Goal: Transaction & Acquisition: Purchase product/service

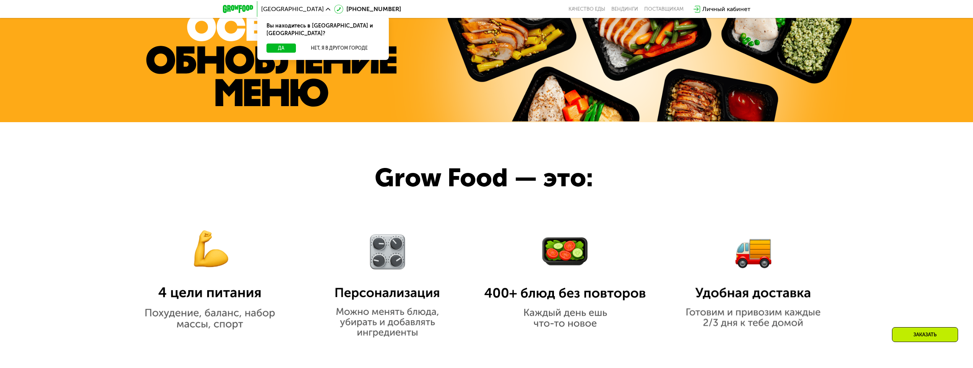
scroll to position [573, 0]
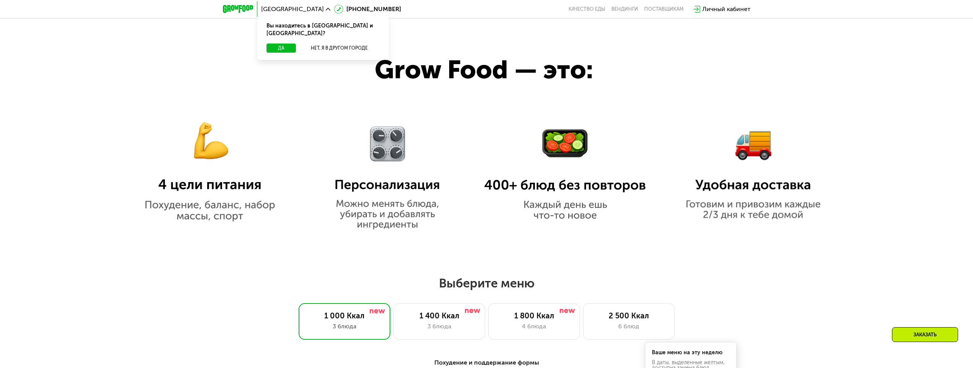
click at [224, 162] on img at bounding box center [210, 163] width 162 height 118
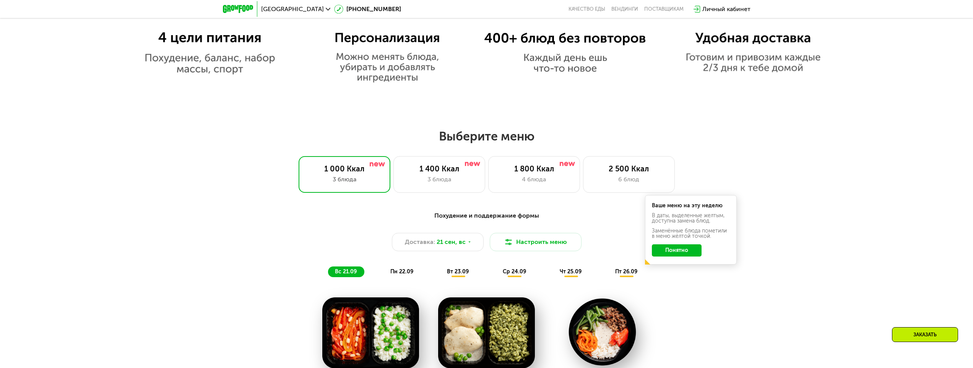
scroll to position [764, 0]
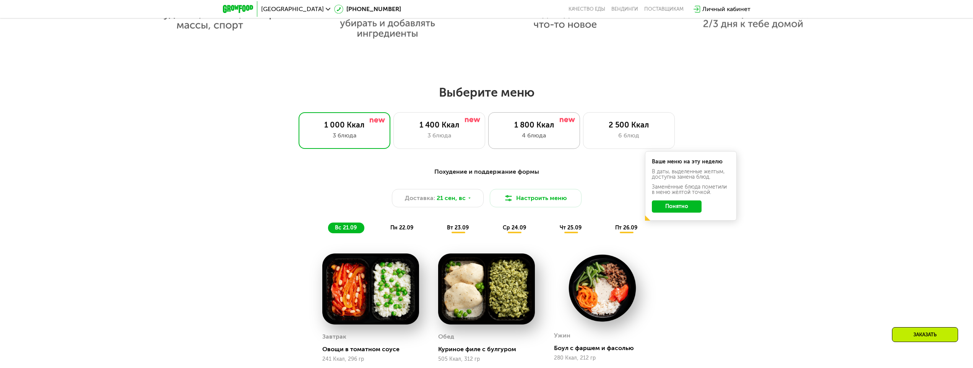
click at [551, 128] on div "1 800 Ккал" at bounding box center [534, 124] width 76 height 9
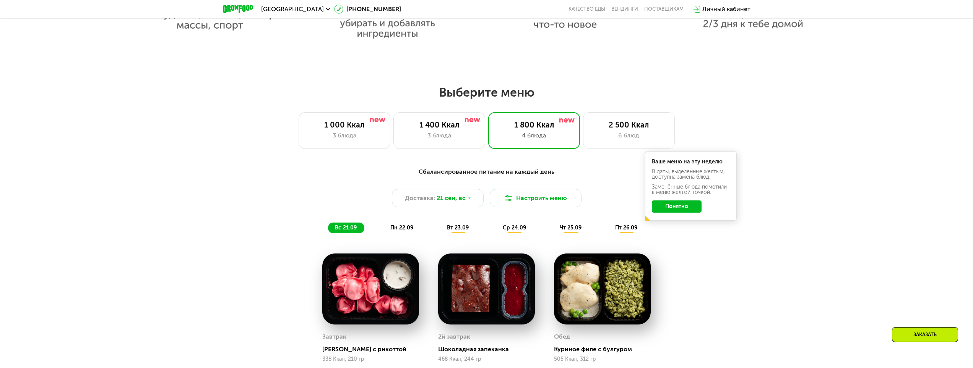
click at [685, 209] on button "Понятно" at bounding box center [677, 207] width 50 height 12
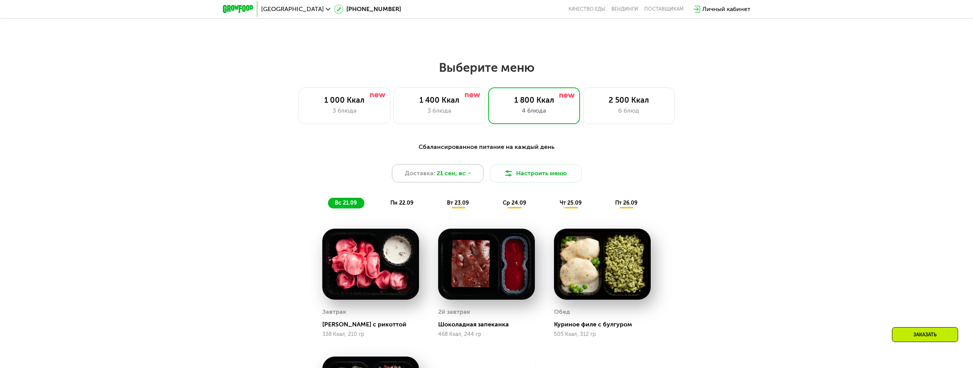
scroll to position [841, 0]
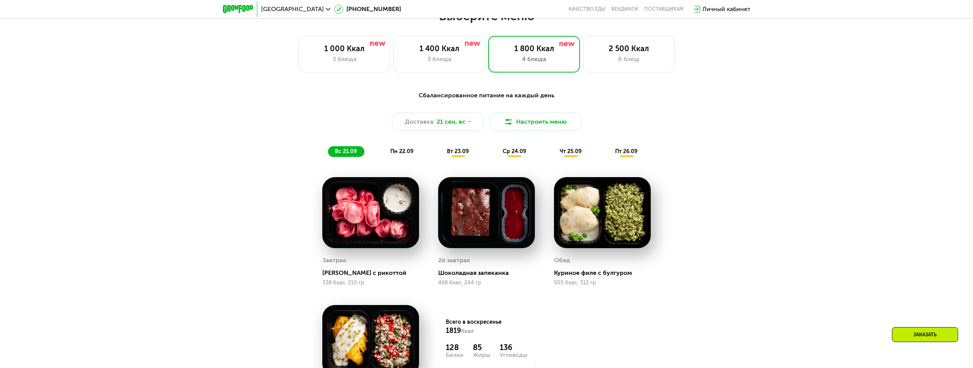
click at [456, 154] on span "вт 23.09" at bounding box center [458, 151] width 22 height 6
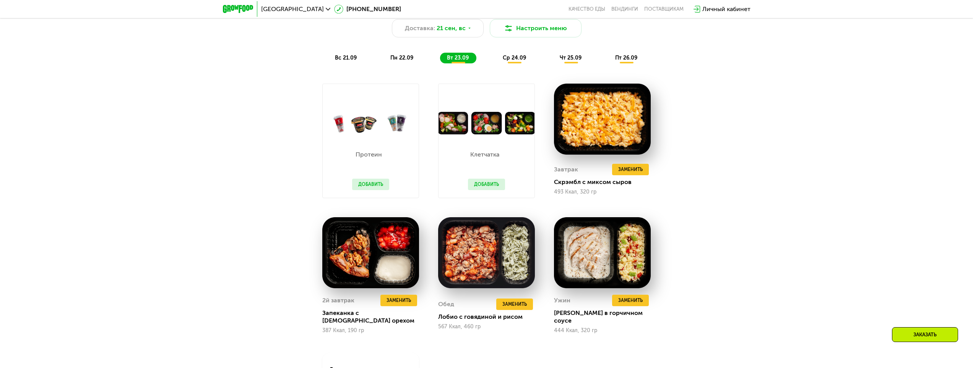
scroll to position [917, 0]
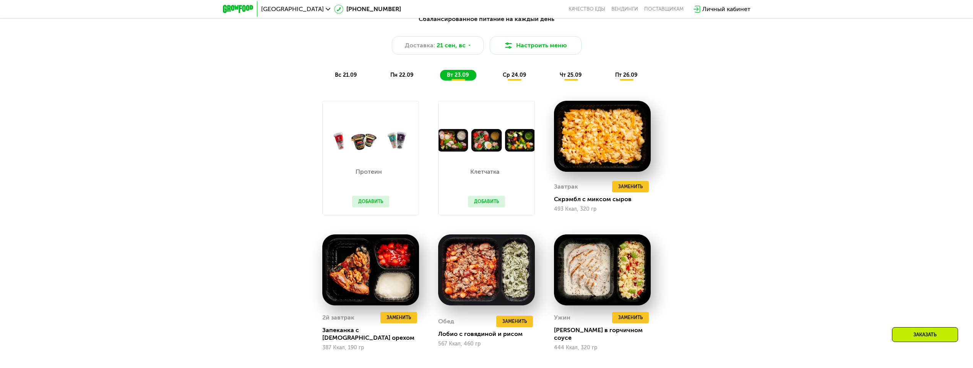
click at [484, 202] on button "Добавить" at bounding box center [486, 201] width 37 height 11
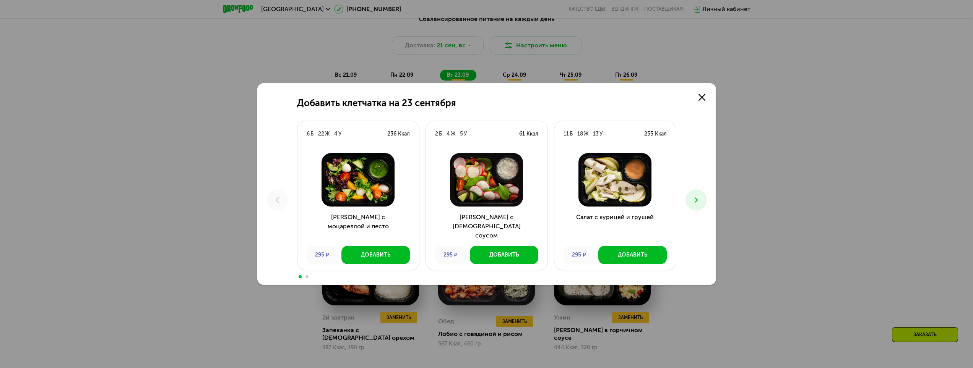
click at [699, 199] on icon at bounding box center [695, 200] width 9 height 9
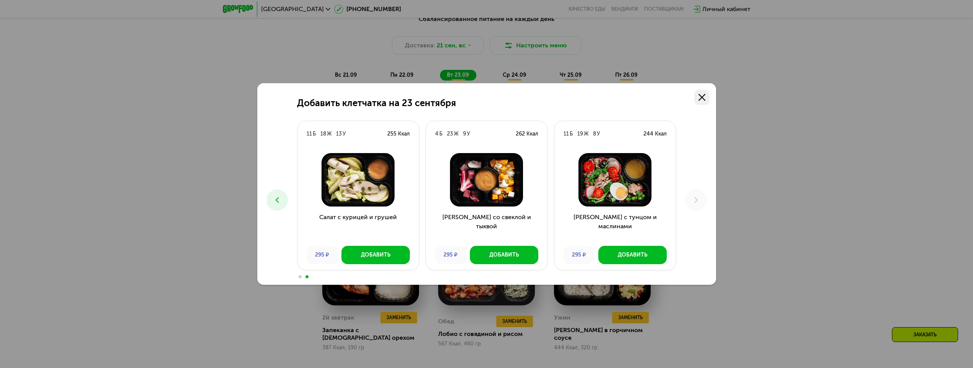
click at [700, 94] on link at bounding box center [701, 97] width 15 height 15
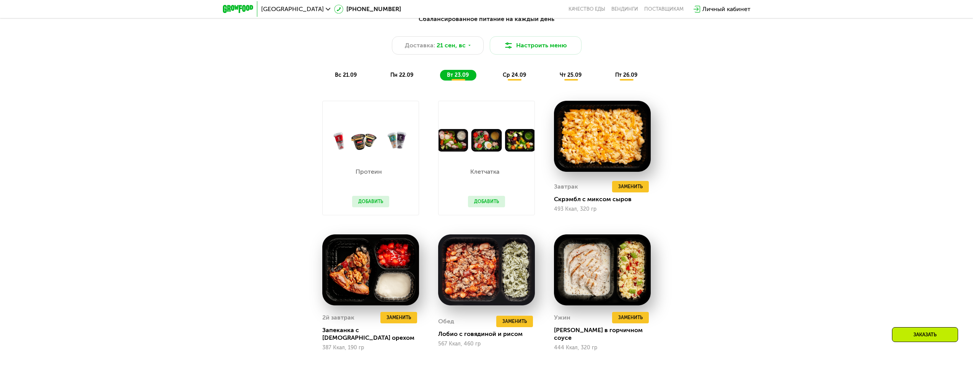
click at [377, 200] on button "Добавить" at bounding box center [370, 201] width 37 height 11
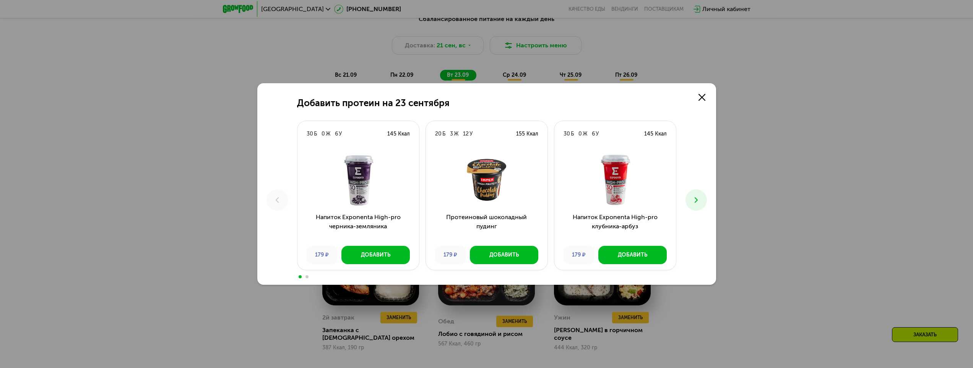
drag, startPoint x: 698, startPoint y: 204, endPoint x: 693, endPoint y: 206, distance: 5.6
click at [696, 203] on icon at bounding box center [695, 200] width 9 height 9
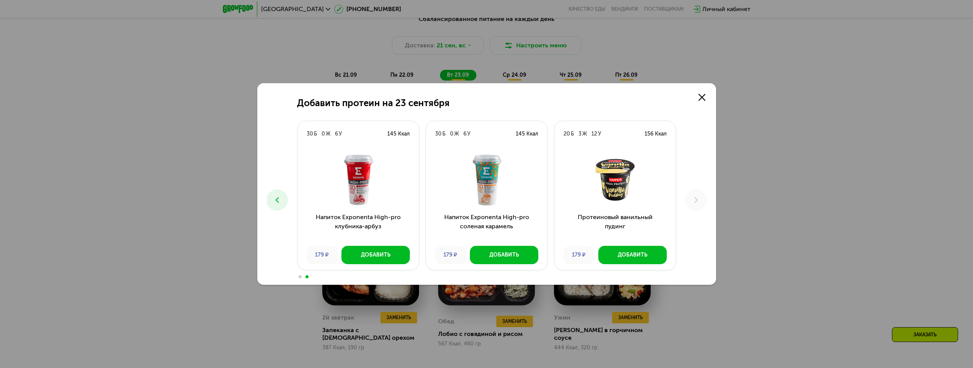
click at [267, 203] on button at bounding box center [276, 200] width 21 height 21
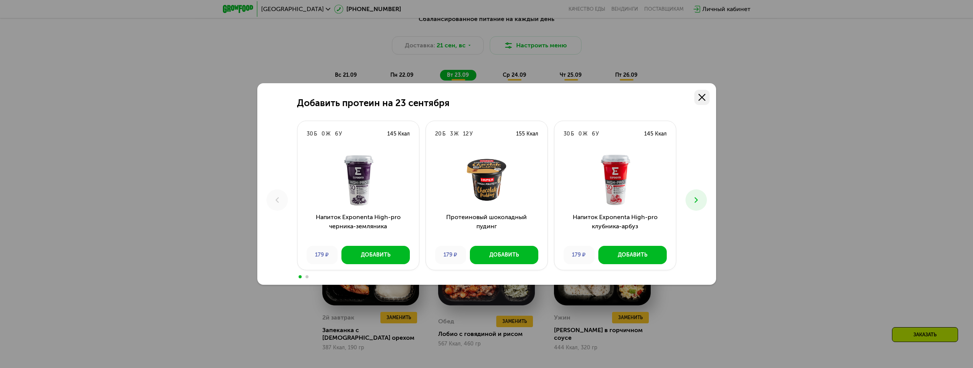
click at [703, 98] on icon at bounding box center [701, 97] width 7 height 7
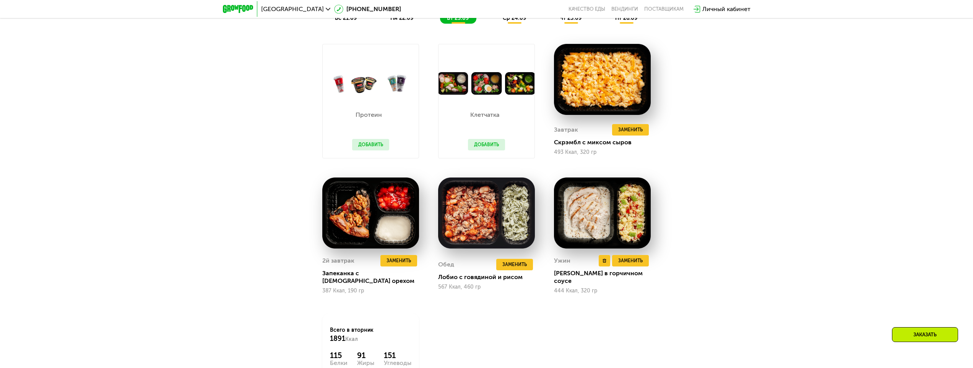
scroll to position [956, 0]
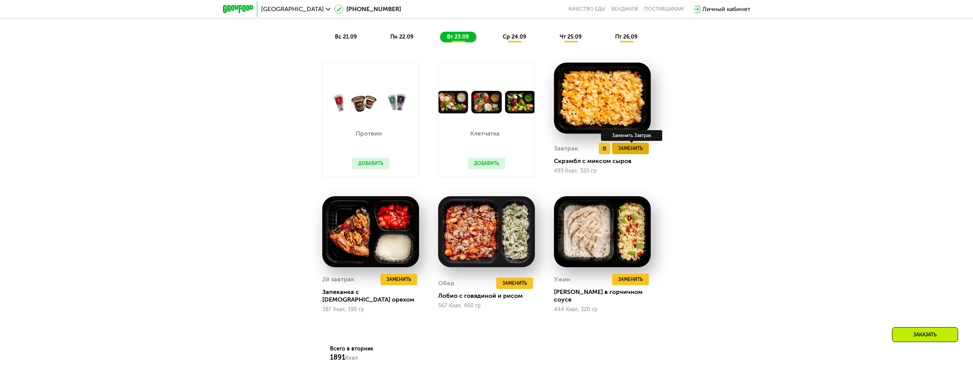
click at [633, 153] on span "Заменить" at bounding box center [630, 149] width 24 height 8
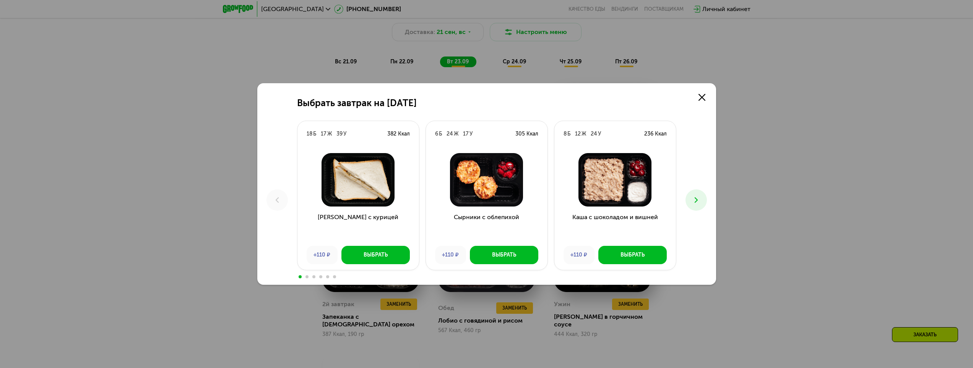
scroll to position [917, 0]
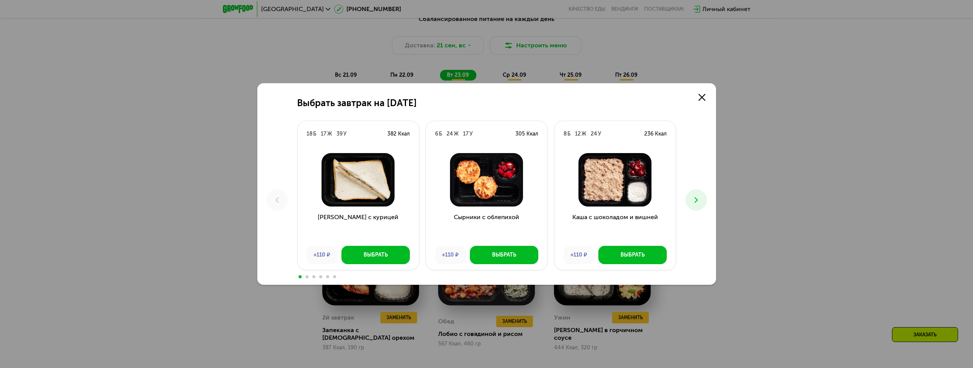
click at [692, 201] on icon at bounding box center [695, 200] width 9 height 9
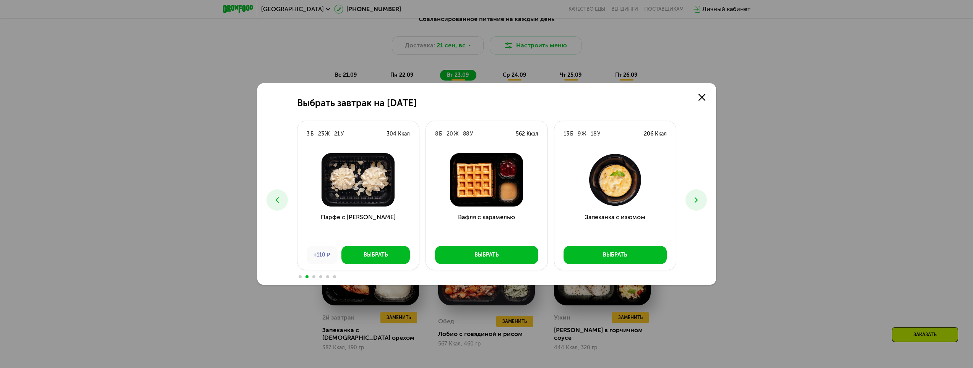
click at [273, 200] on icon at bounding box center [277, 200] width 9 height 9
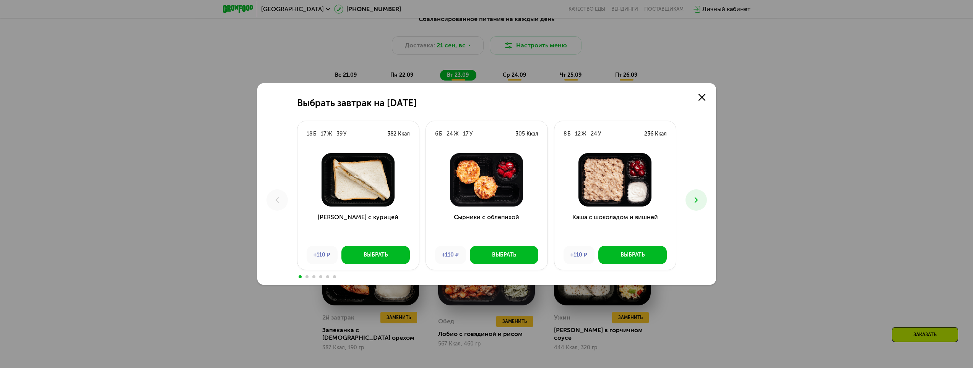
click at [699, 199] on icon at bounding box center [695, 200] width 9 height 9
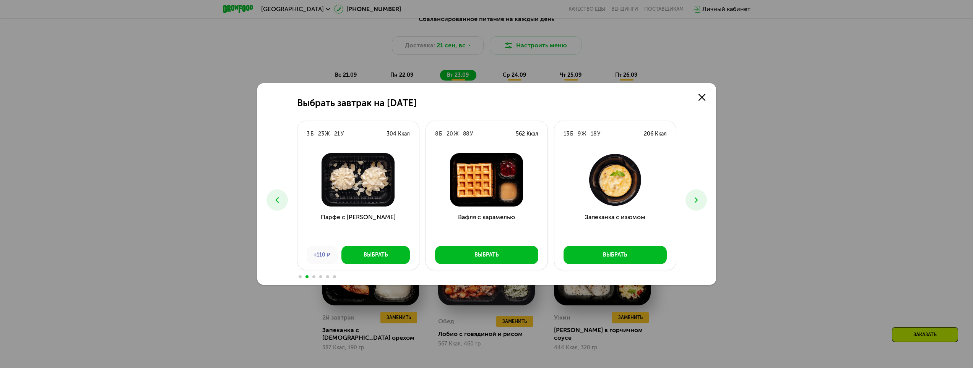
click at [698, 199] on icon at bounding box center [695, 200] width 9 height 9
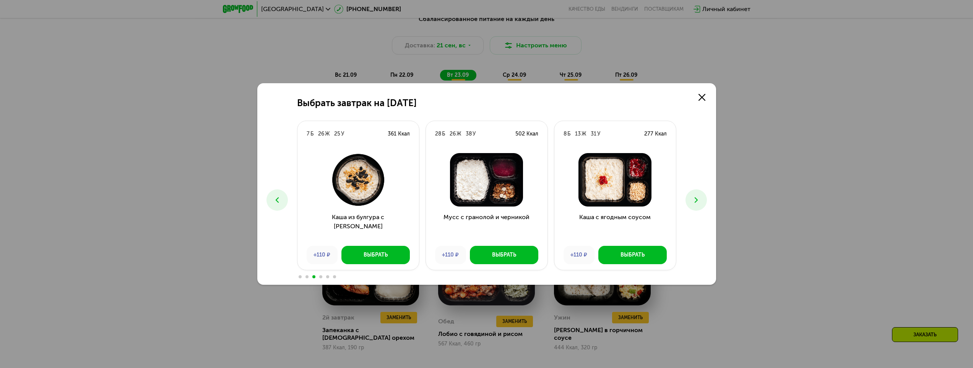
click at [697, 200] on icon at bounding box center [695, 200] width 9 height 9
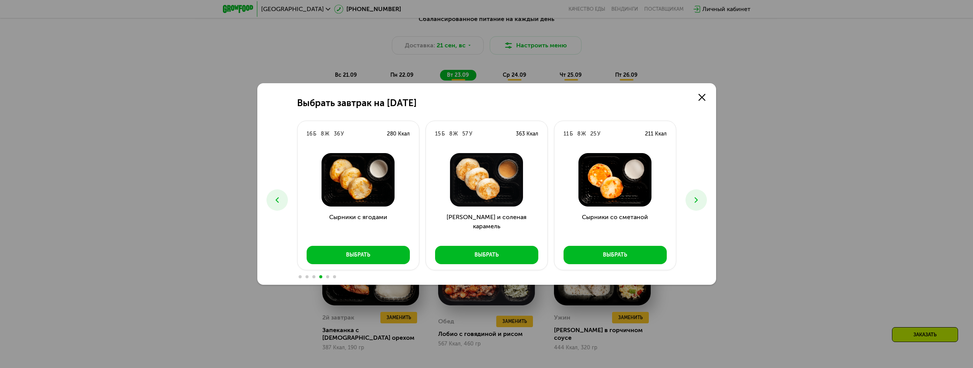
click at [698, 201] on icon at bounding box center [695, 200] width 9 height 9
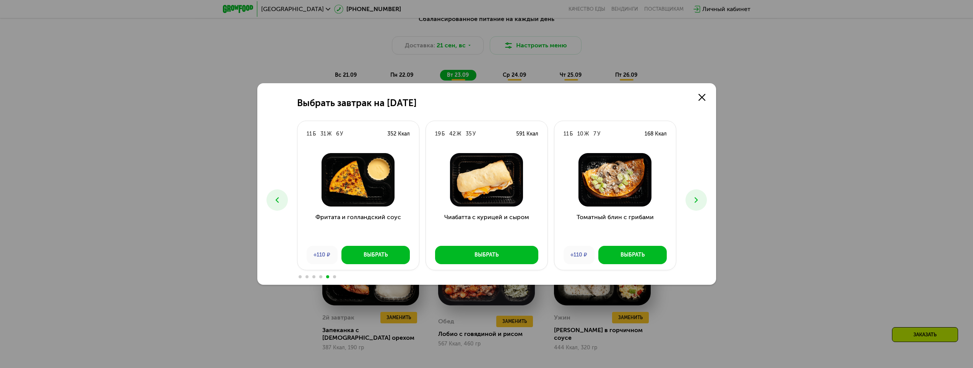
click at [698, 196] on icon at bounding box center [695, 200] width 9 height 9
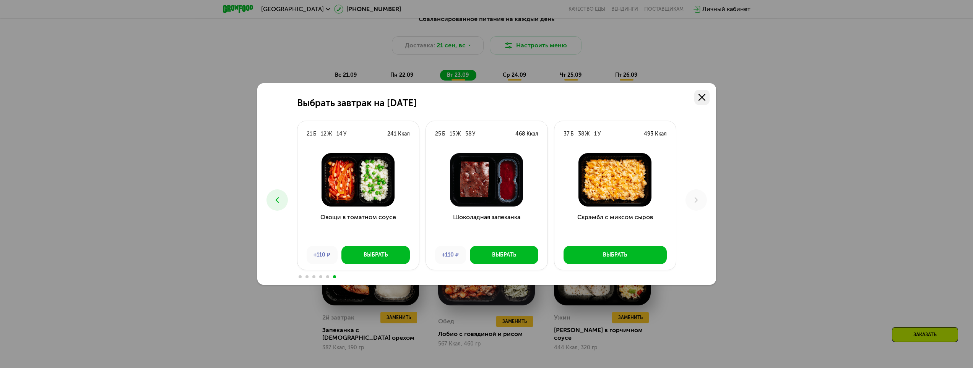
click at [704, 98] on icon at bounding box center [701, 97] width 7 height 7
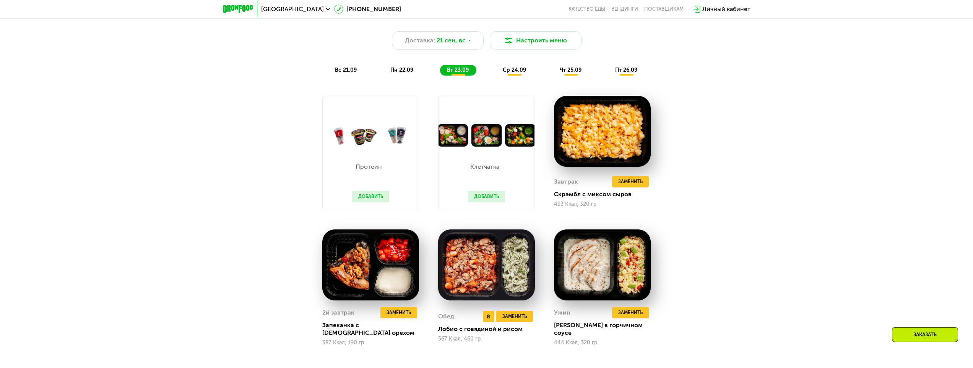
scroll to position [956, 0]
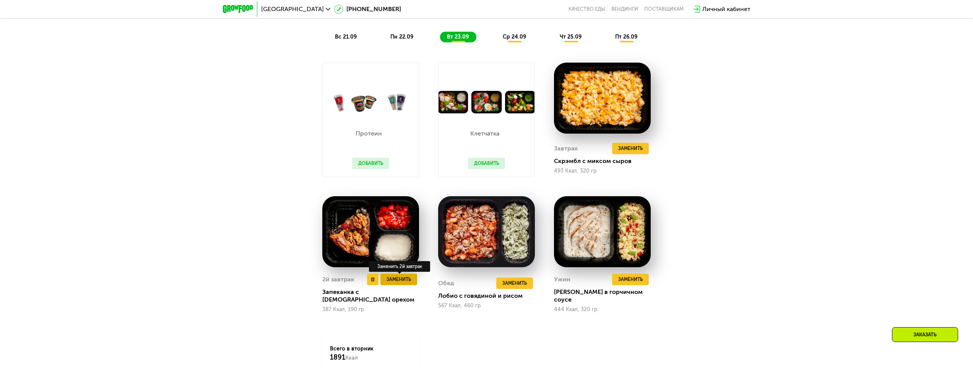
click at [397, 283] on span "Заменить" at bounding box center [398, 280] width 24 height 8
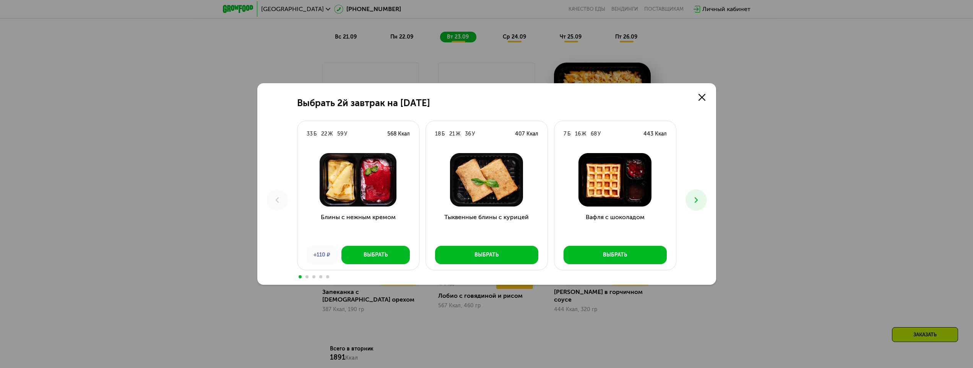
click at [695, 200] on icon at bounding box center [695, 200] width 9 height 9
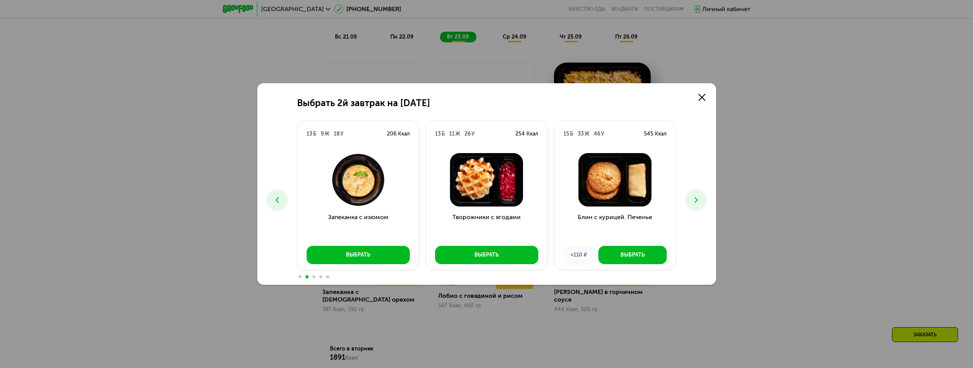
click at [699, 203] on icon at bounding box center [695, 200] width 9 height 9
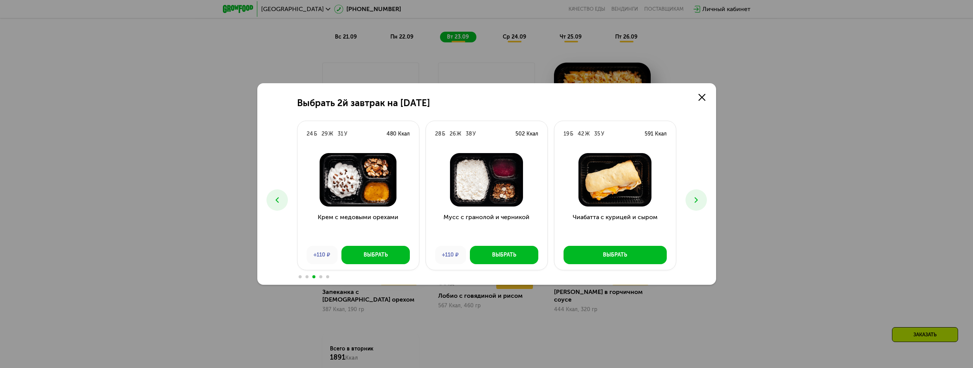
click at [693, 196] on icon at bounding box center [695, 200] width 9 height 9
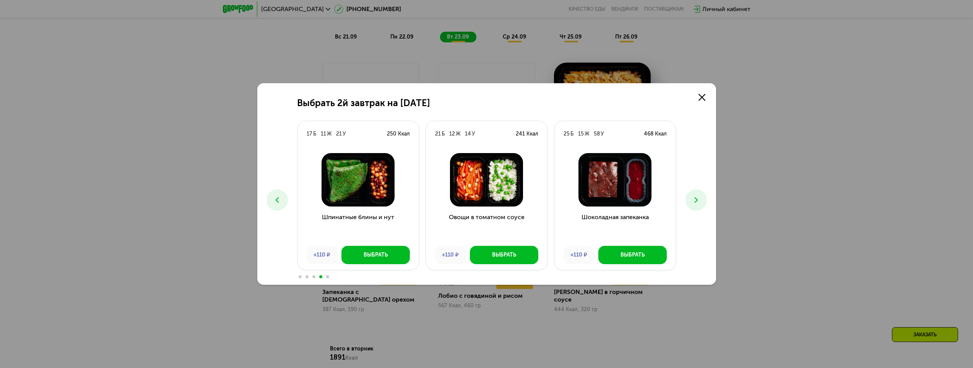
click at [700, 200] on icon at bounding box center [695, 200] width 9 height 9
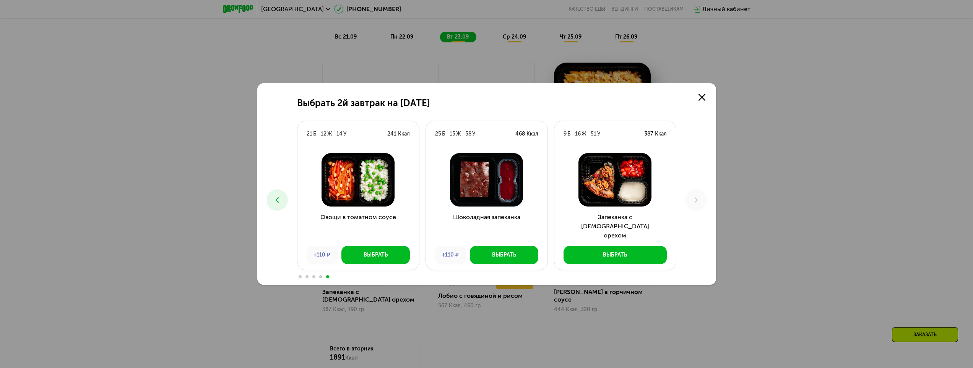
click at [266, 196] on div "Выбрать 2й завтрак на 23 сентября 33 Б 22 Ж 59 У 568 Ккал Блины с нежным кремом…" at bounding box center [486, 184] width 459 height 202
click at [271, 201] on button at bounding box center [276, 200] width 21 height 21
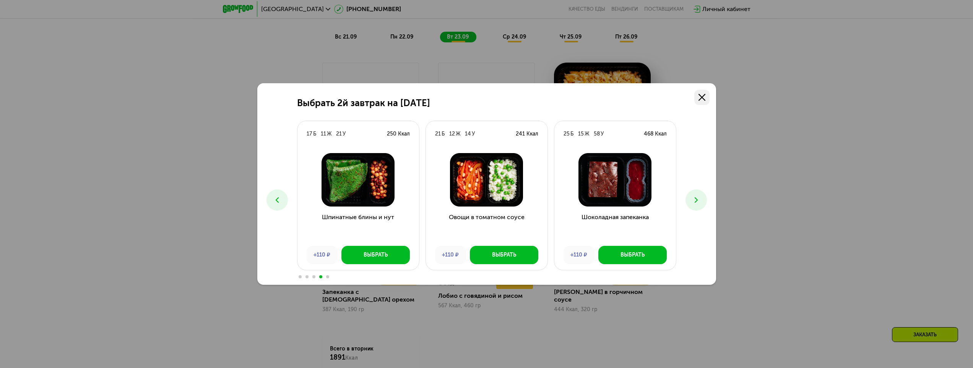
click at [697, 96] on link at bounding box center [701, 97] width 15 height 15
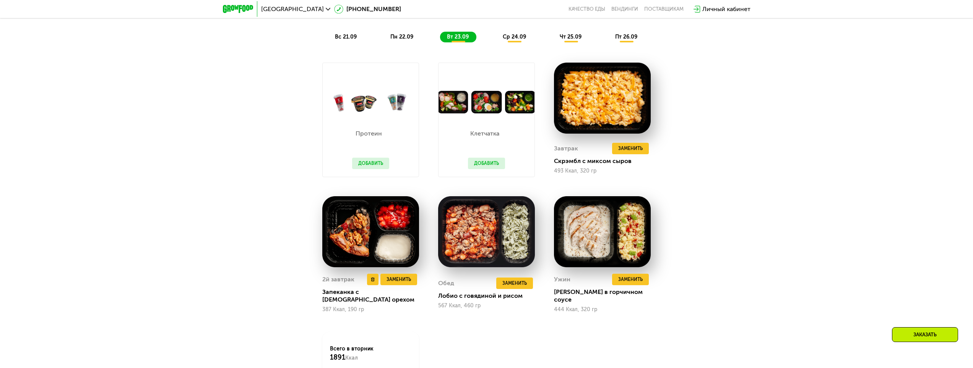
click at [363, 234] on img at bounding box center [370, 231] width 97 height 71
click at [389, 282] on span "Заменить" at bounding box center [398, 280] width 24 height 8
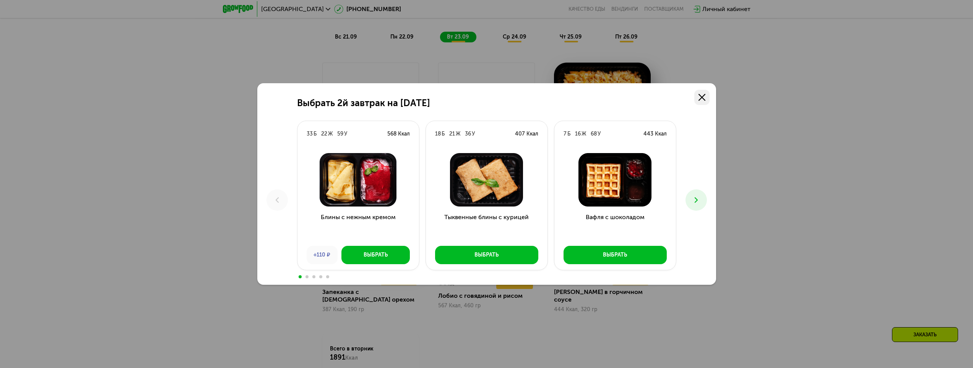
click at [701, 98] on use at bounding box center [701, 97] width 7 height 7
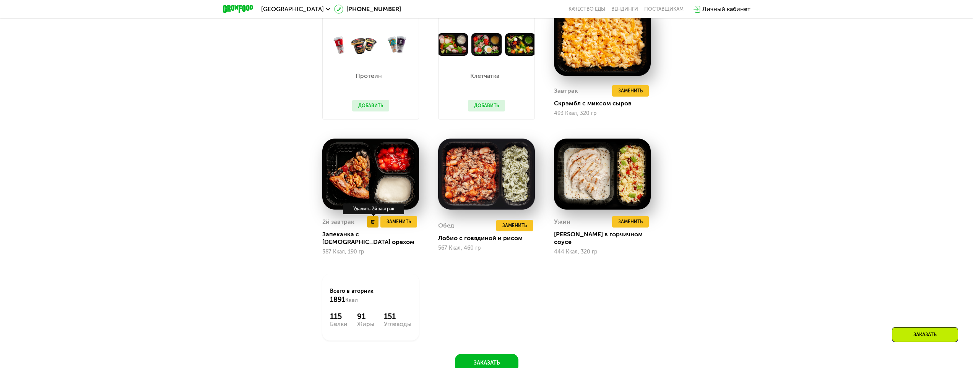
scroll to position [1032, 0]
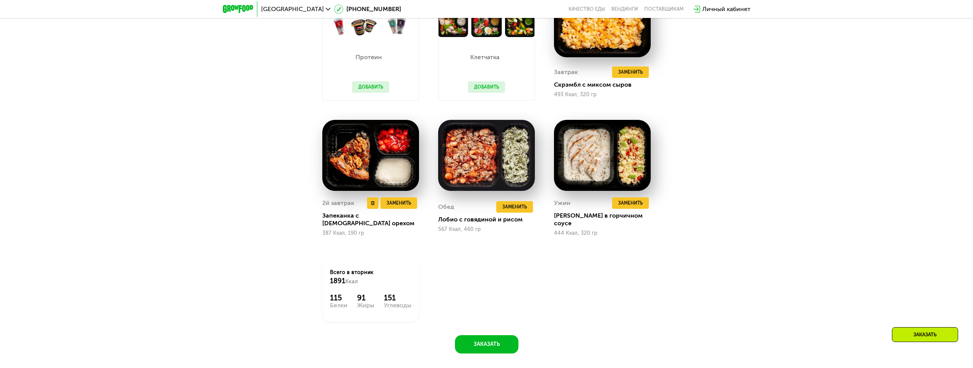
click at [383, 177] on img at bounding box center [370, 155] width 97 height 71
click at [405, 207] on span "Заменить" at bounding box center [398, 204] width 24 height 8
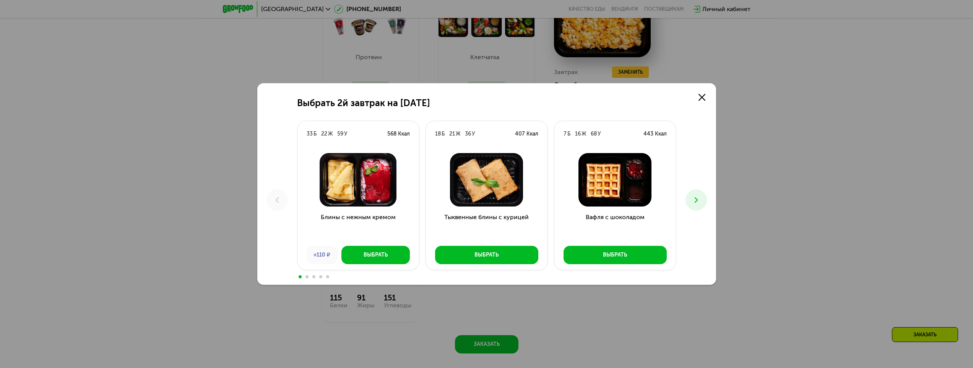
click at [696, 199] on use at bounding box center [695, 200] width 3 height 5
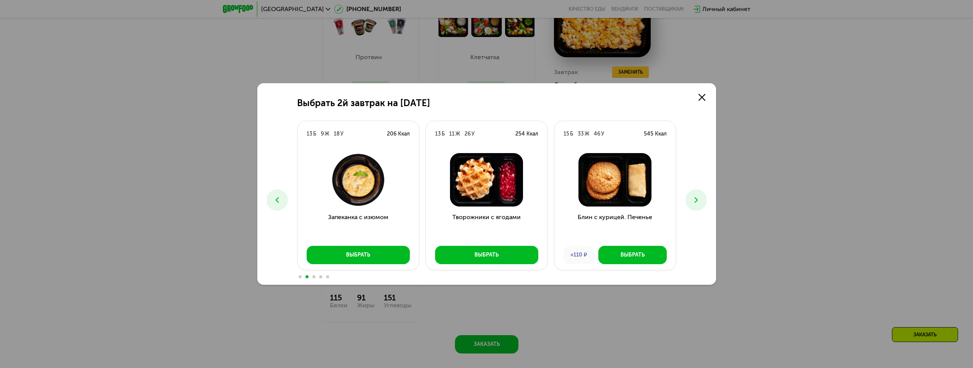
click at [696, 198] on use at bounding box center [695, 200] width 3 height 5
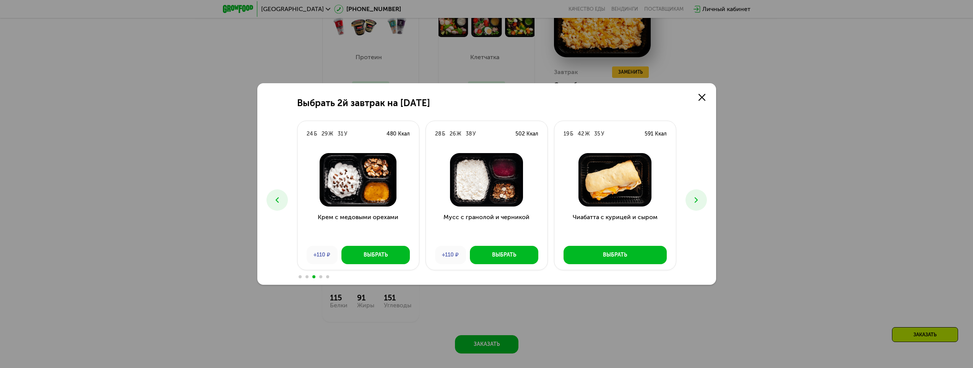
click at [695, 198] on use at bounding box center [695, 200] width 3 height 5
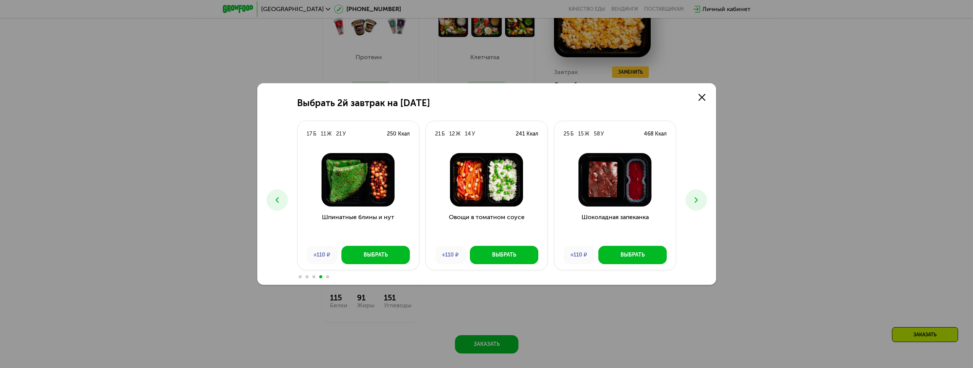
click at [694, 199] on icon at bounding box center [695, 200] width 9 height 9
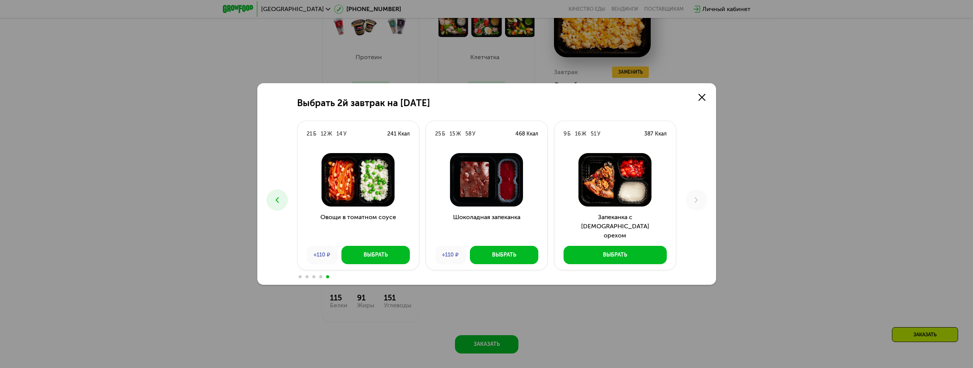
click at [273, 197] on icon at bounding box center [277, 200] width 9 height 9
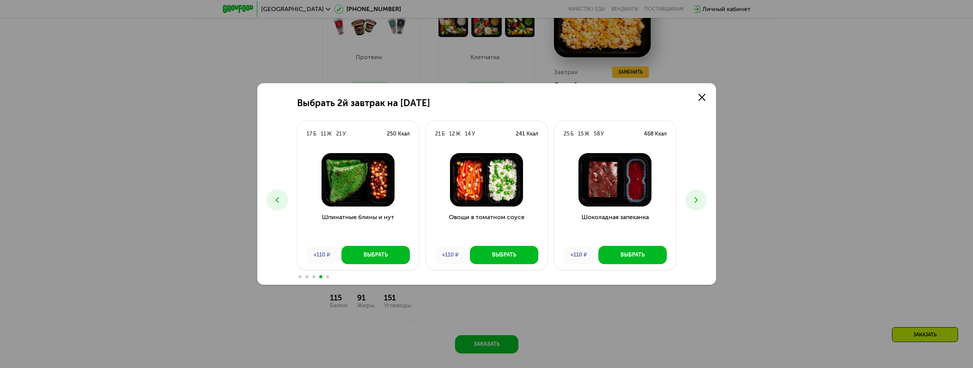
click at [267, 197] on button at bounding box center [276, 200] width 21 height 21
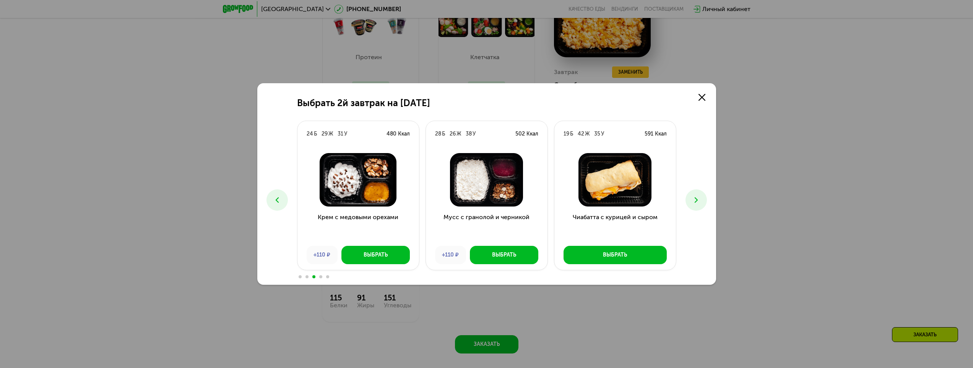
click at [276, 200] on use at bounding box center [276, 200] width 3 height 5
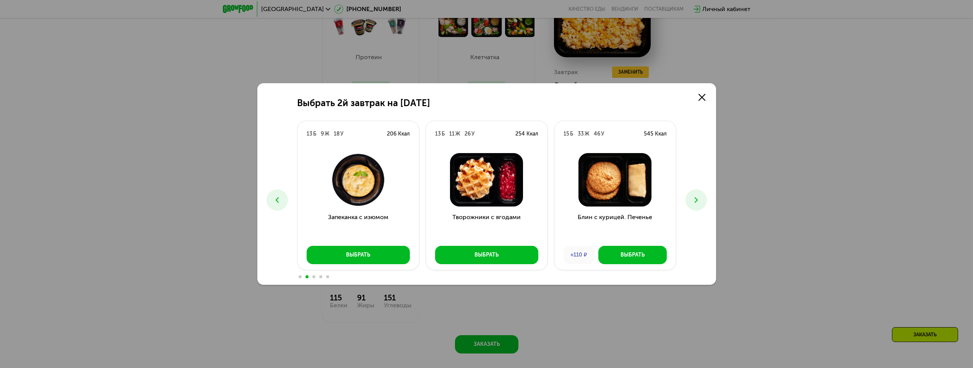
click at [271, 204] on button at bounding box center [276, 200] width 21 height 21
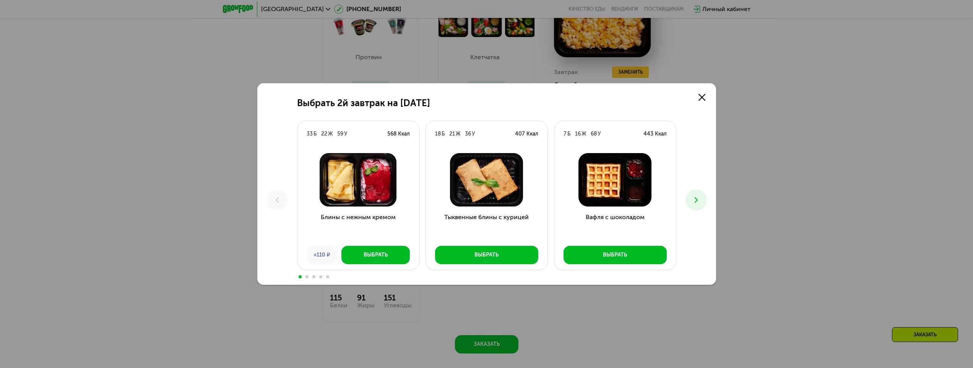
click at [695, 201] on icon at bounding box center [695, 200] width 9 height 9
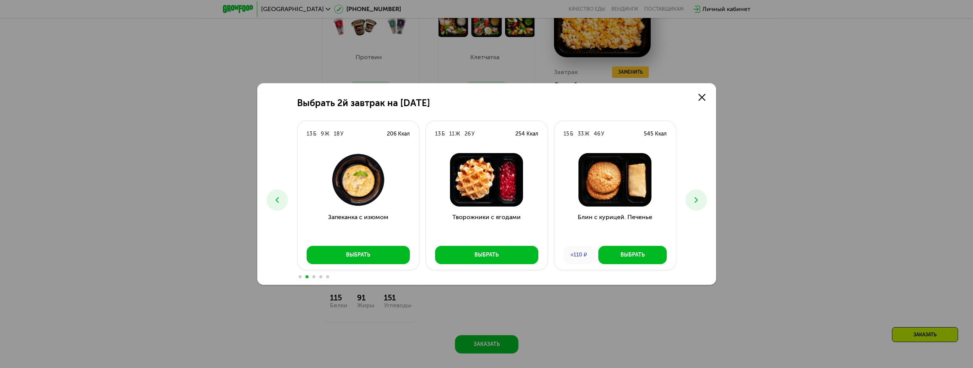
click at [275, 196] on icon at bounding box center [277, 200] width 9 height 9
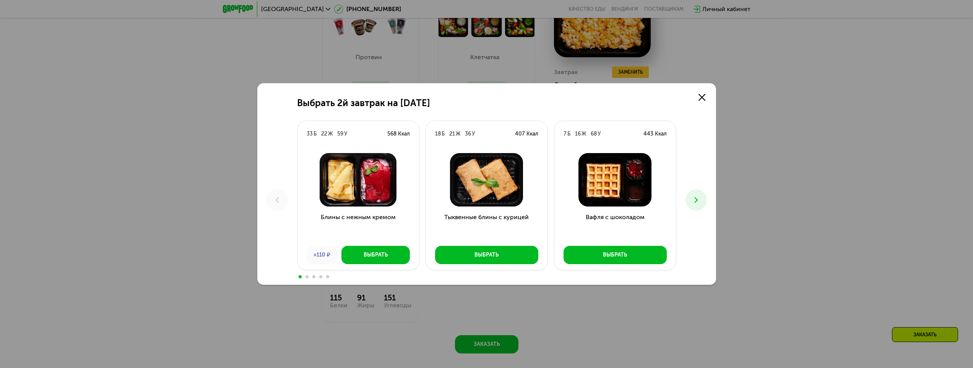
click at [479, 187] on img at bounding box center [486, 180] width 109 height 54
click at [467, 250] on button "Выбрать" at bounding box center [486, 255] width 103 height 18
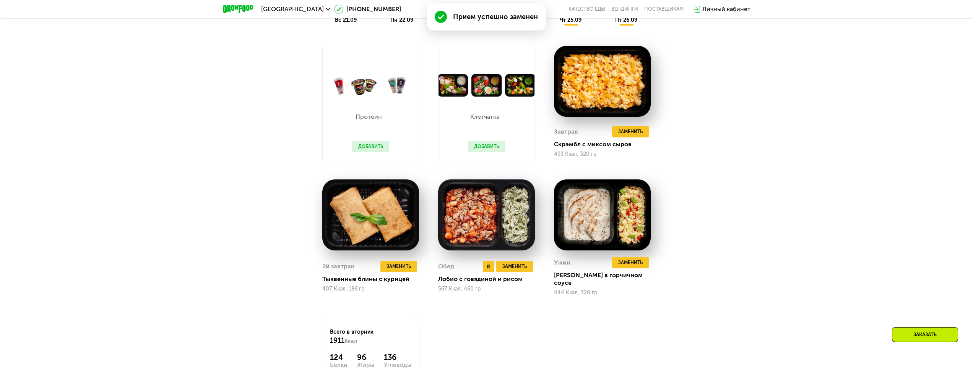
scroll to position [975, 0]
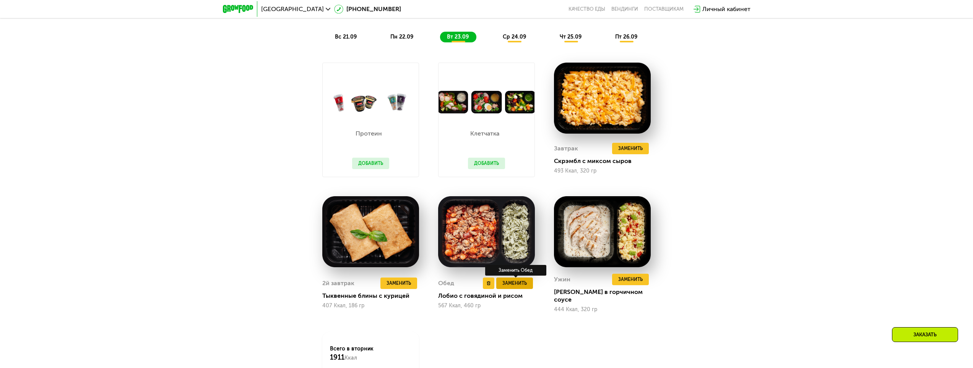
click at [508, 280] on span "Заменить" at bounding box center [514, 284] width 24 height 8
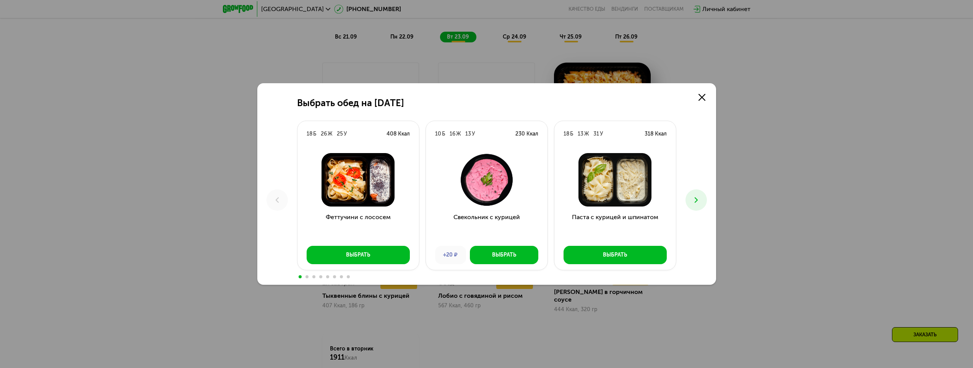
click at [693, 200] on icon at bounding box center [695, 200] width 9 height 9
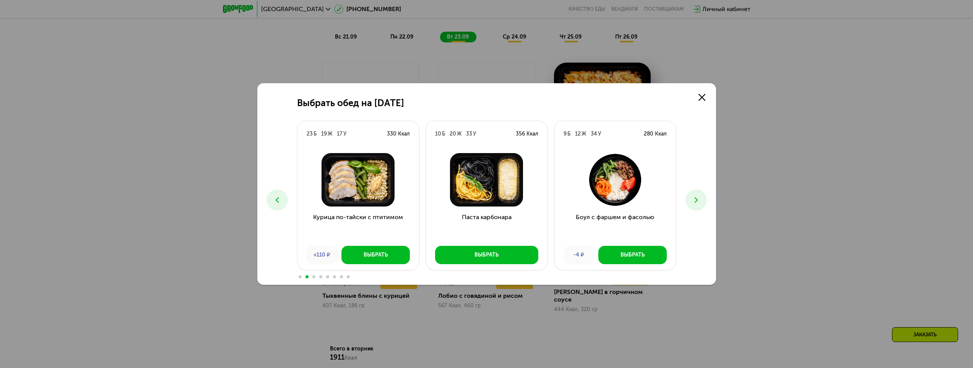
click at [693, 199] on button at bounding box center [695, 200] width 21 height 21
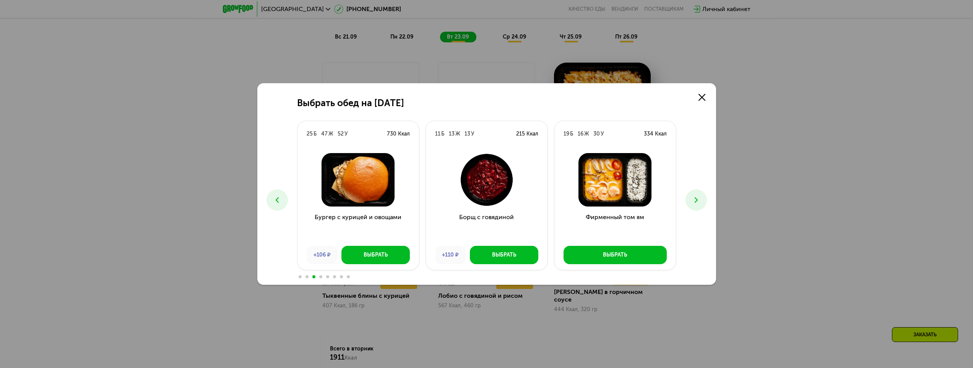
click at [700, 201] on icon at bounding box center [695, 200] width 9 height 9
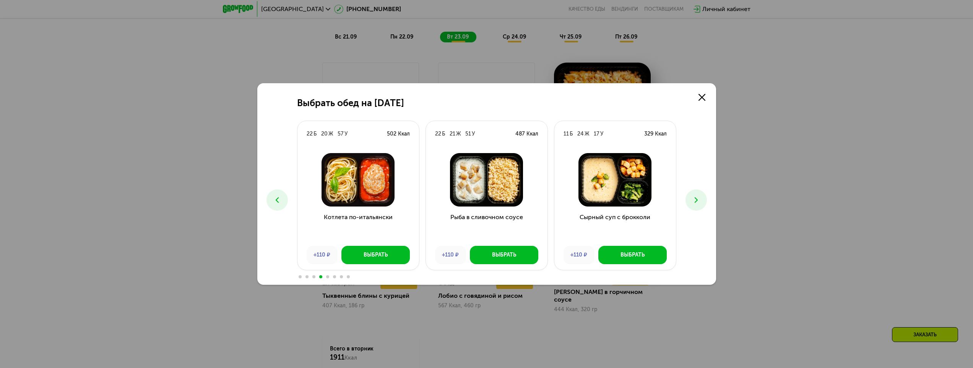
click at [698, 203] on icon at bounding box center [695, 200] width 9 height 9
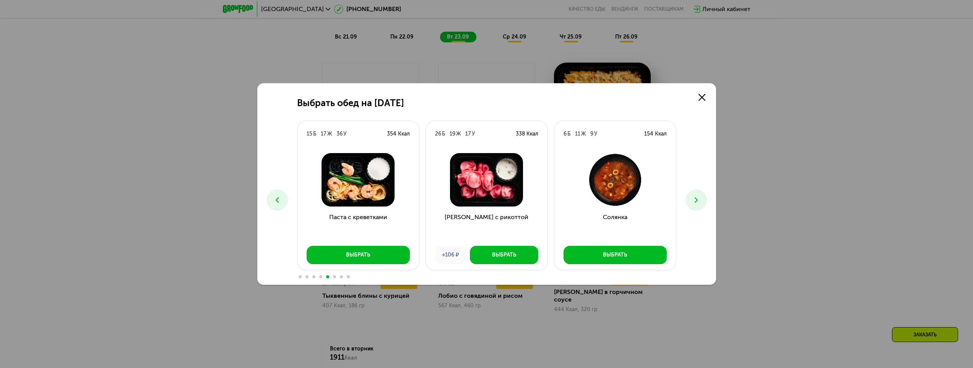
click at [697, 198] on icon at bounding box center [695, 200] width 9 height 9
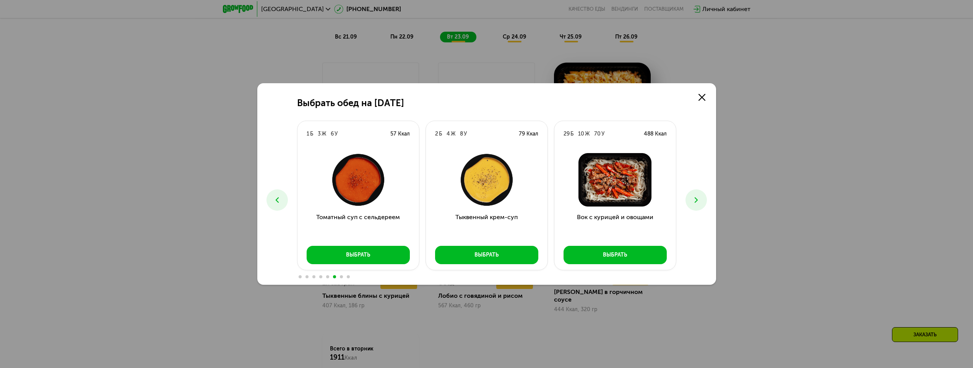
click at [697, 198] on icon at bounding box center [695, 200] width 9 height 9
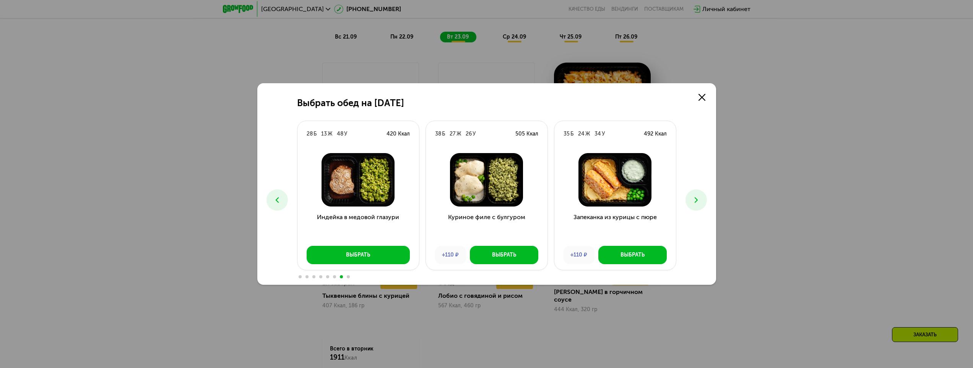
click at [695, 203] on icon at bounding box center [695, 200] width 9 height 9
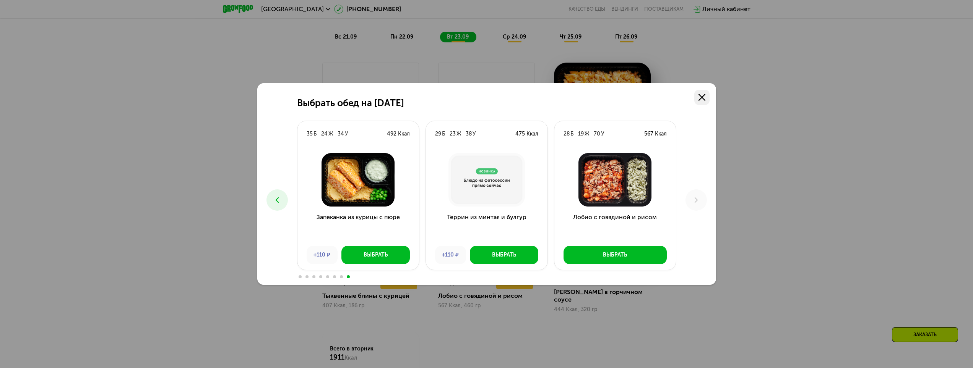
click at [703, 99] on use at bounding box center [701, 97] width 7 height 7
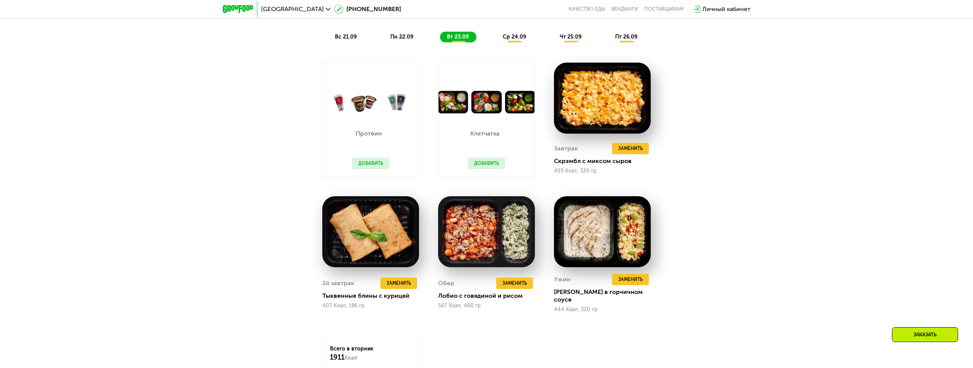
click at [348, 39] on span "вс 21.09" at bounding box center [346, 37] width 22 height 6
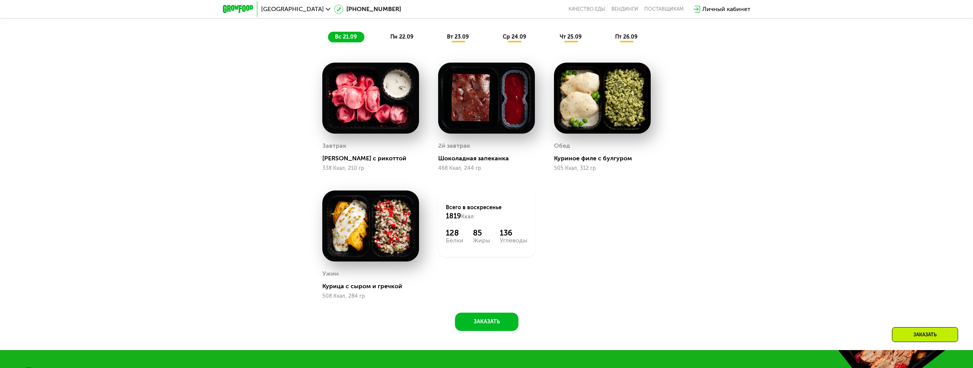
scroll to position [937, 0]
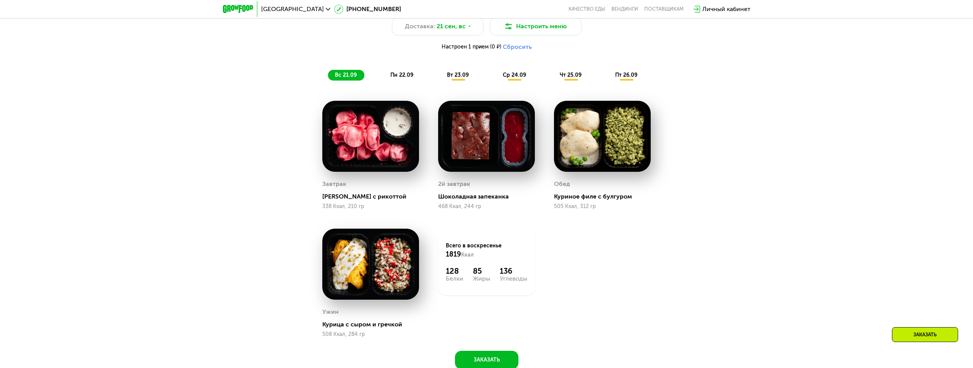
click at [399, 78] on span "пн 22.09" at bounding box center [401, 75] width 23 height 6
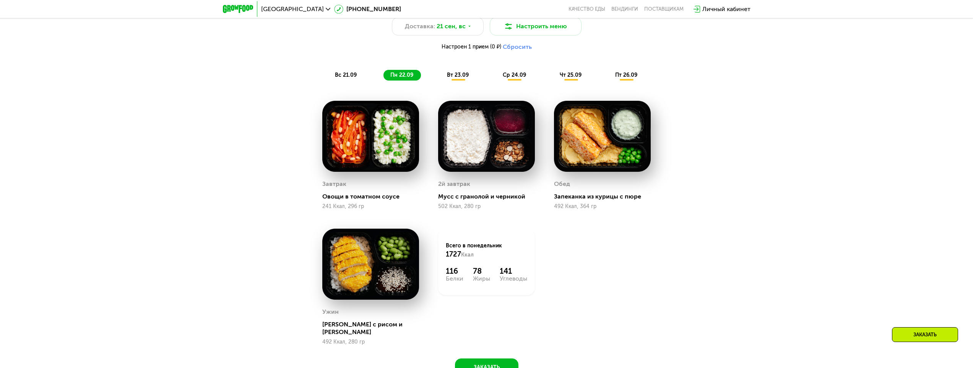
click at [344, 78] on span "вс 21.09" at bounding box center [346, 75] width 22 height 6
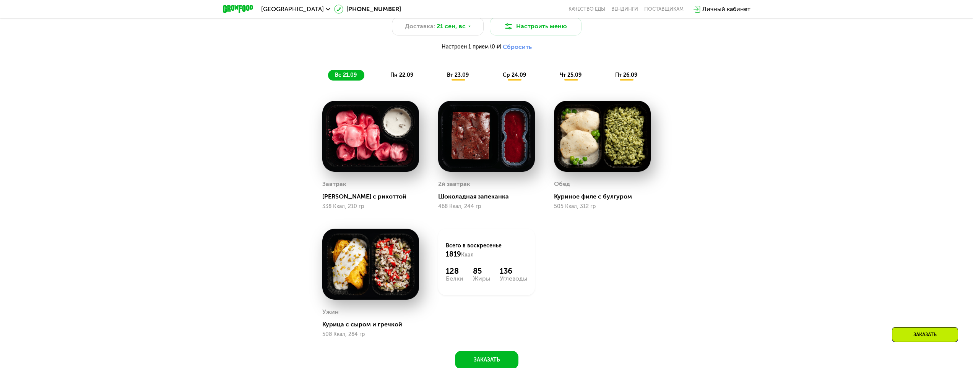
click at [399, 78] on span "пн 22.09" at bounding box center [401, 75] width 23 height 6
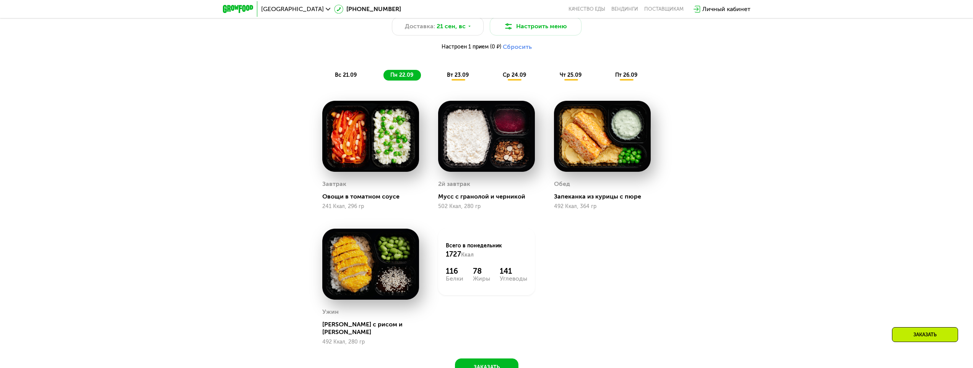
click at [457, 78] on span "вт 23.09" at bounding box center [458, 75] width 22 height 6
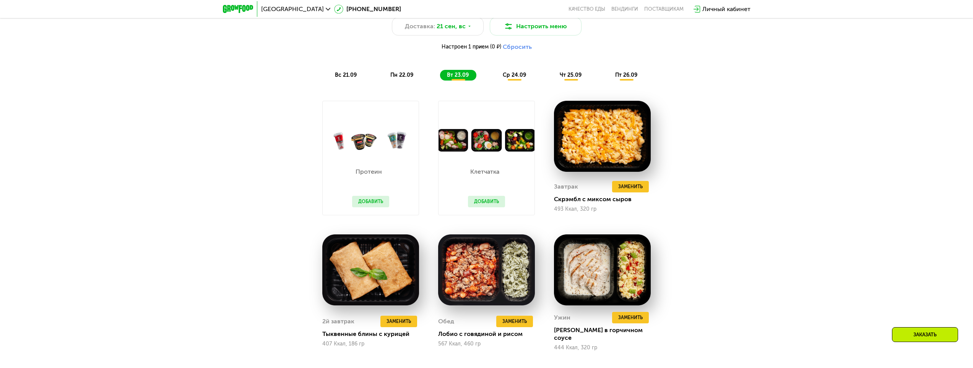
click at [516, 76] on span "ср 24.09" at bounding box center [514, 75] width 23 height 6
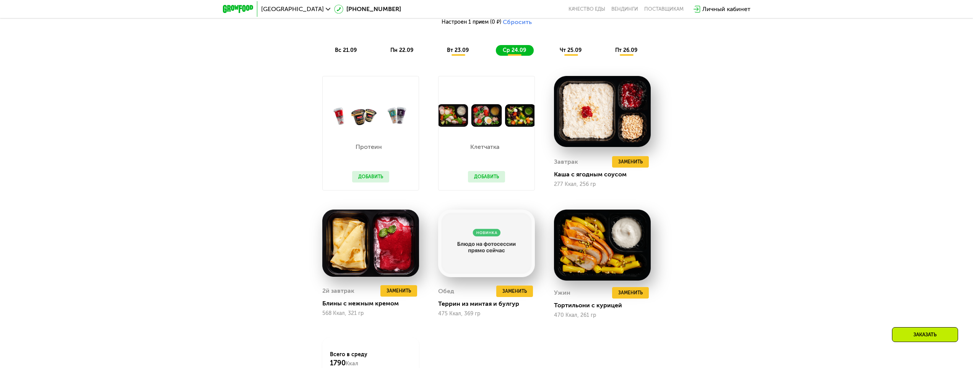
scroll to position [975, 0]
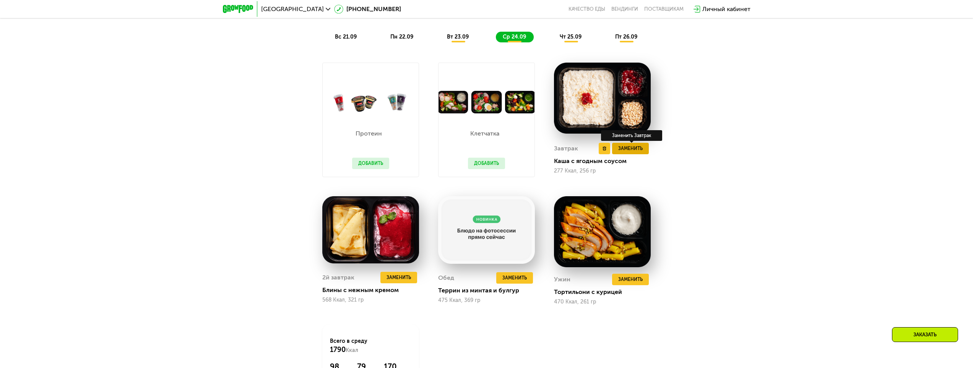
click at [637, 151] on span "Заменить" at bounding box center [630, 149] width 24 height 8
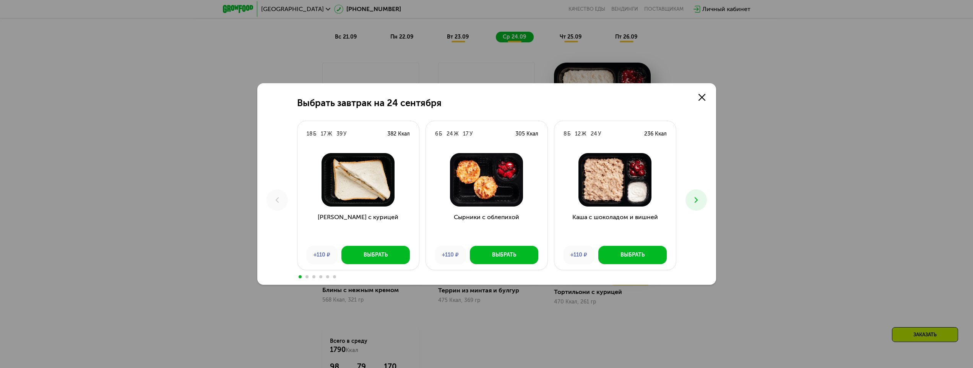
click at [693, 201] on icon at bounding box center [695, 200] width 9 height 9
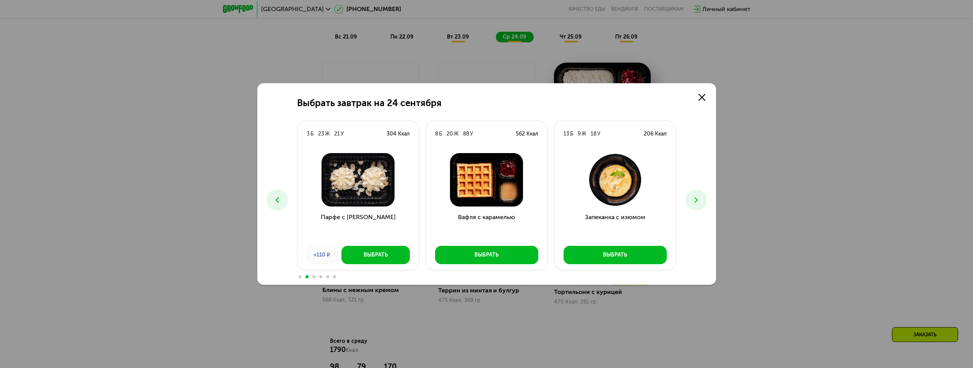
click at [693, 198] on icon at bounding box center [695, 200] width 9 height 9
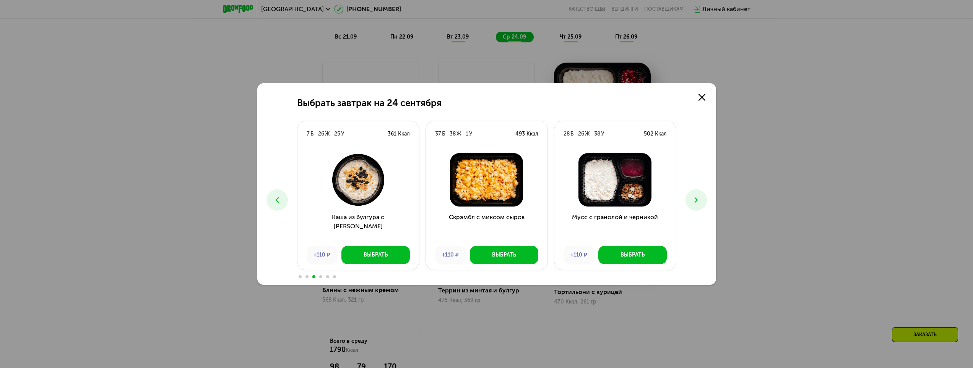
click at [697, 201] on use at bounding box center [695, 200] width 3 height 5
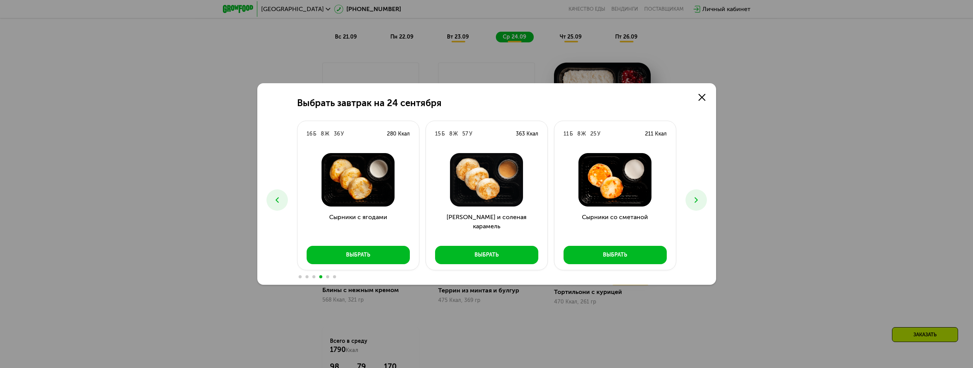
click at [698, 195] on button at bounding box center [695, 200] width 21 height 21
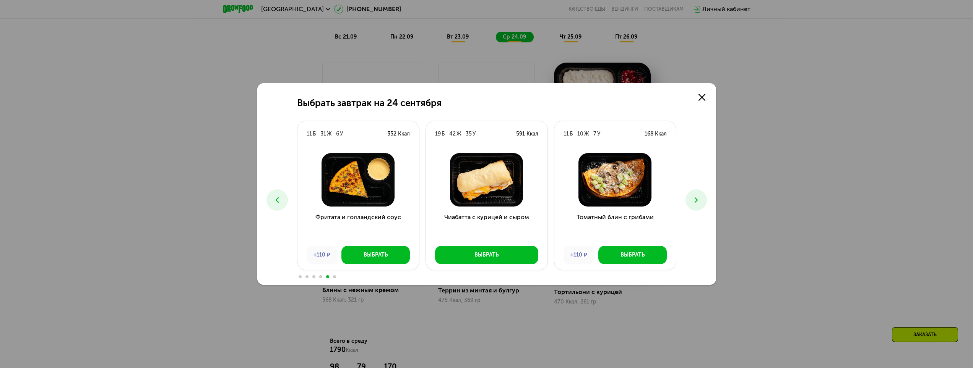
click at [692, 198] on icon at bounding box center [695, 200] width 9 height 9
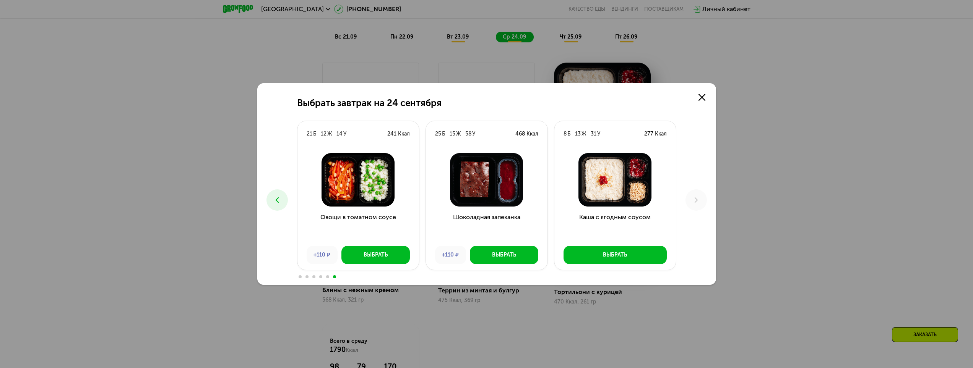
click at [271, 200] on button at bounding box center [276, 200] width 21 height 21
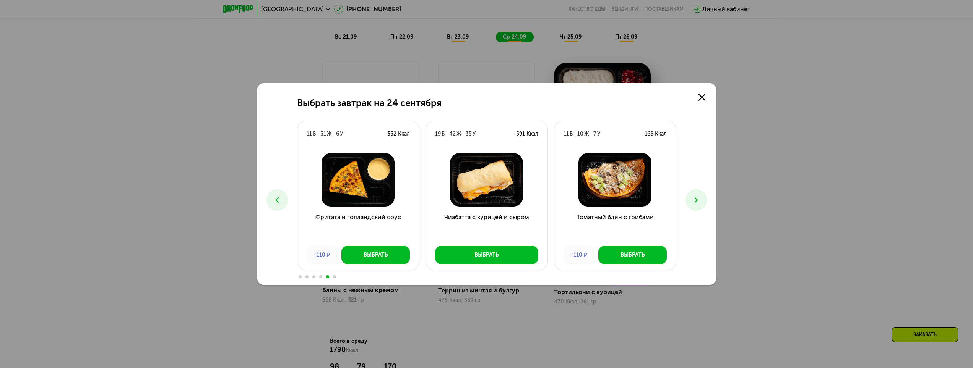
click at [278, 202] on icon at bounding box center [277, 200] width 9 height 9
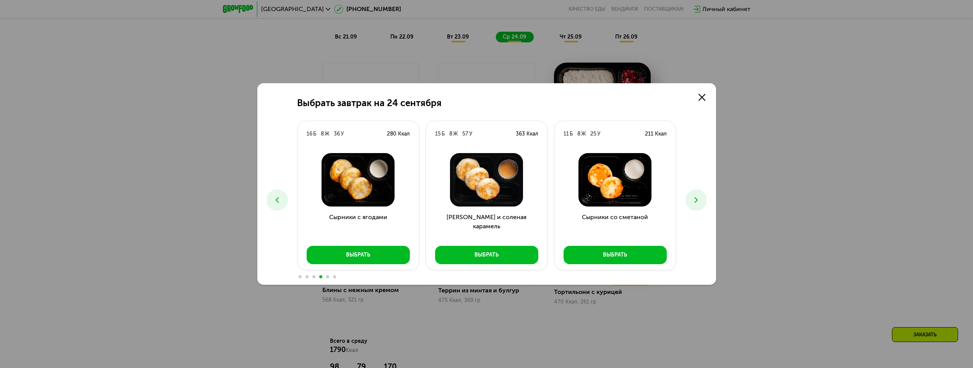
click at [279, 202] on icon at bounding box center [277, 200] width 9 height 9
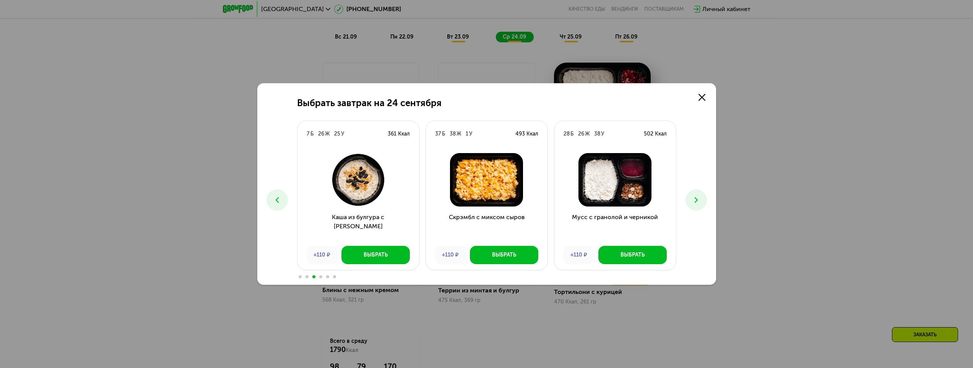
click at [693, 202] on icon at bounding box center [695, 200] width 9 height 9
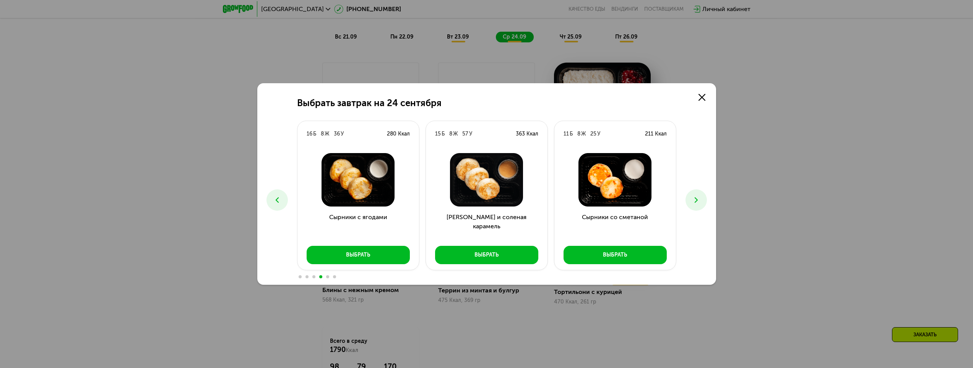
click at [693, 202] on icon at bounding box center [695, 200] width 9 height 9
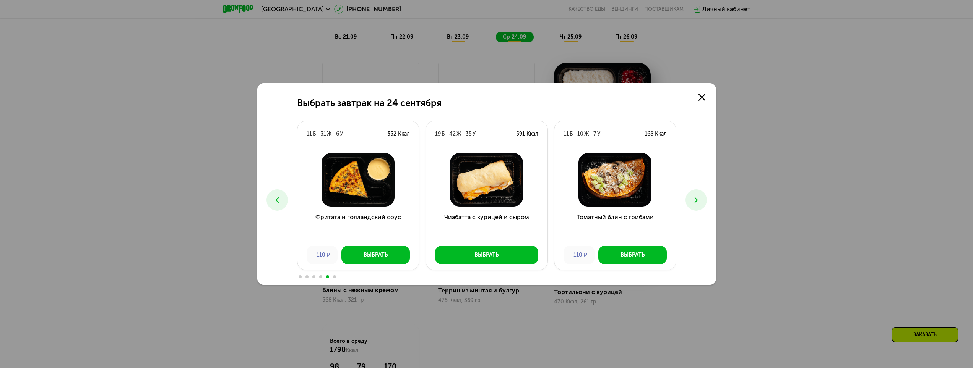
click at [693, 201] on icon at bounding box center [695, 200] width 9 height 9
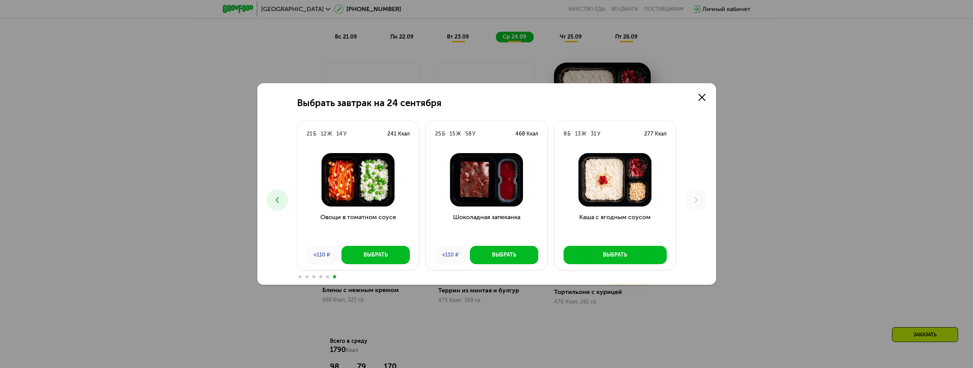
click at [279, 200] on icon at bounding box center [277, 200] width 9 height 9
click at [280, 200] on icon at bounding box center [277, 200] width 9 height 9
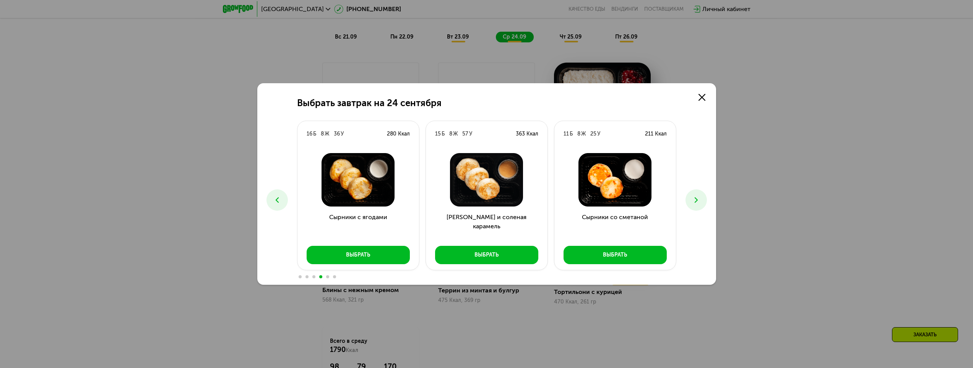
click at [280, 200] on icon at bounding box center [277, 200] width 9 height 9
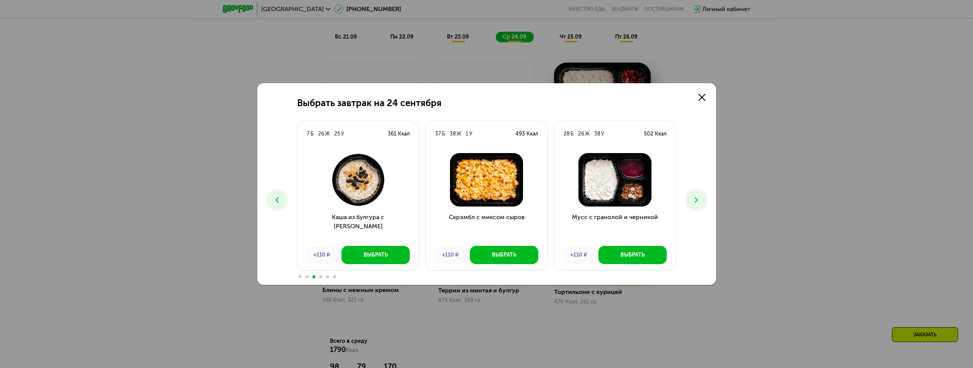
click at [280, 200] on icon at bounding box center [277, 200] width 9 height 9
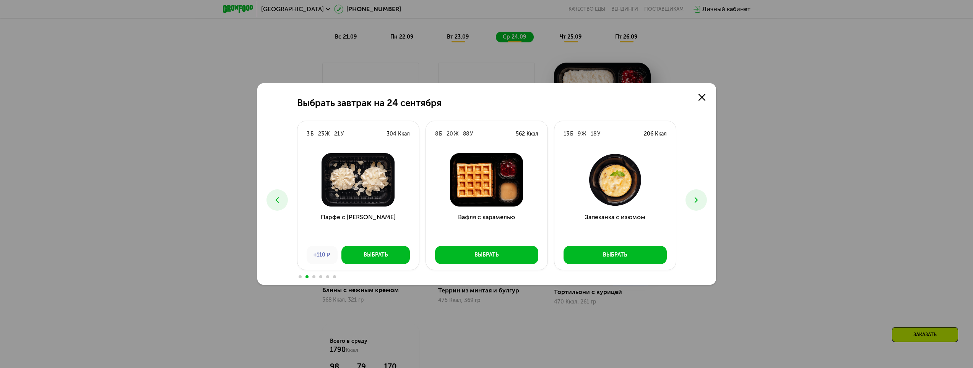
click at [281, 202] on icon at bounding box center [277, 200] width 9 height 9
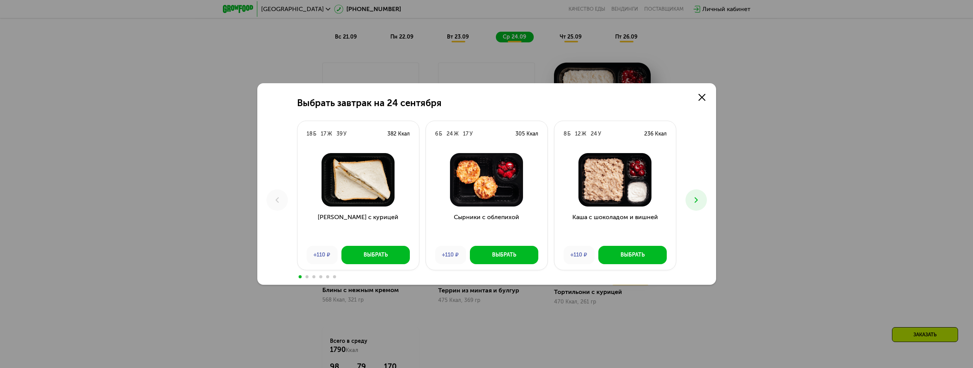
click at [693, 197] on icon at bounding box center [695, 200] width 9 height 9
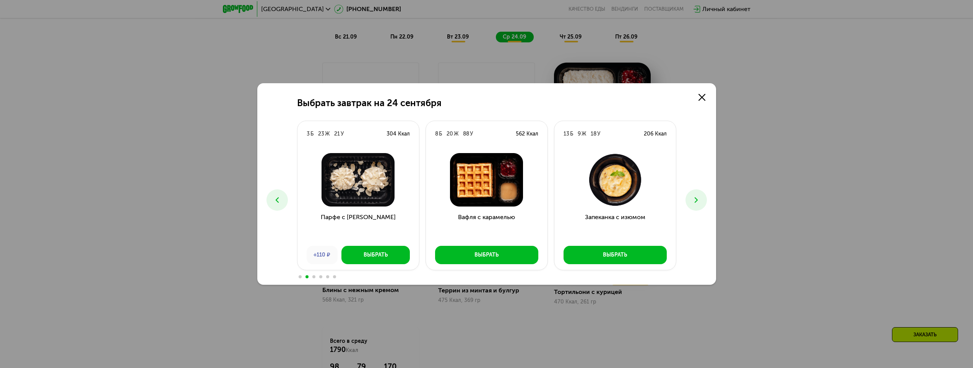
click at [694, 199] on icon at bounding box center [695, 200] width 9 height 9
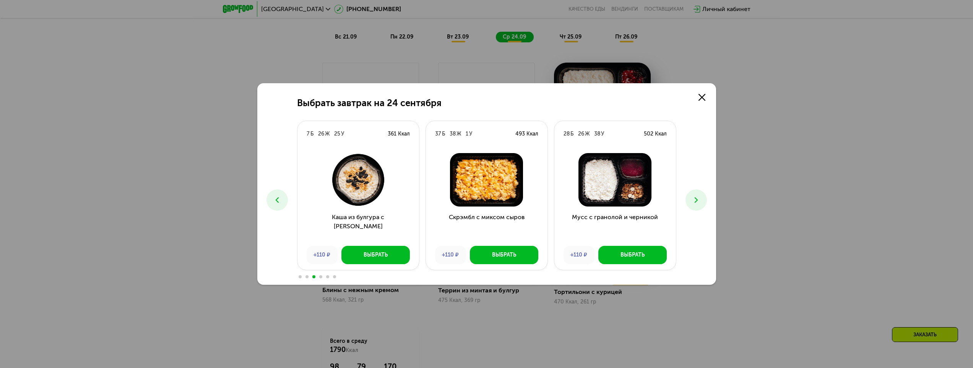
click at [695, 204] on icon at bounding box center [695, 200] width 9 height 9
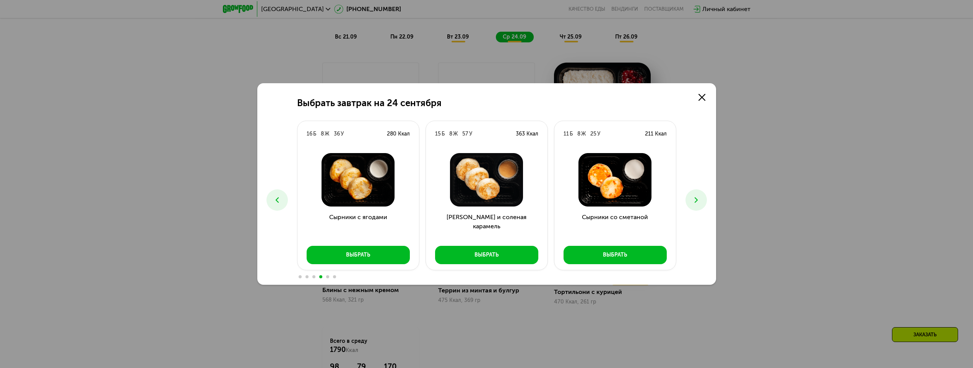
click at [693, 206] on button at bounding box center [695, 200] width 21 height 21
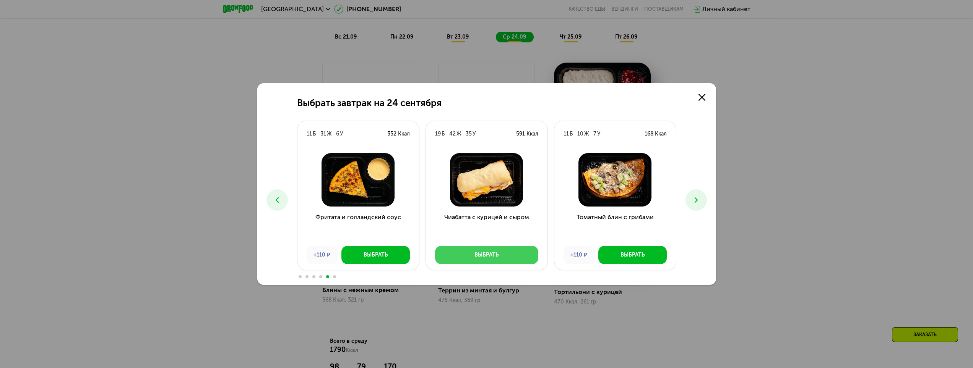
click at [503, 259] on button "Выбрать" at bounding box center [486, 255] width 103 height 18
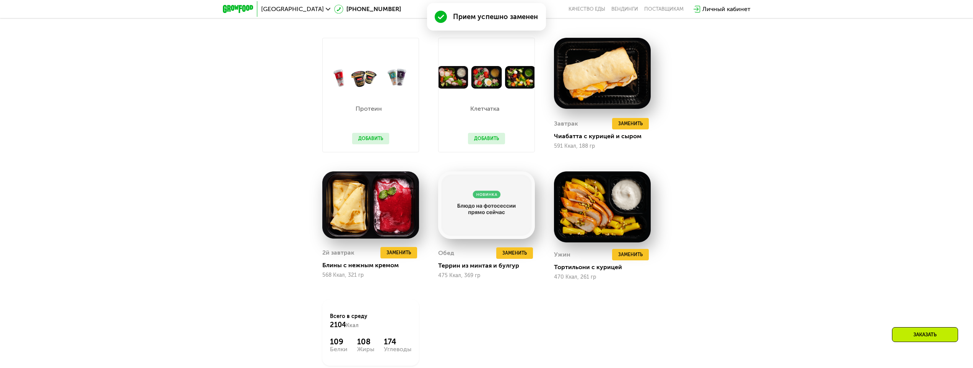
scroll to position [1013, 0]
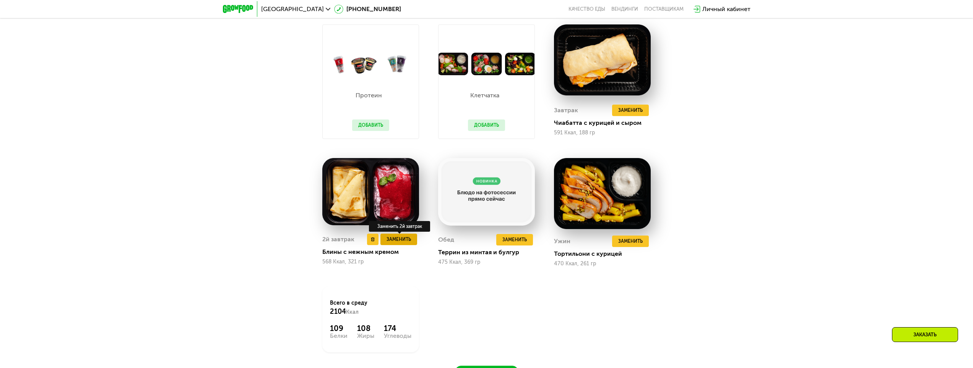
click at [394, 243] on span "Заменить" at bounding box center [398, 240] width 24 height 8
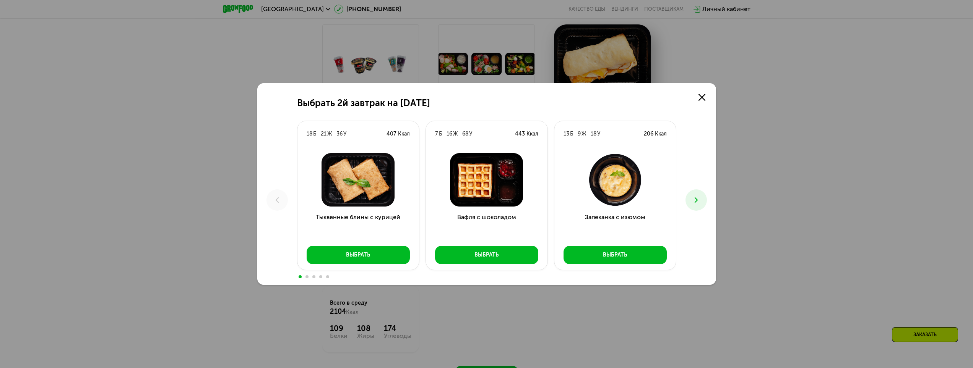
click at [696, 205] on button at bounding box center [695, 200] width 21 height 21
click at [695, 205] on icon at bounding box center [695, 200] width 9 height 9
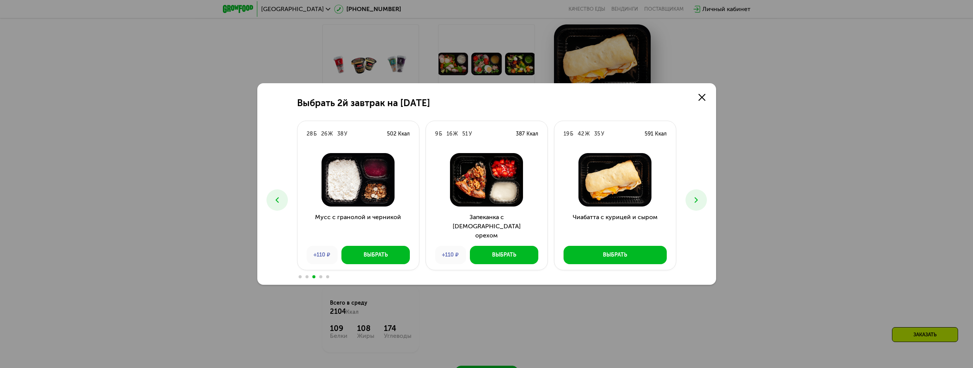
click at [695, 204] on icon at bounding box center [695, 200] width 9 height 9
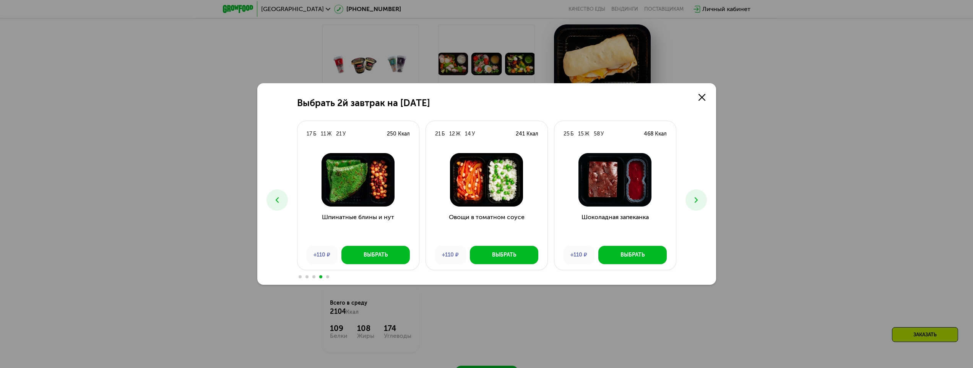
click at [695, 204] on icon at bounding box center [695, 200] width 9 height 9
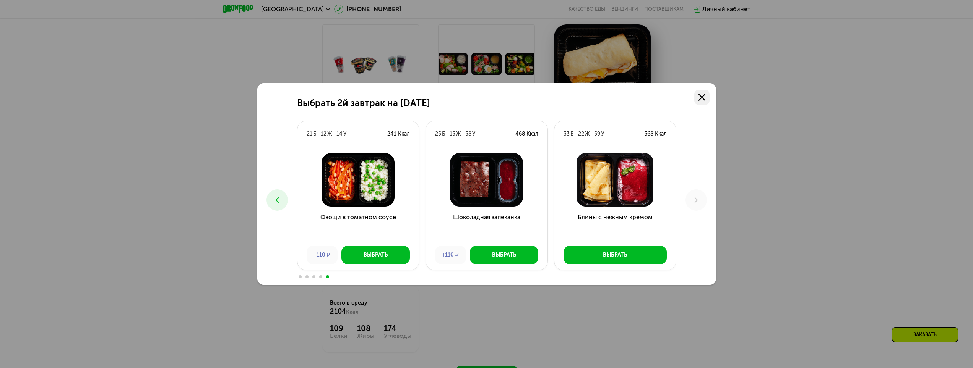
click at [698, 102] on link at bounding box center [701, 97] width 15 height 15
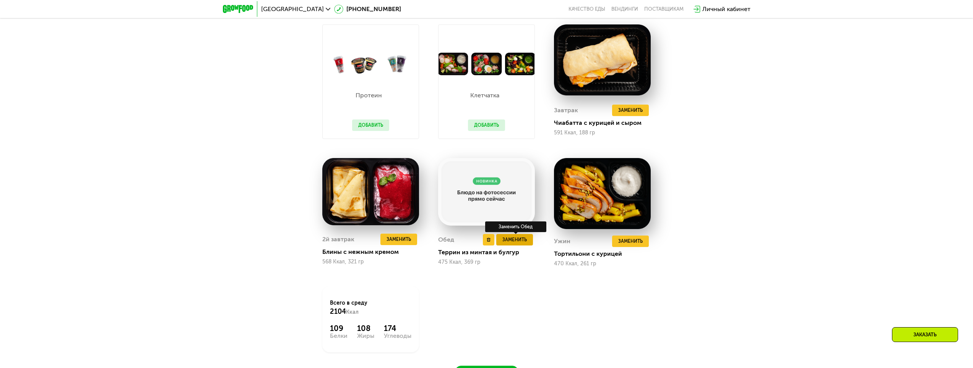
click at [516, 243] on span "Заменить" at bounding box center [514, 240] width 24 height 8
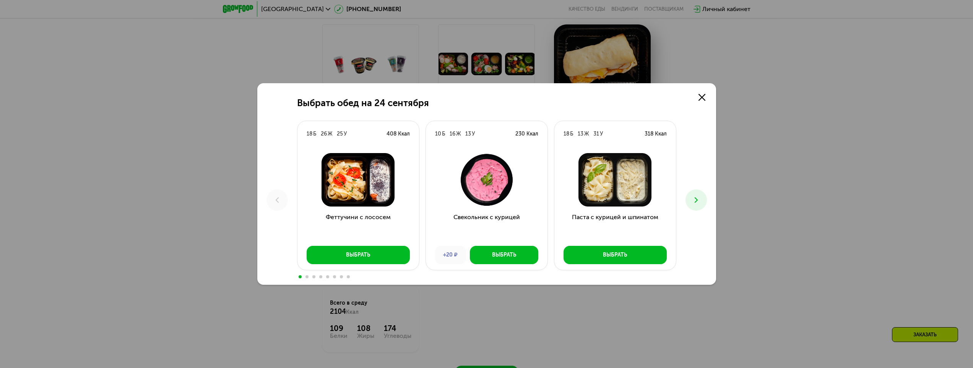
click at [700, 202] on icon at bounding box center [695, 200] width 9 height 9
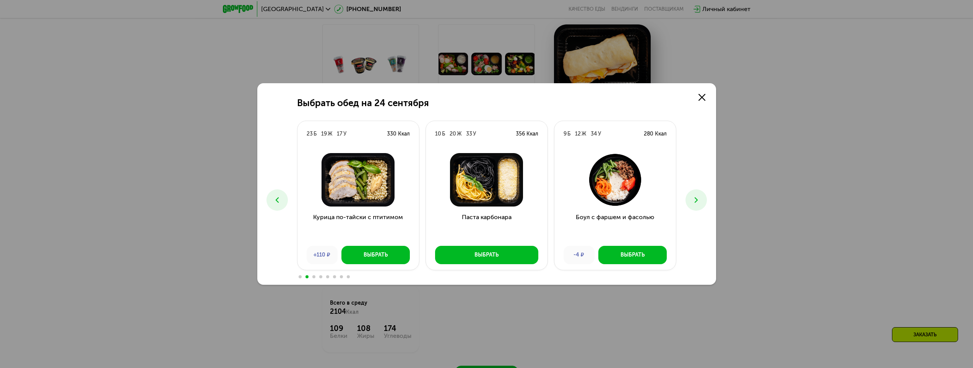
click at [700, 203] on icon at bounding box center [695, 200] width 9 height 9
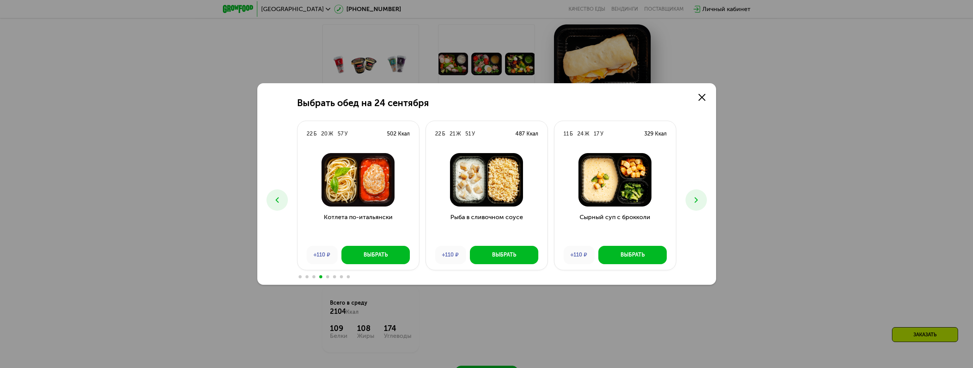
click at [700, 203] on icon at bounding box center [695, 200] width 9 height 9
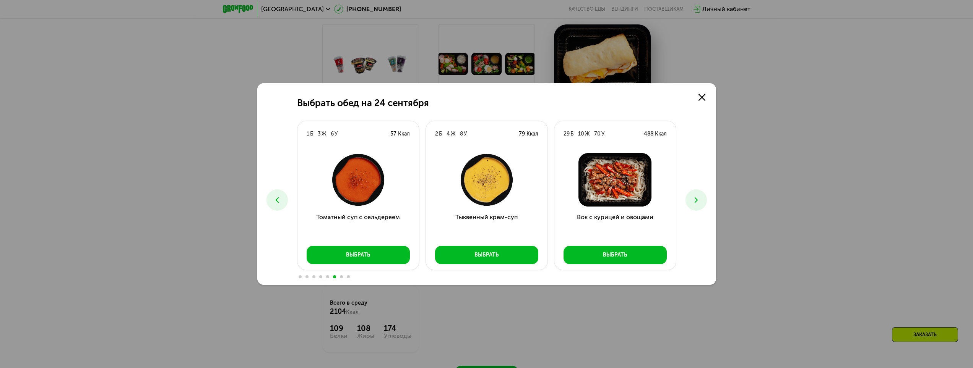
click at [700, 203] on icon at bounding box center [695, 200] width 9 height 9
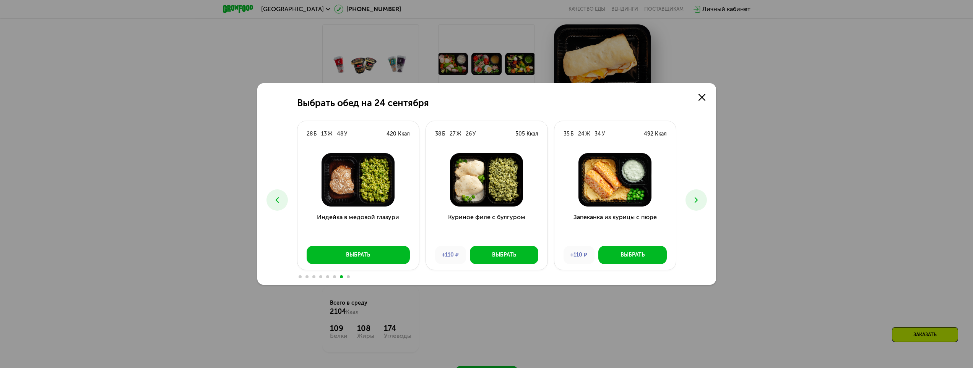
click at [700, 203] on icon at bounding box center [695, 200] width 9 height 9
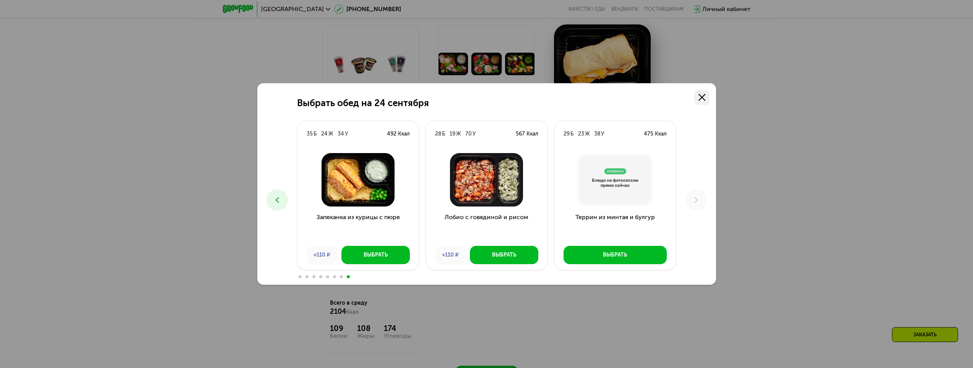
click at [703, 98] on use at bounding box center [701, 97] width 7 height 7
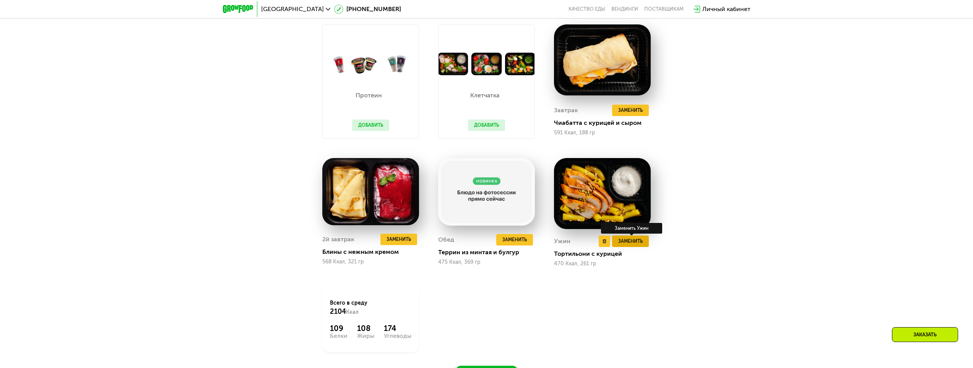
click at [635, 245] on span "Заменить" at bounding box center [630, 242] width 24 height 8
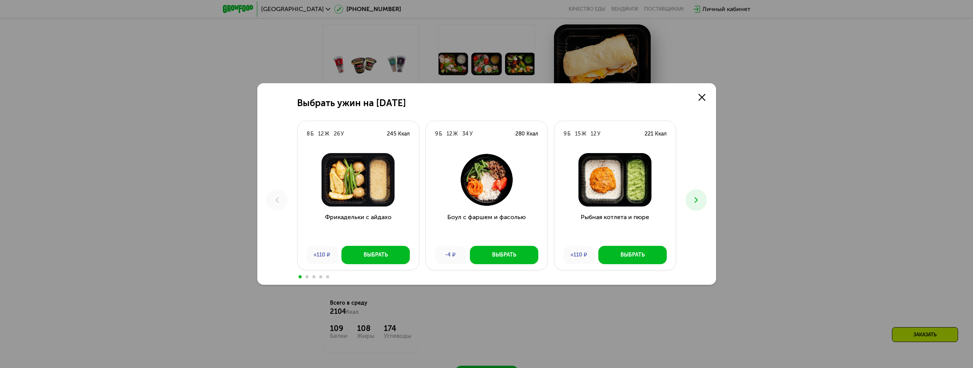
click at [692, 203] on icon at bounding box center [695, 200] width 9 height 9
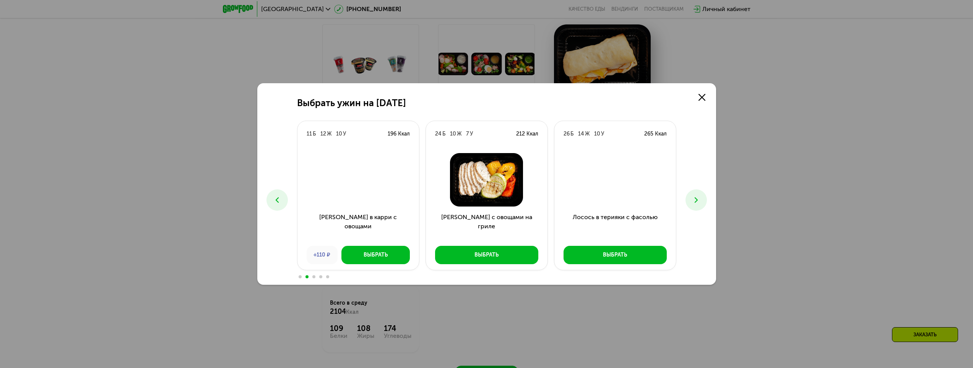
click at [692, 203] on icon at bounding box center [695, 200] width 9 height 9
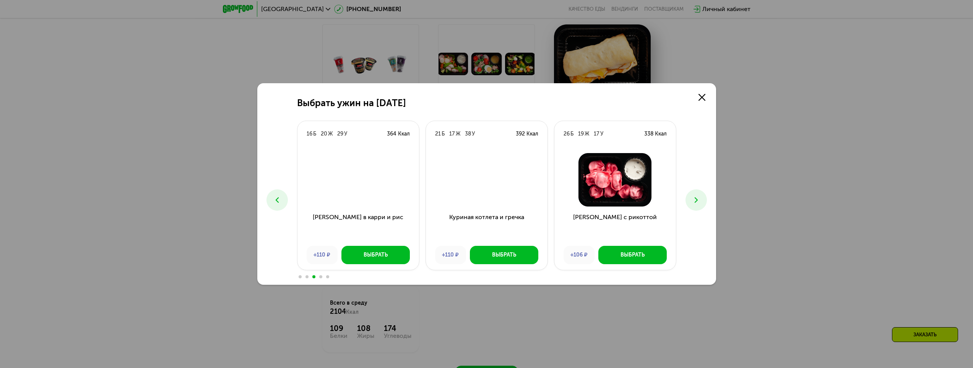
click at [691, 202] on icon at bounding box center [695, 200] width 9 height 9
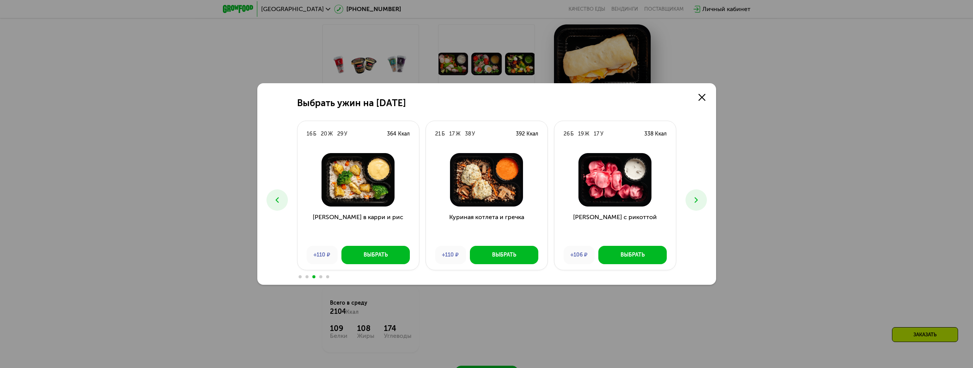
click at [691, 202] on icon at bounding box center [695, 200] width 9 height 9
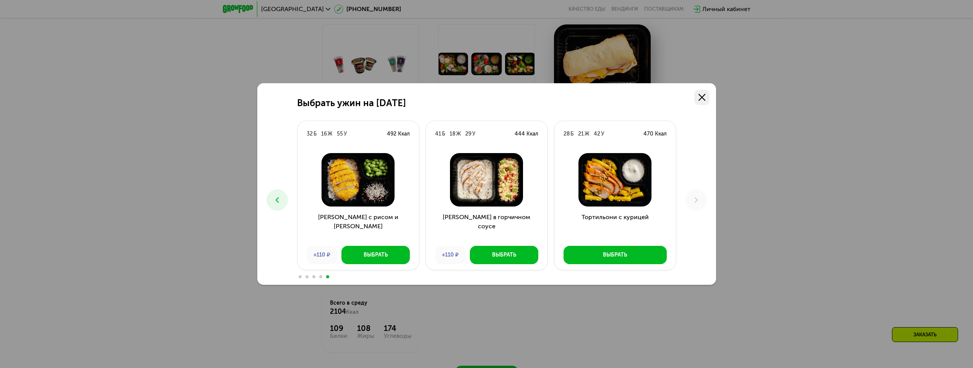
click at [703, 96] on use at bounding box center [701, 97] width 7 height 7
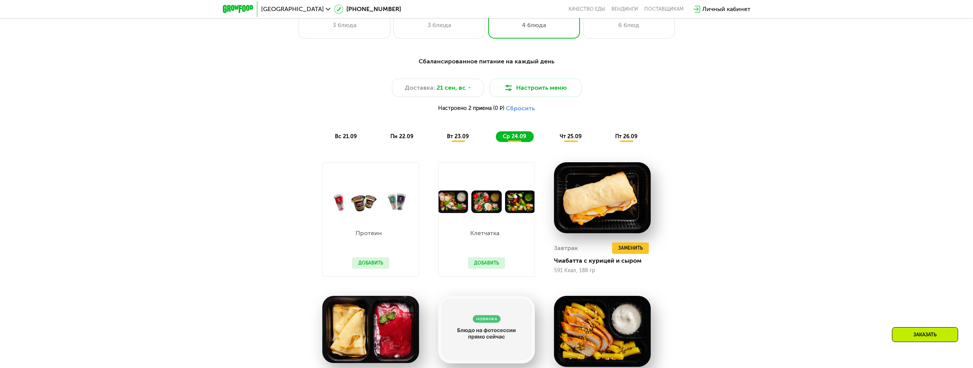
scroll to position [860, 0]
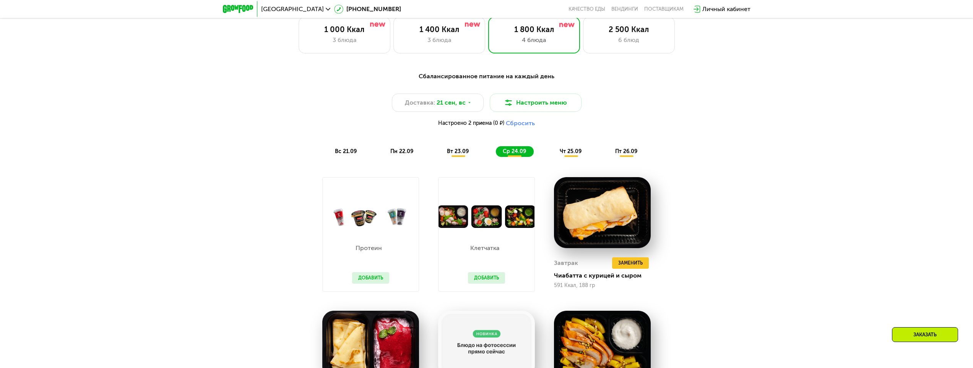
click at [567, 155] on span "чт 25.09" at bounding box center [571, 151] width 22 height 6
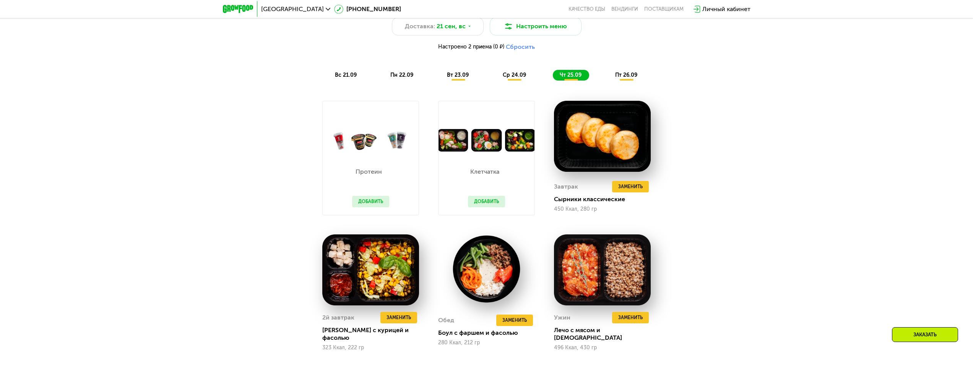
scroll to position [975, 0]
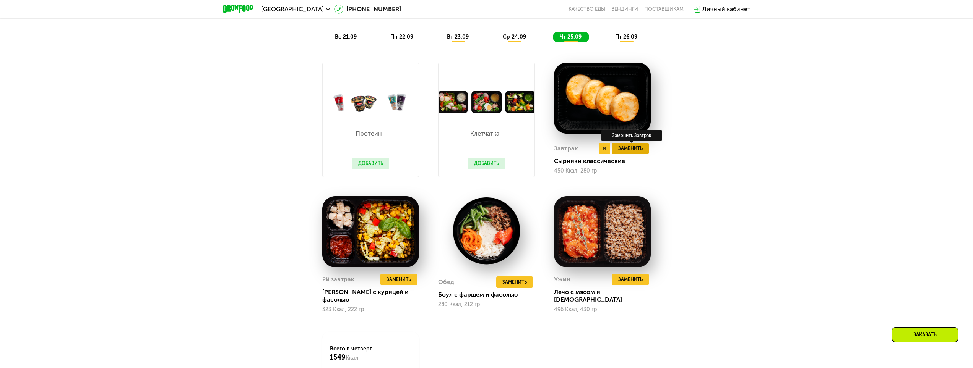
click at [639, 151] on span "Заменить" at bounding box center [630, 149] width 24 height 8
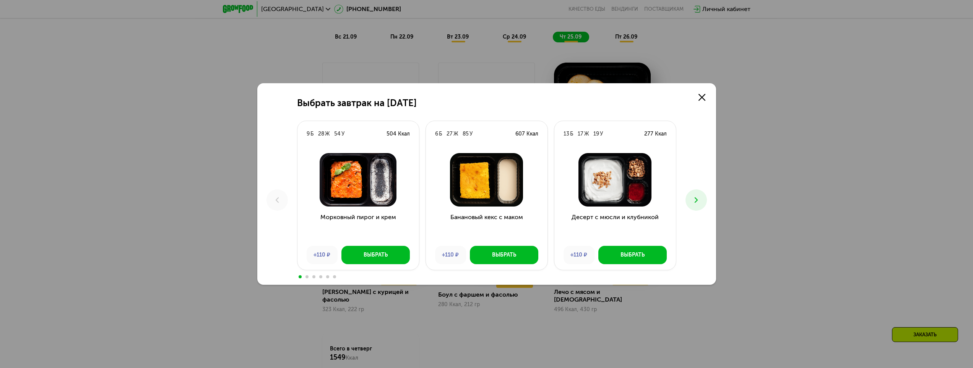
click at [699, 201] on icon at bounding box center [695, 200] width 9 height 9
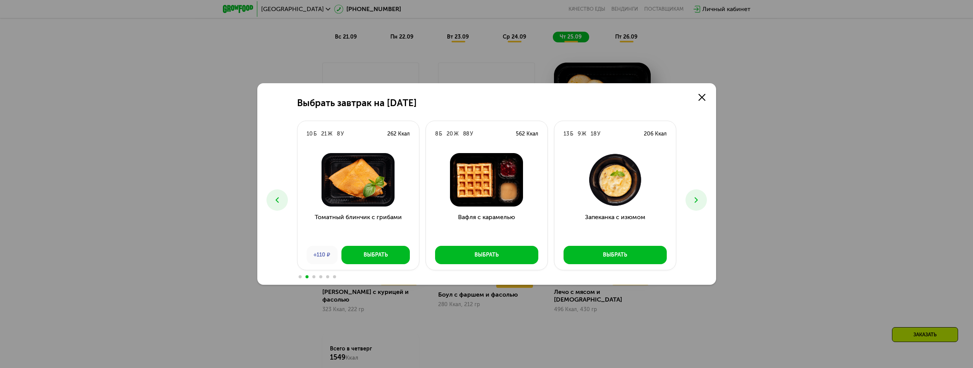
click at [698, 201] on icon at bounding box center [695, 200] width 9 height 9
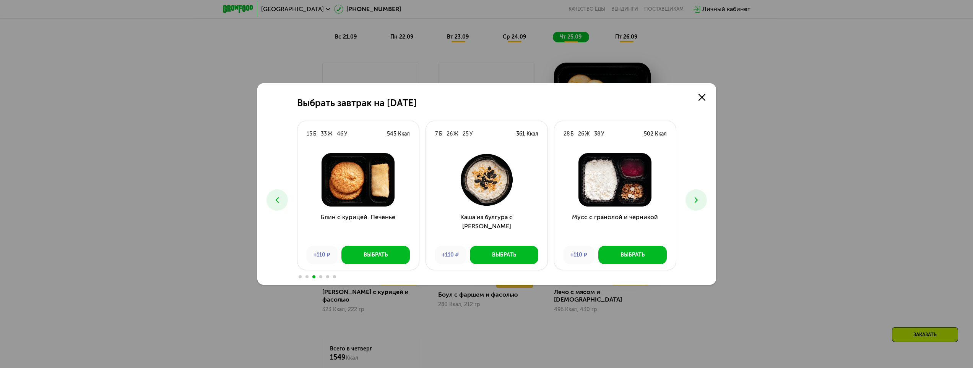
click at [273, 201] on icon at bounding box center [277, 200] width 9 height 9
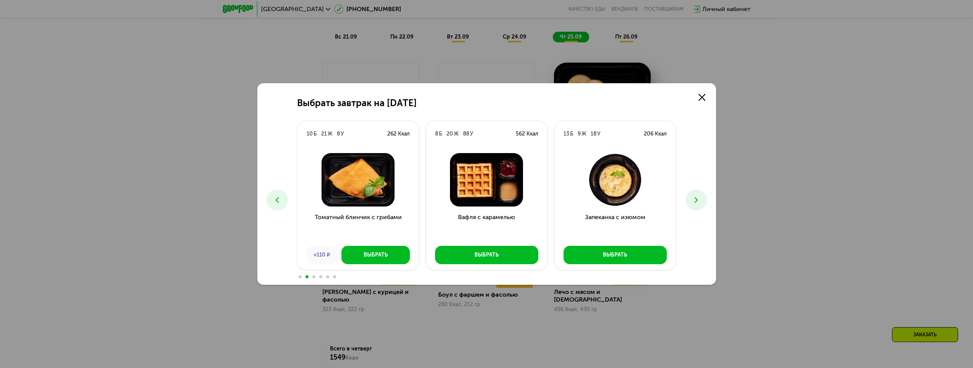
click at [696, 202] on icon at bounding box center [695, 200] width 9 height 9
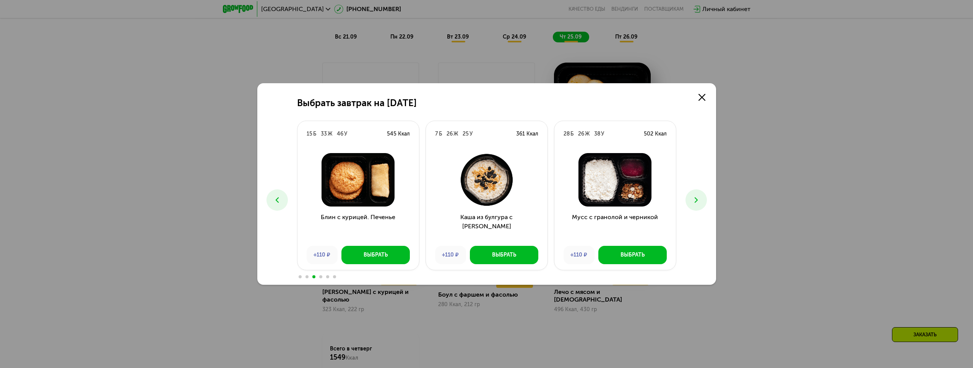
click at [696, 203] on icon at bounding box center [695, 200] width 9 height 9
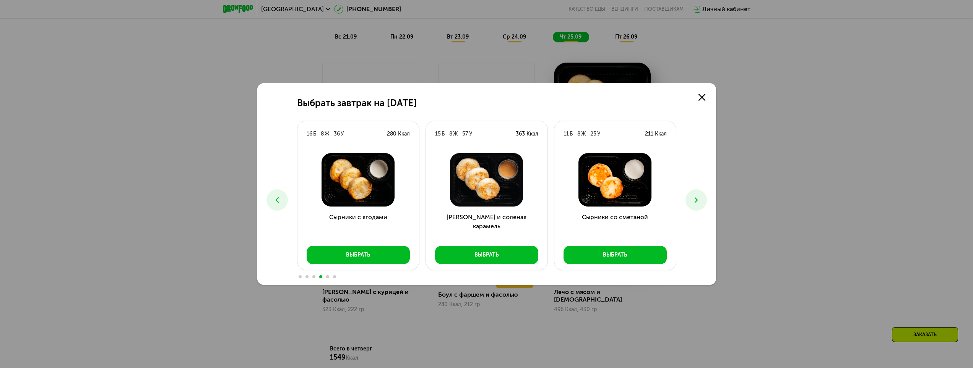
click at [696, 203] on icon at bounding box center [695, 200] width 9 height 9
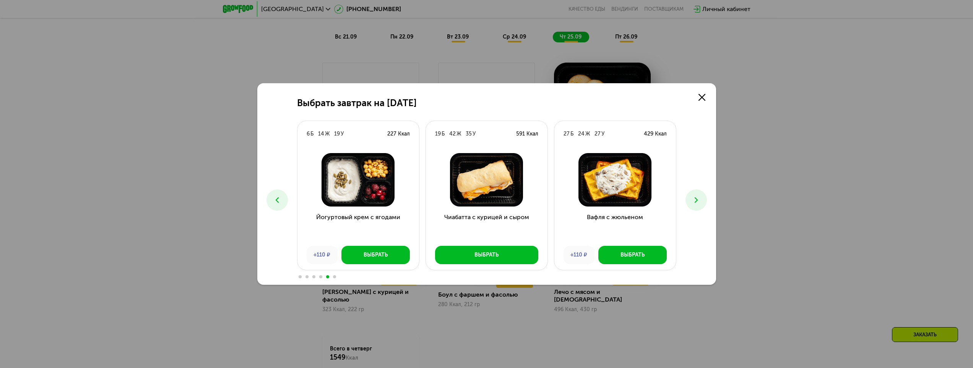
click at [280, 203] on icon at bounding box center [277, 200] width 9 height 9
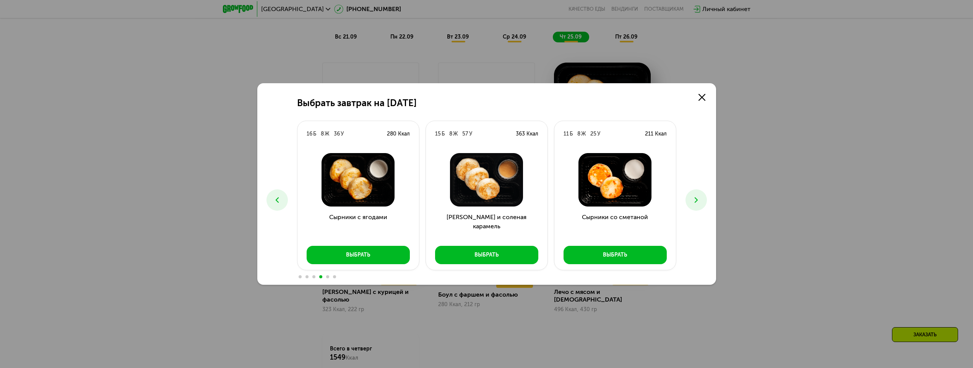
click at [700, 201] on icon at bounding box center [695, 200] width 9 height 9
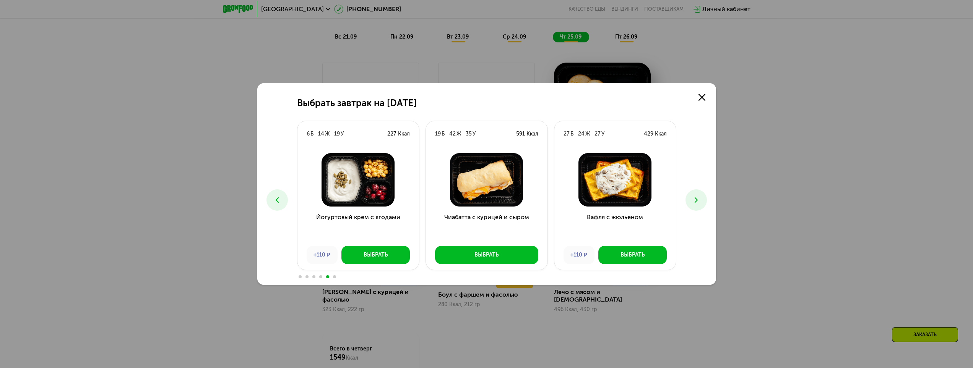
click at [700, 201] on icon at bounding box center [695, 200] width 9 height 9
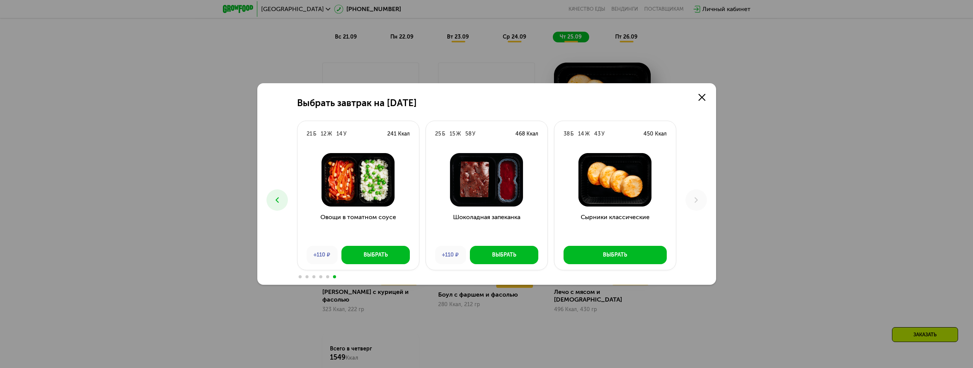
click at [615, 92] on div "Выбрать завтрак на 25 сентября 9 Б 28 Ж 54 У 504 Ккал Морковный пирог и крем +1…" at bounding box center [486, 184] width 459 height 202
click at [282, 204] on button at bounding box center [276, 200] width 21 height 21
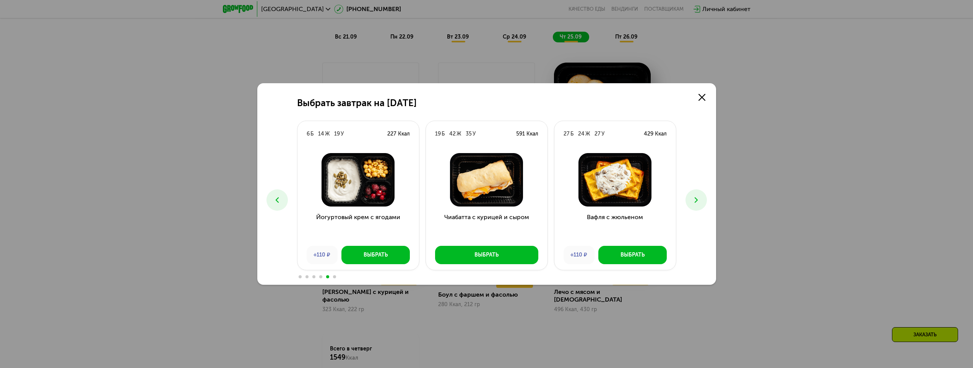
click at [282, 204] on button at bounding box center [276, 200] width 21 height 21
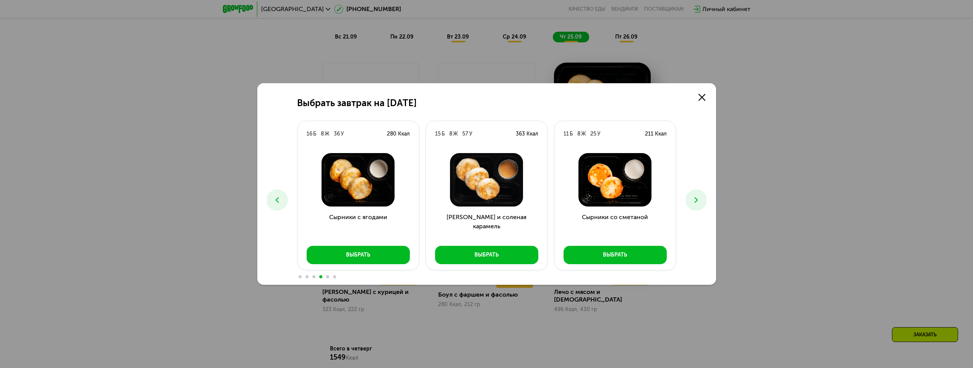
click at [280, 197] on icon at bounding box center [277, 200] width 9 height 9
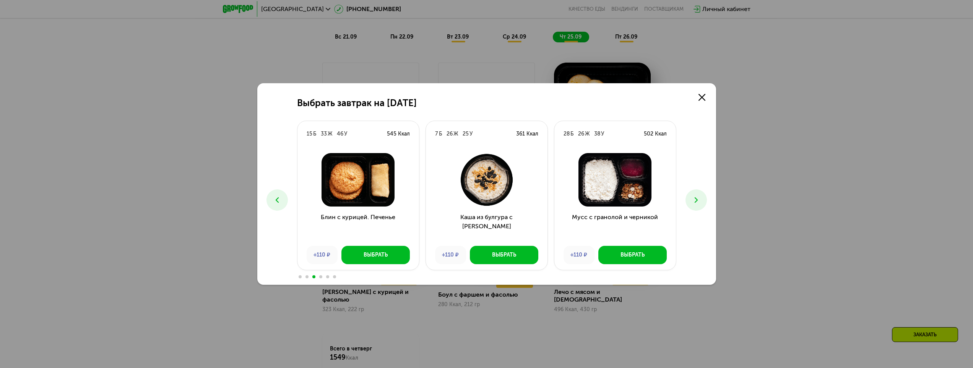
click at [699, 198] on icon at bounding box center [695, 200] width 9 height 9
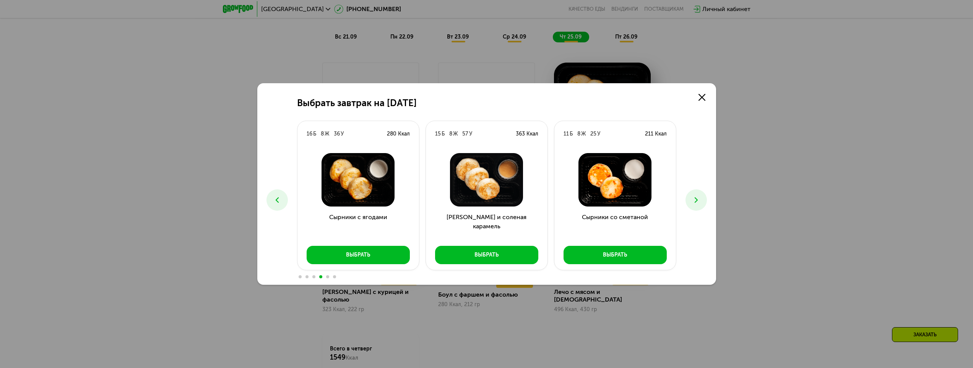
click at [698, 198] on icon at bounding box center [695, 200] width 9 height 9
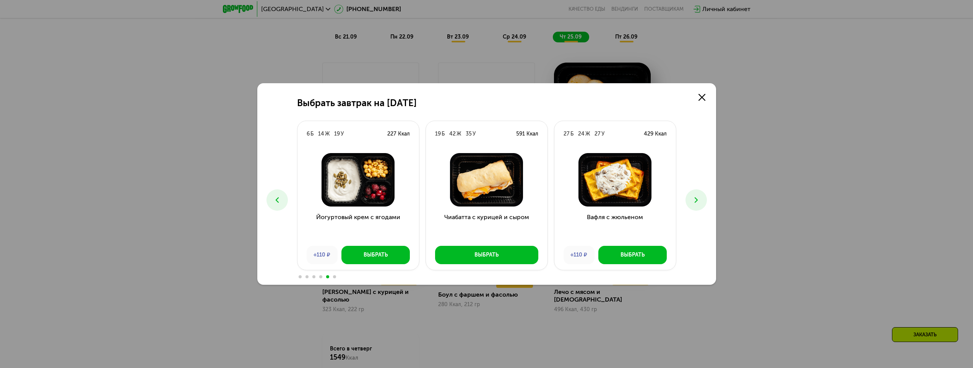
click at [697, 199] on icon at bounding box center [695, 200] width 9 height 9
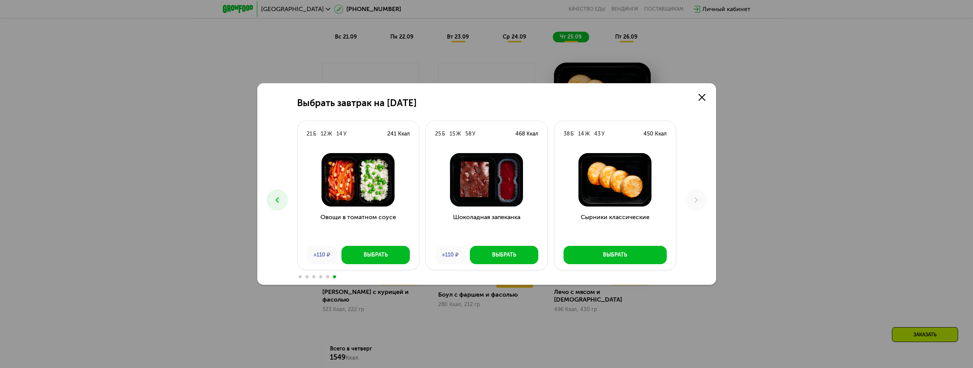
click at [523, 101] on div "Выбрать завтрак на 25 сентября" at bounding box center [486, 103] width 379 height 11
drag, startPoint x: 703, startPoint y: 97, endPoint x: 702, endPoint y: 101, distance: 3.9
click at [703, 99] on icon at bounding box center [701, 97] width 7 height 7
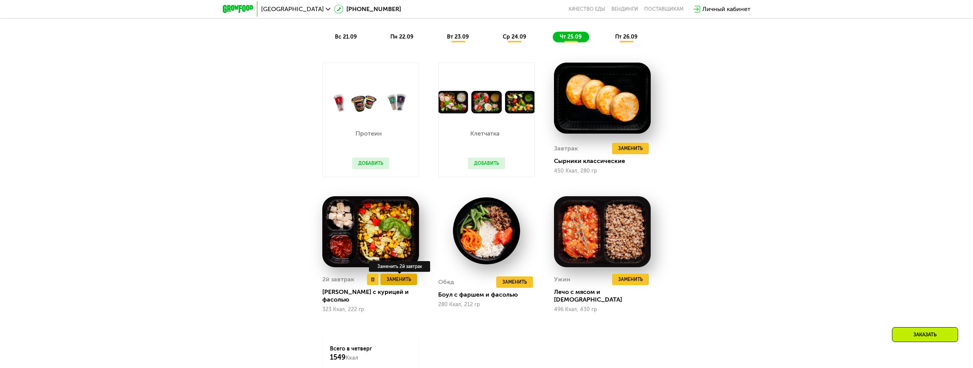
click at [394, 281] on span "Заменить" at bounding box center [398, 280] width 24 height 8
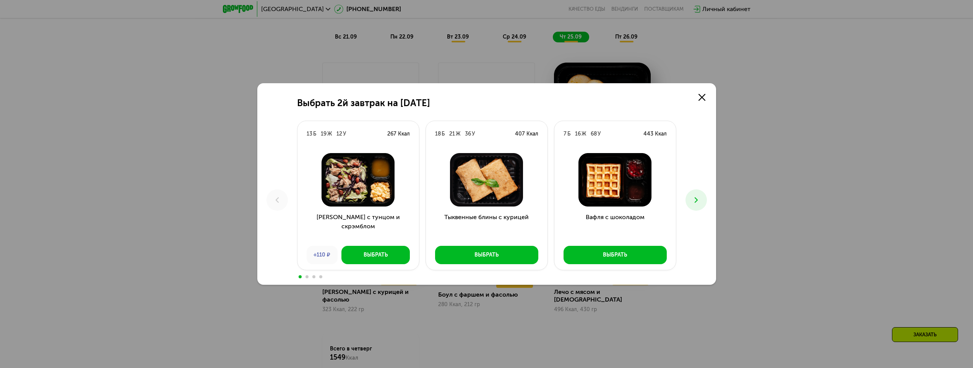
click at [697, 201] on use at bounding box center [695, 200] width 3 height 5
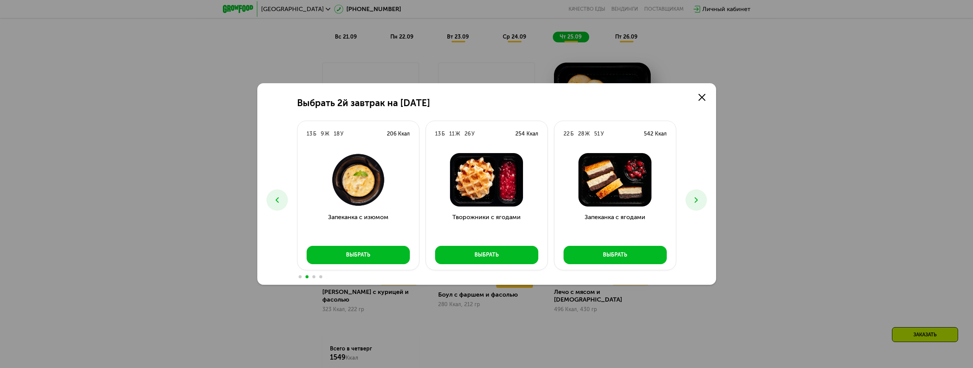
click at [699, 200] on icon at bounding box center [695, 200] width 9 height 9
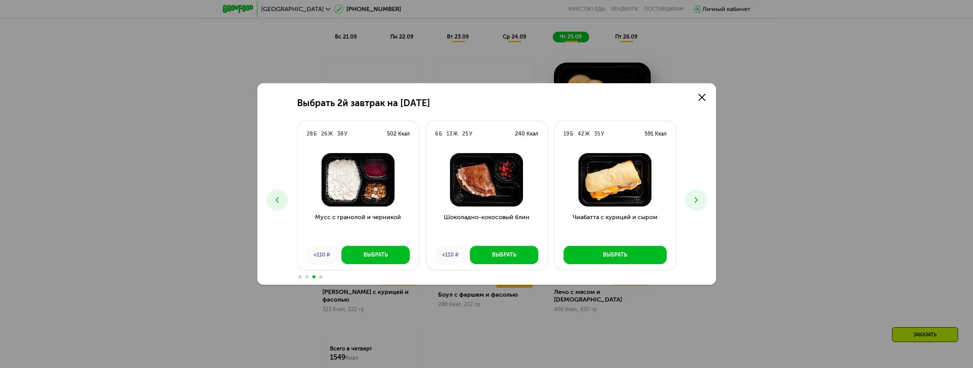
click at [698, 205] on icon at bounding box center [695, 200] width 9 height 9
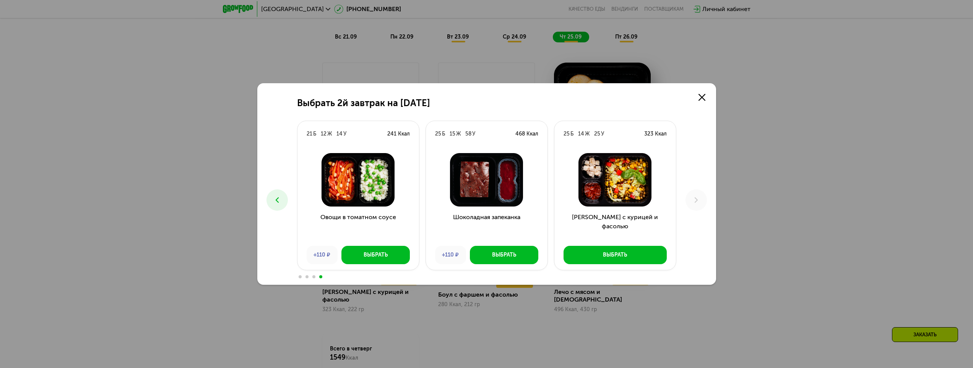
click at [273, 204] on icon at bounding box center [277, 200] width 9 height 9
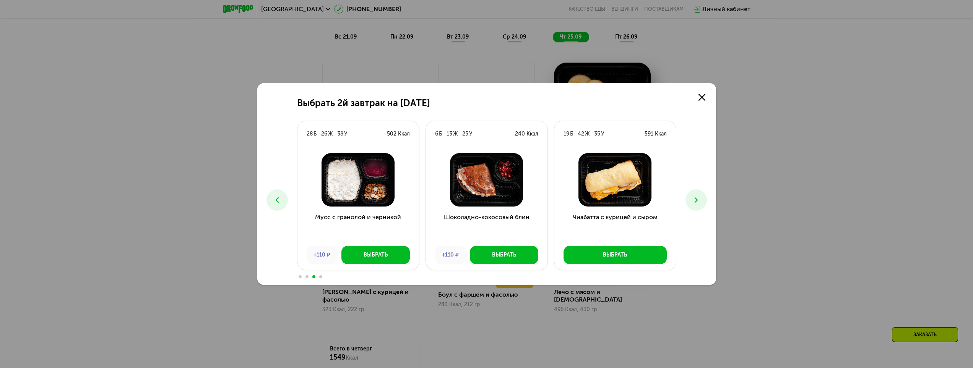
click at [274, 204] on icon at bounding box center [277, 200] width 9 height 9
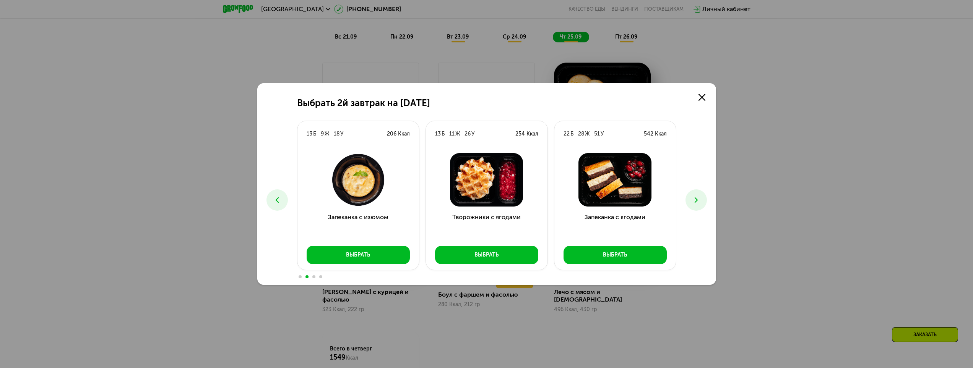
click at [275, 203] on icon at bounding box center [277, 200] width 9 height 9
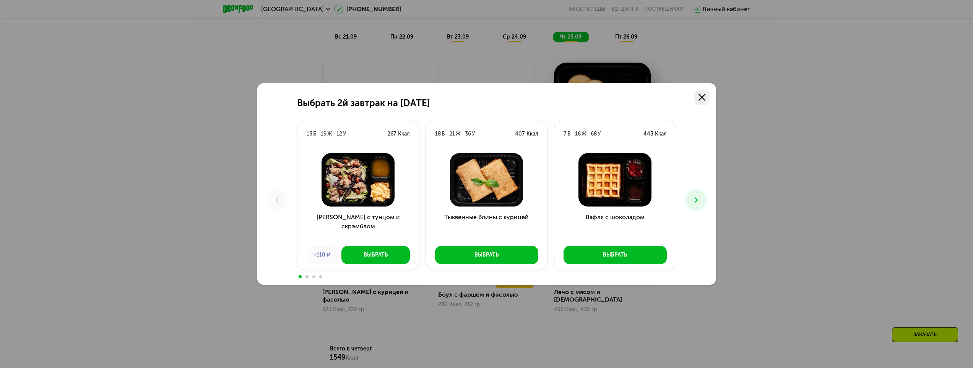
click at [699, 97] on icon at bounding box center [701, 97] width 7 height 7
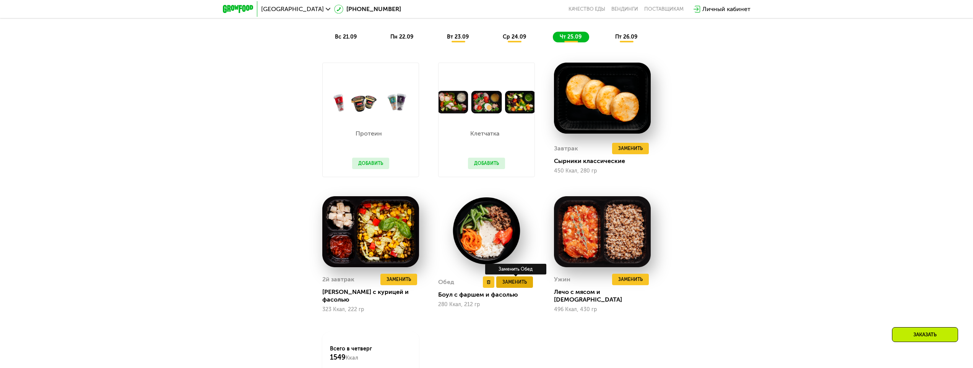
click at [513, 282] on span "Заменить" at bounding box center [514, 283] width 24 height 8
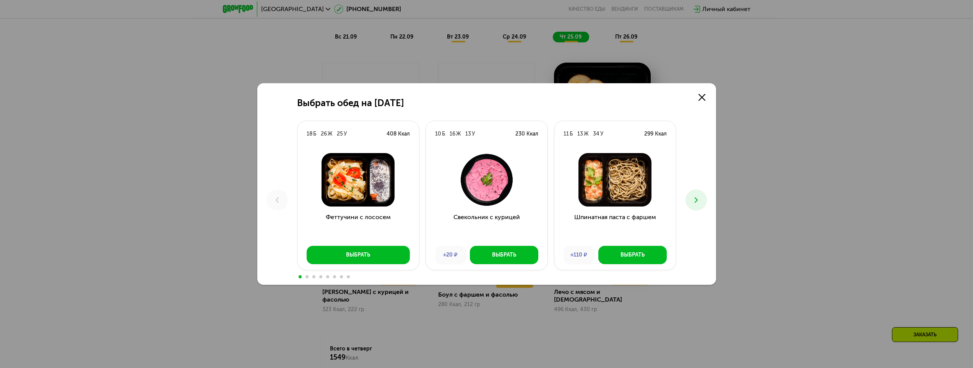
click at [688, 200] on button at bounding box center [695, 200] width 21 height 21
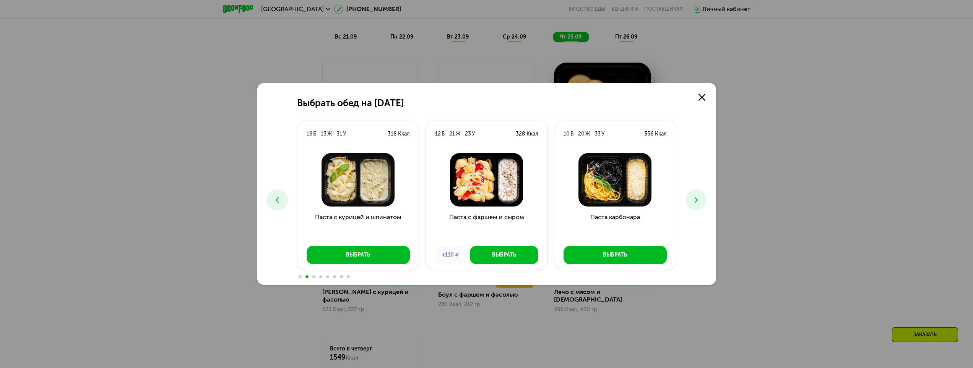
click at [690, 200] on button at bounding box center [695, 200] width 21 height 21
click at [690, 201] on button at bounding box center [695, 200] width 21 height 21
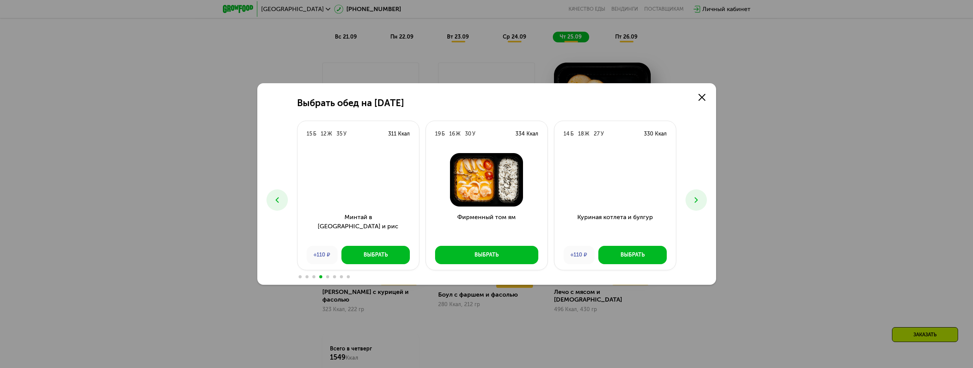
click at [690, 201] on button at bounding box center [695, 200] width 21 height 21
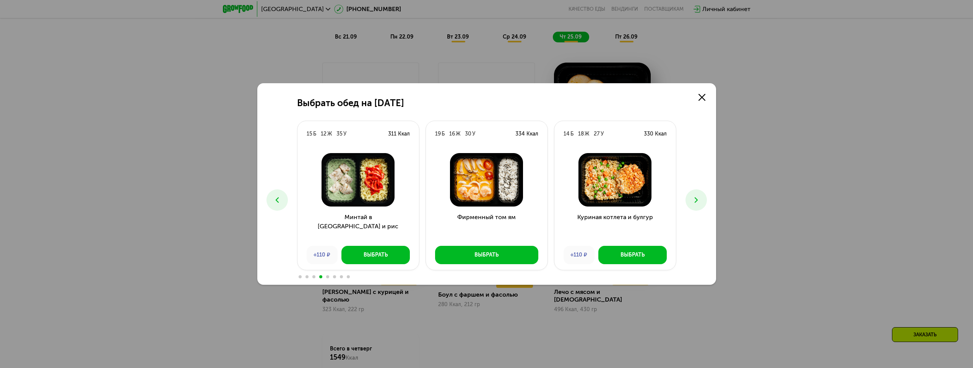
click at [690, 201] on button at bounding box center [695, 200] width 21 height 21
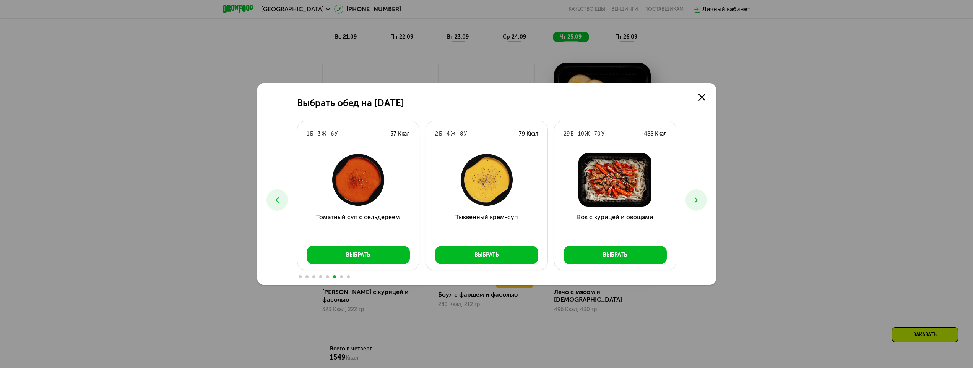
click at [690, 201] on button at bounding box center [695, 200] width 21 height 21
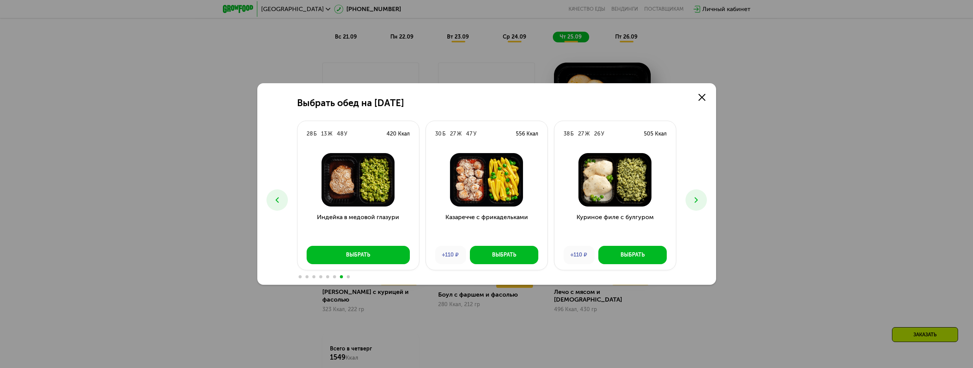
click at [690, 201] on button at bounding box center [695, 200] width 21 height 21
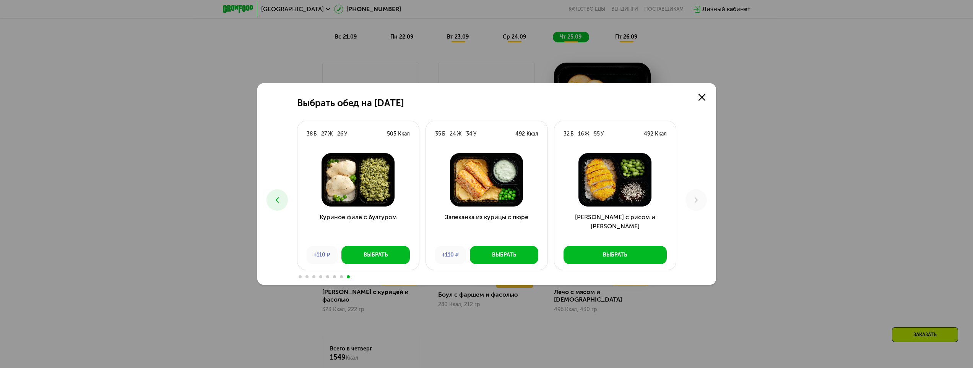
click at [273, 198] on button at bounding box center [276, 200] width 21 height 21
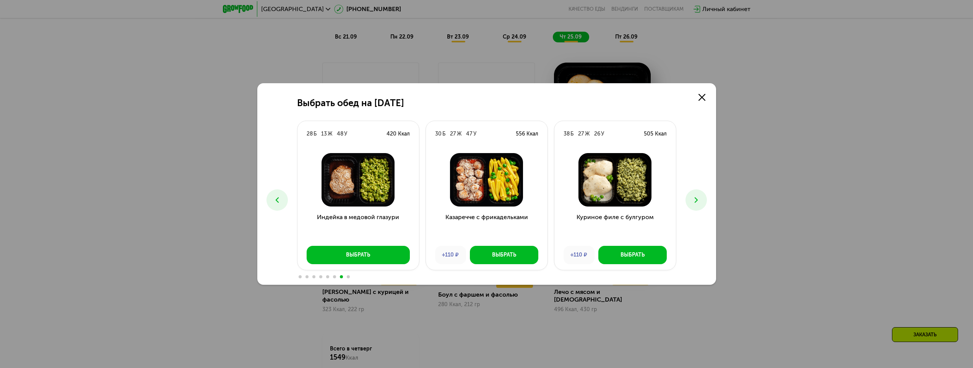
click at [279, 201] on icon at bounding box center [277, 200] width 9 height 9
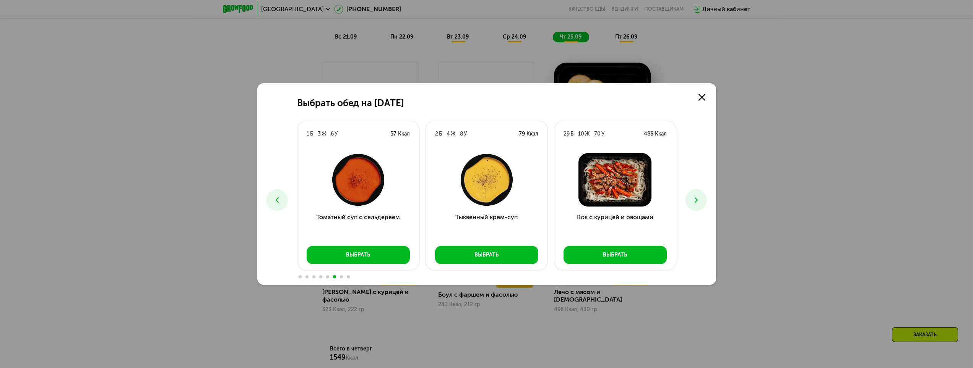
click at [281, 201] on icon at bounding box center [277, 200] width 9 height 9
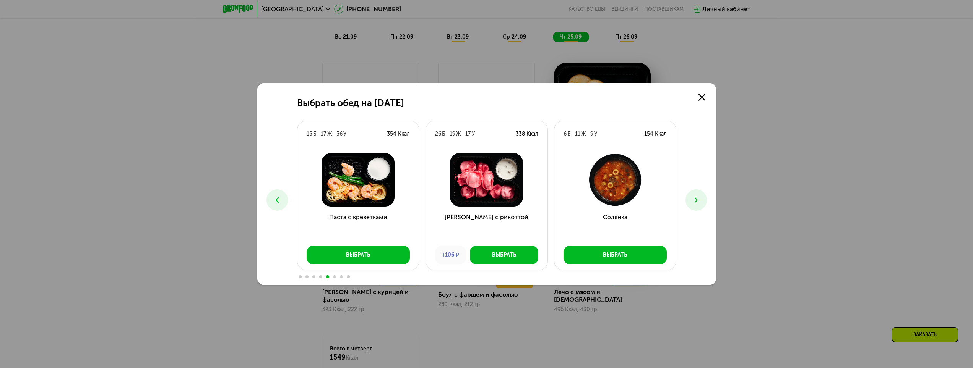
click at [281, 201] on icon at bounding box center [277, 200] width 9 height 9
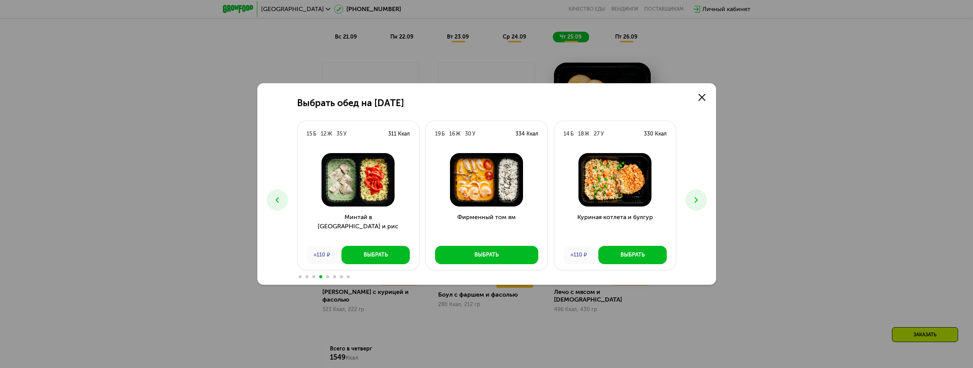
click at [280, 203] on icon at bounding box center [277, 200] width 9 height 9
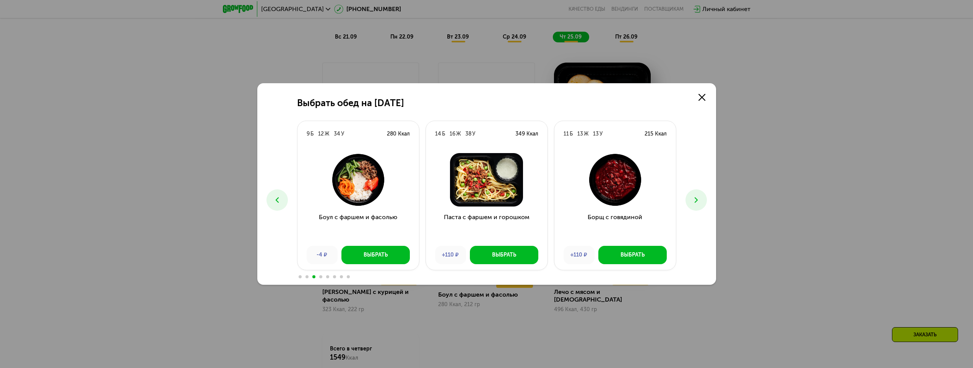
click at [699, 105] on link at bounding box center [701, 97] width 15 height 15
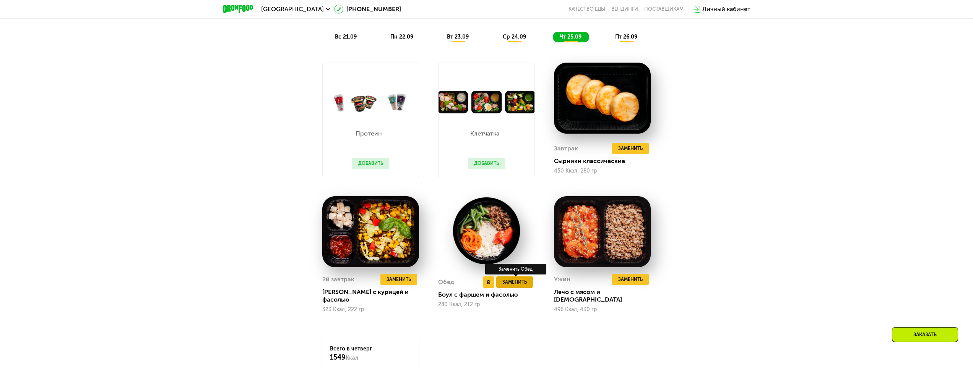
click at [518, 284] on span "Заменить" at bounding box center [514, 283] width 24 height 8
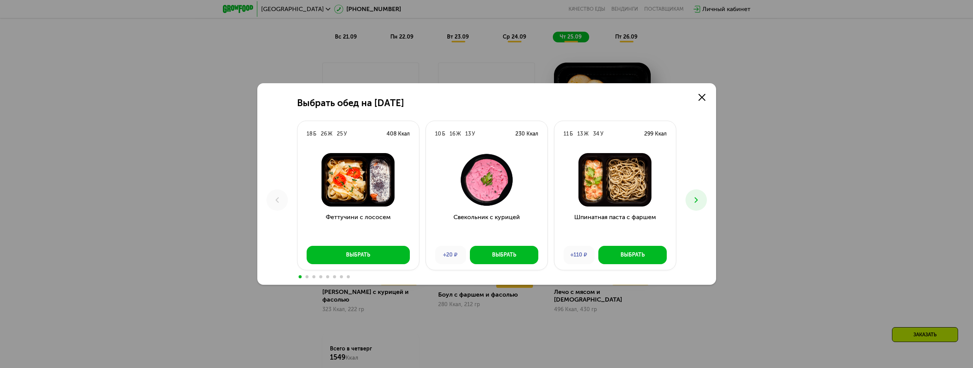
click at [703, 203] on button at bounding box center [695, 200] width 21 height 21
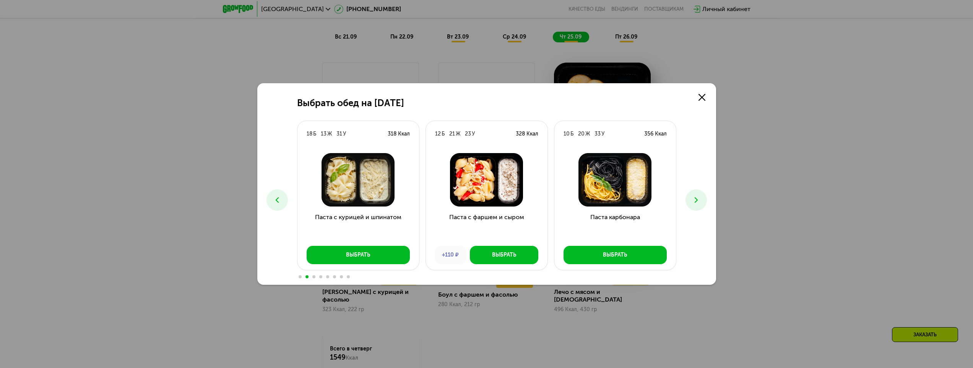
click at [700, 203] on button at bounding box center [695, 200] width 21 height 21
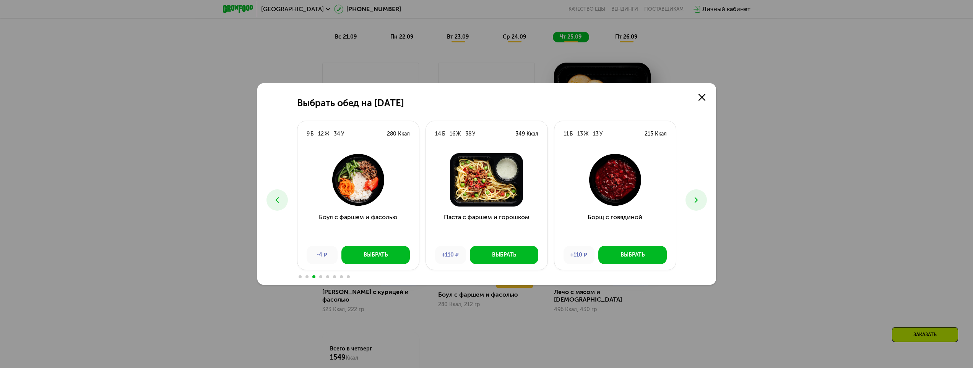
click at [282, 203] on button at bounding box center [276, 200] width 21 height 21
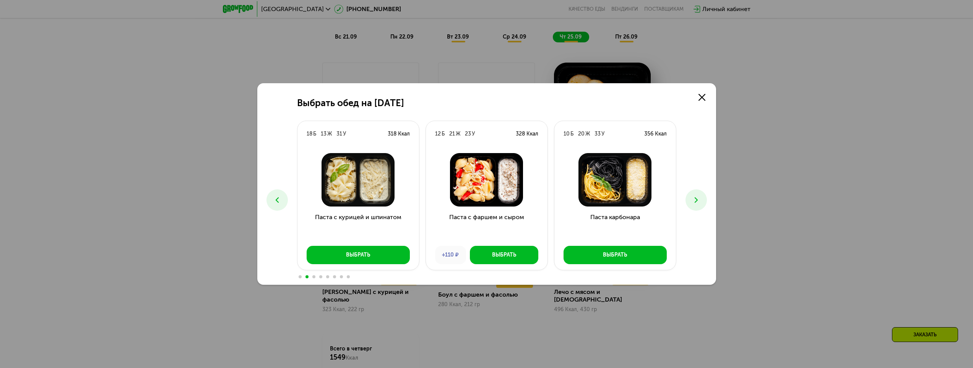
click at [283, 202] on button at bounding box center [276, 200] width 21 height 21
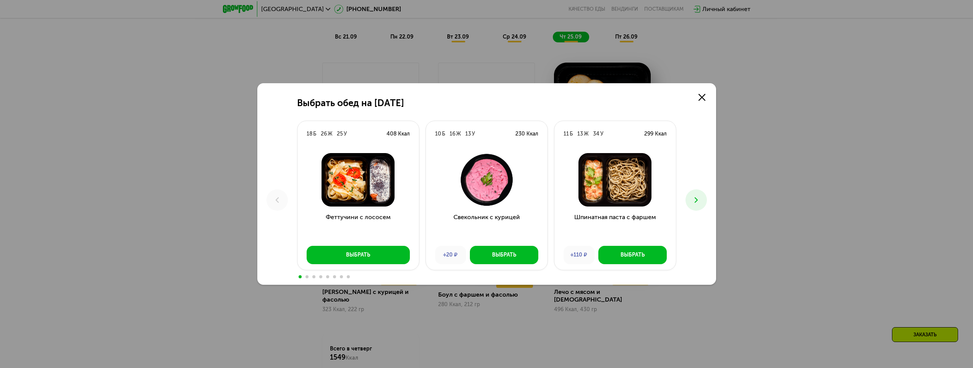
click at [696, 199] on use at bounding box center [695, 200] width 3 height 5
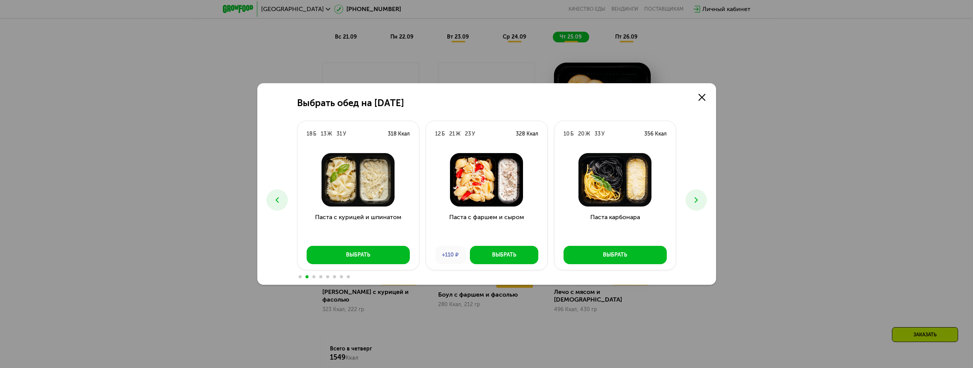
click at [696, 199] on use at bounding box center [695, 200] width 3 height 5
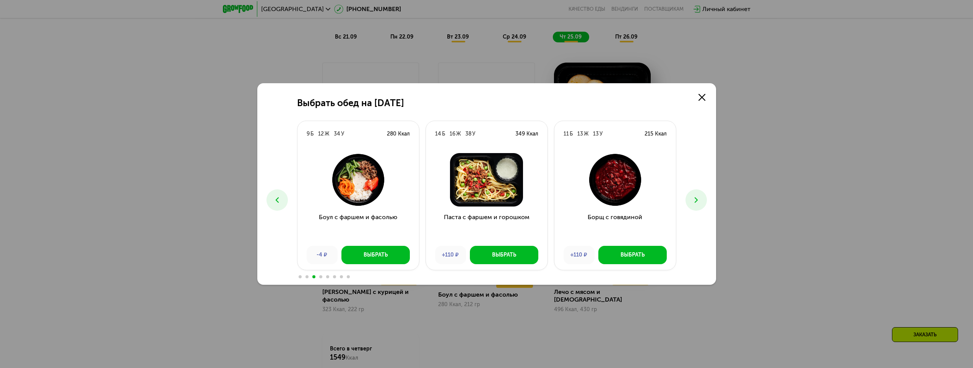
click at [697, 200] on use at bounding box center [695, 200] width 3 height 5
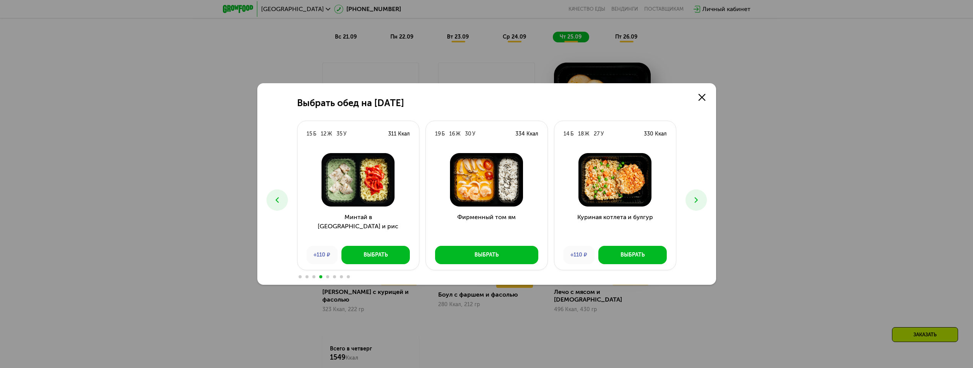
drag, startPoint x: 697, startPoint y: 199, endPoint x: 693, endPoint y: 192, distance: 7.7
click at [593, 98] on div "Выбрать обед на 25 сентября" at bounding box center [486, 103] width 379 height 11
click at [704, 201] on button at bounding box center [695, 200] width 21 height 21
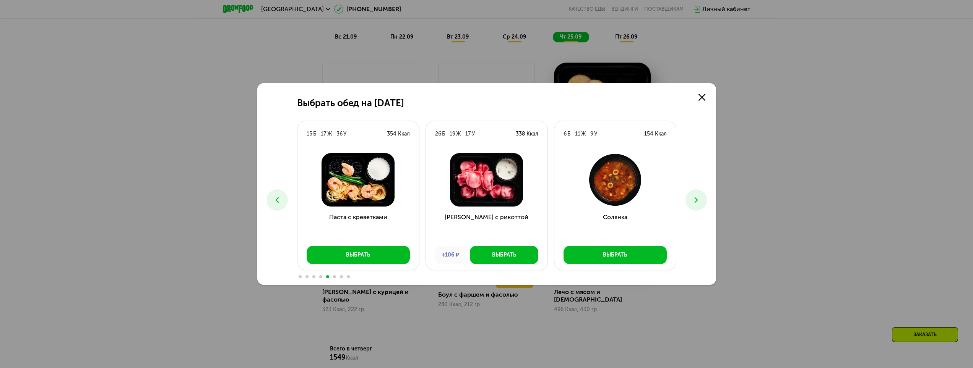
click at [691, 197] on icon at bounding box center [695, 200] width 9 height 9
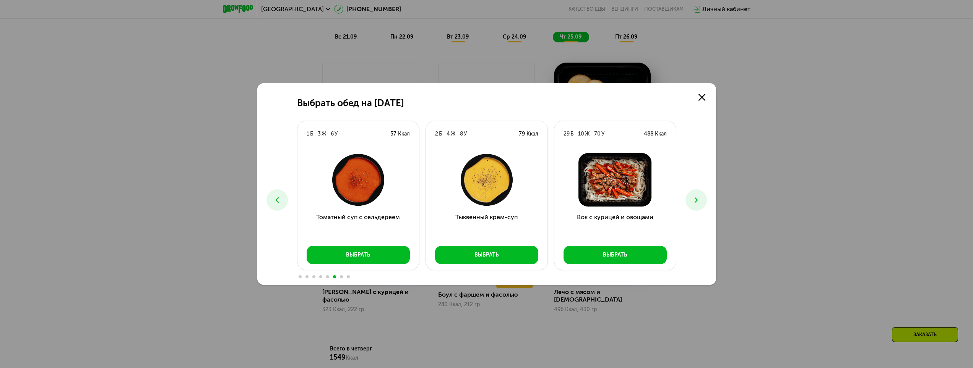
click at [691, 201] on icon at bounding box center [695, 200] width 9 height 9
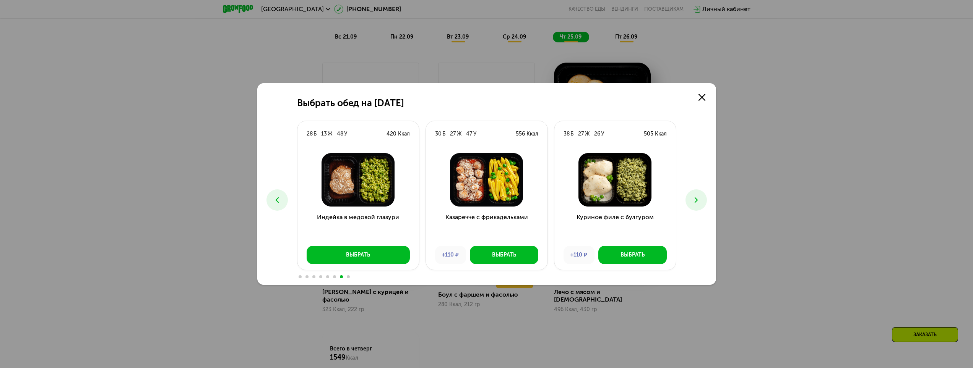
click at [698, 196] on icon at bounding box center [695, 200] width 9 height 9
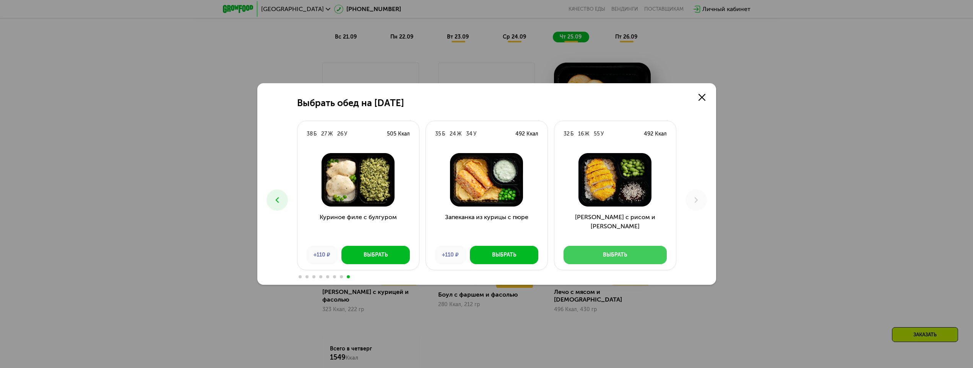
click at [623, 258] on div "Выбрать" at bounding box center [615, 256] width 24 height 8
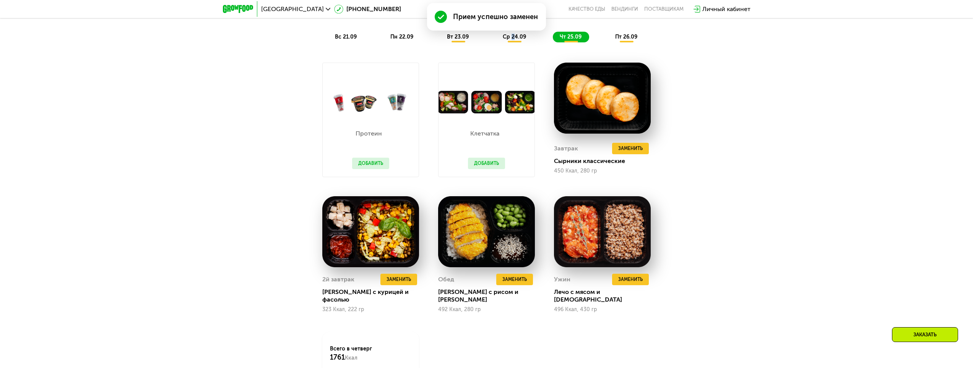
click at [513, 40] on span "ср 24.09" at bounding box center [514, 37] width 23 height 6
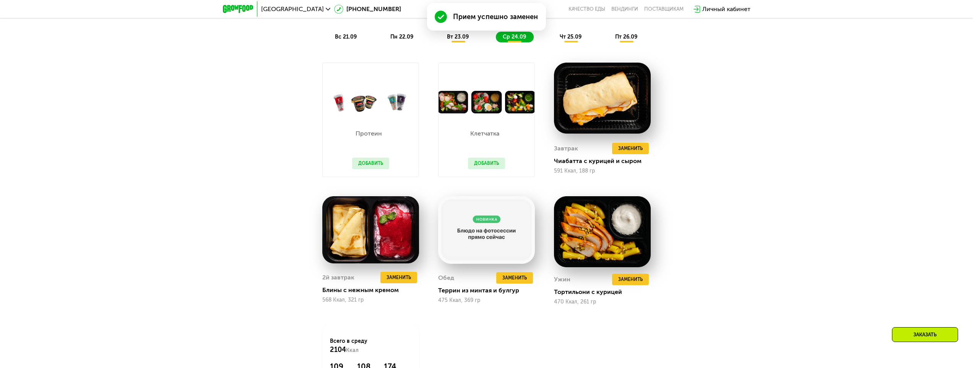
click at [459, 40] on span "вт 23.09" at bounding box center [458, 37] width 22 height 6
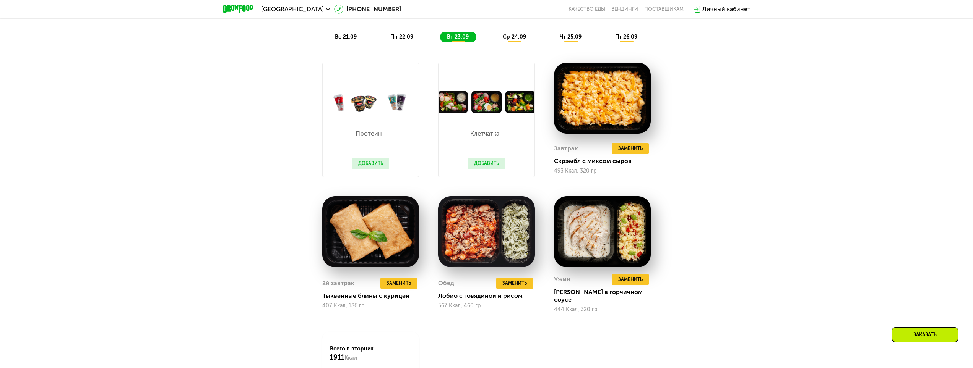
click at [404, 40] on span "пн 22.09" at bounding box center [401, 37] width 23 height 6
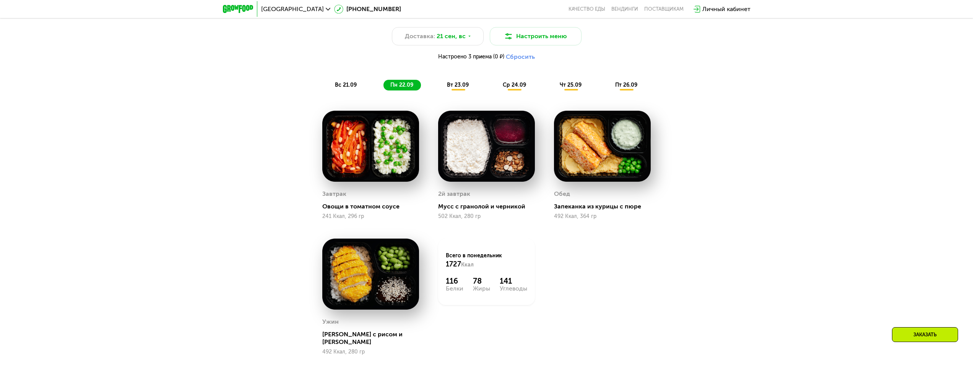
scroll to position [937, 0]
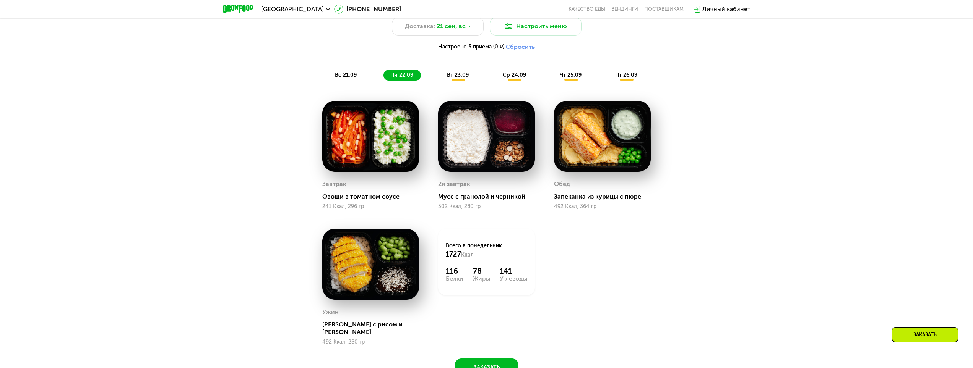
click at [343, 78] on span "вс 21.09" at bounding box center [346, 75] width 22 height 6
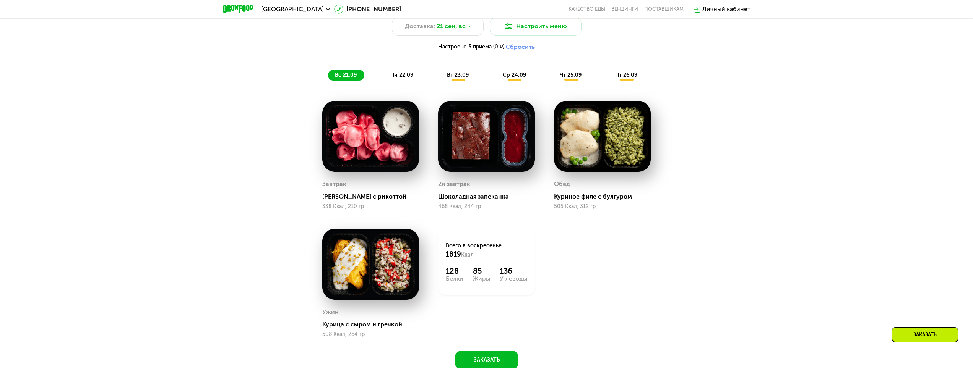
click at [404, 75] on div "пн 22.09" at bounding box center [401, 75] width 37 height 11
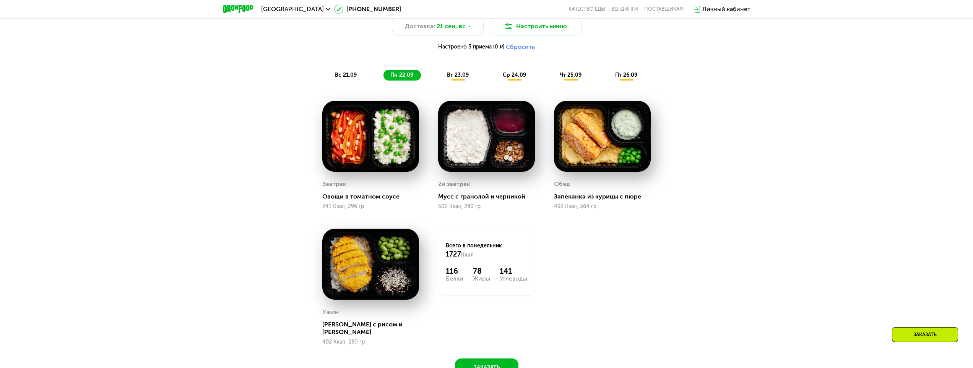
click at [571, 76] on span "чт 25.09" at bounding box center [571, 75] width 22 height 6
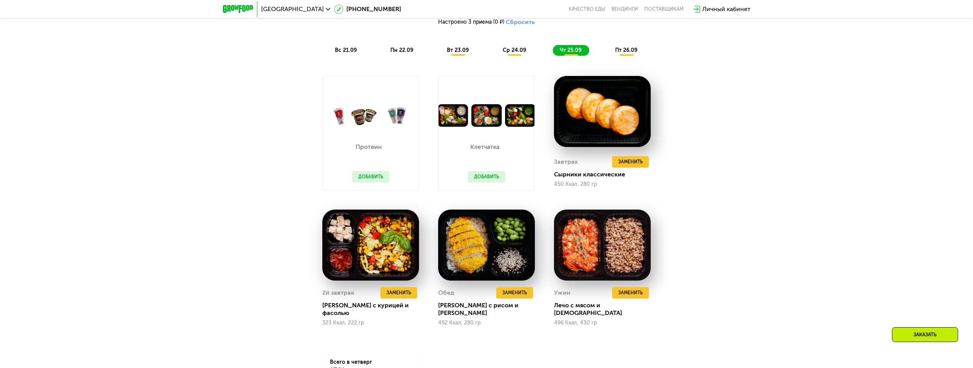
scroll to position [975, 0]
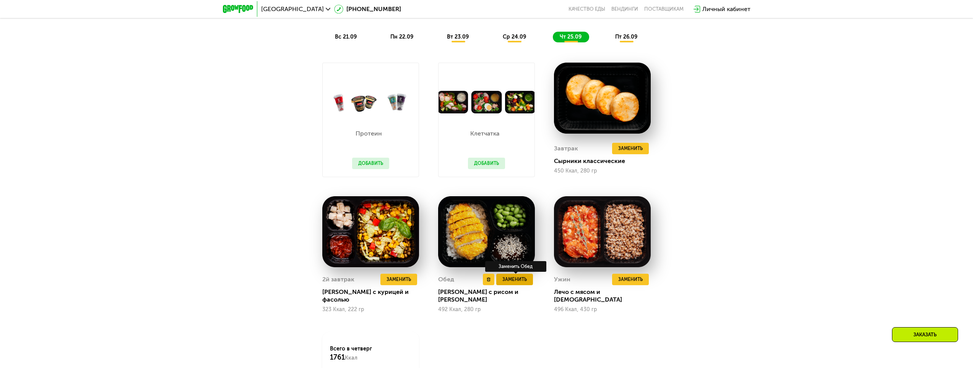
click at [523, 280] on span "Заменить" at bounding box center [514, 280] width 24 height 8
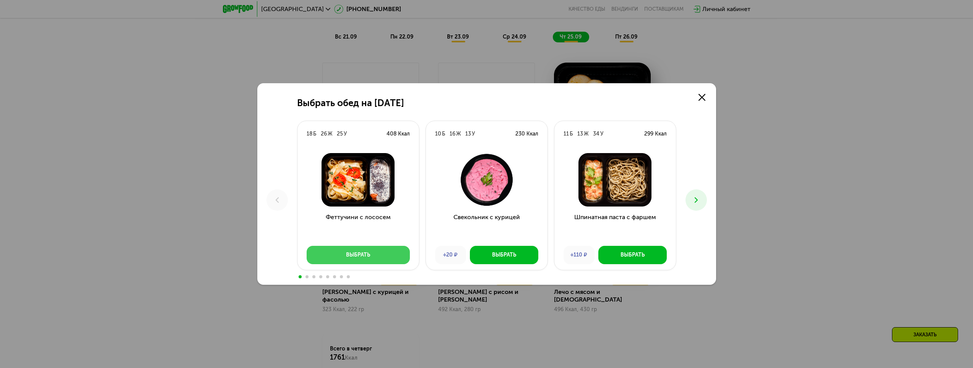
click at [360, 253] on div "Выбрать" at bounding box center [358, 256] width 24 height 8
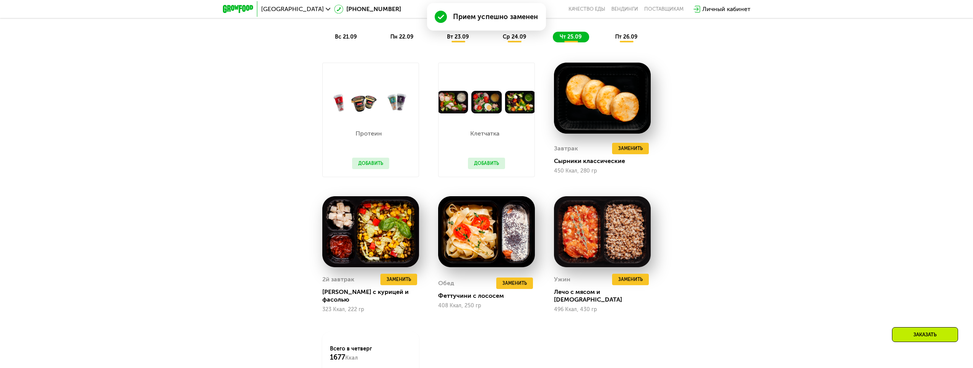
click at [518, 40] on span "ср 24.09" at bounding box center [514, 37] width 23 height 6
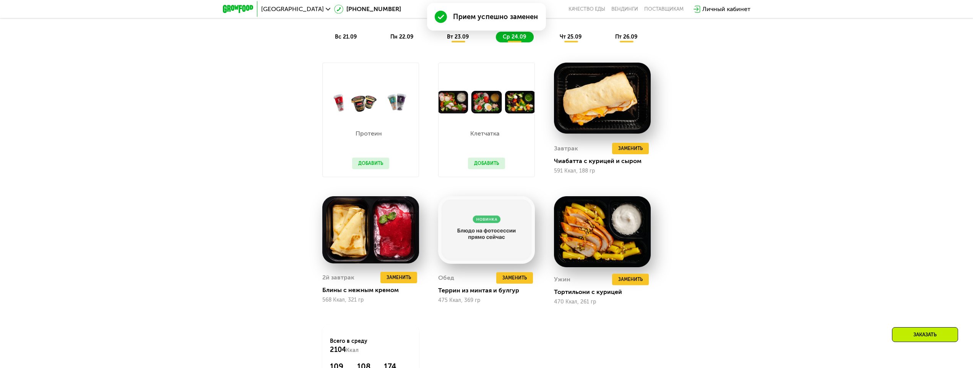
click at [458, 39] on span "вт 23.09" at bounding box center [458, 37] width 22 height 6
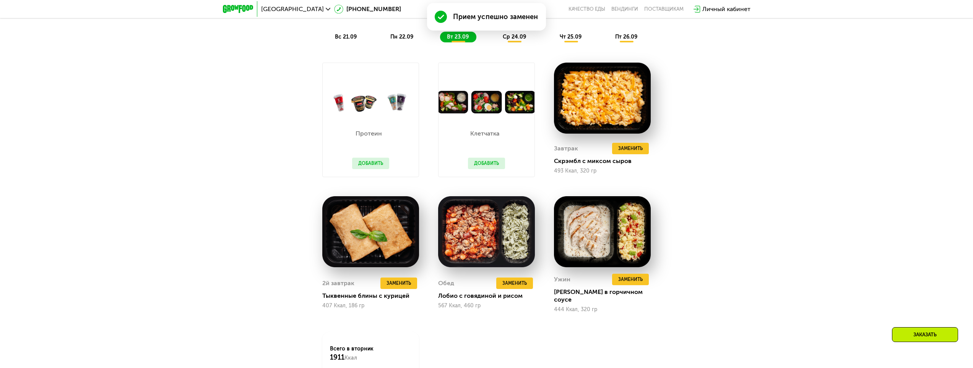
click at [402, 38] on span "пн 22.09" at bounding box center [401, 37] width 23 height 6
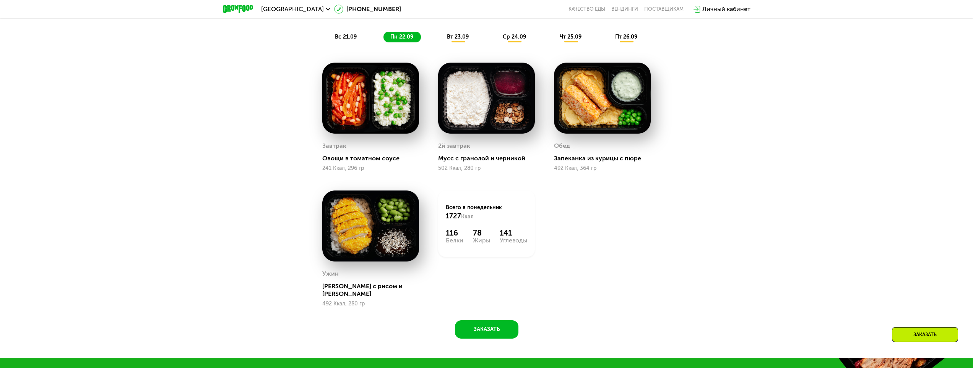
click at [351, 51] on div "Сбалансированное питание на каждый день Доставка: 21 сен, вс Настроить меню Нас…" at bounding box center [486, 146] width 471 height 386
click at [349, 40] on span "вс 21.09" at bounding box center [346, 37] width 22 height 6
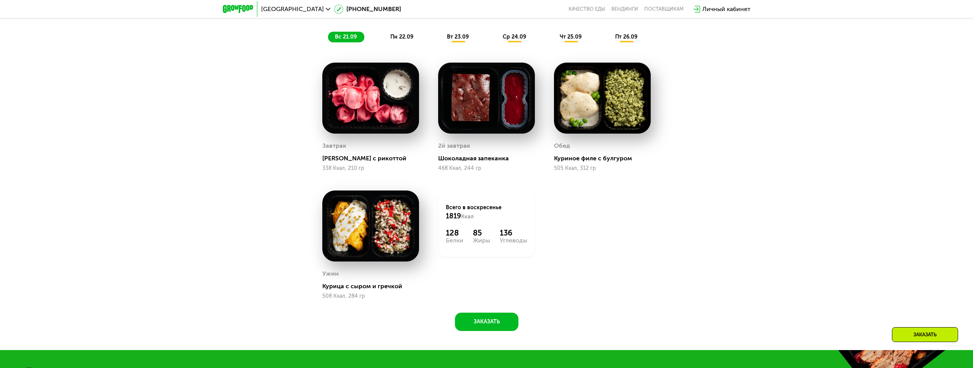
click at [566, 35] on div "чт 25.09" at bounding box center [571, 37] width 36 height 11
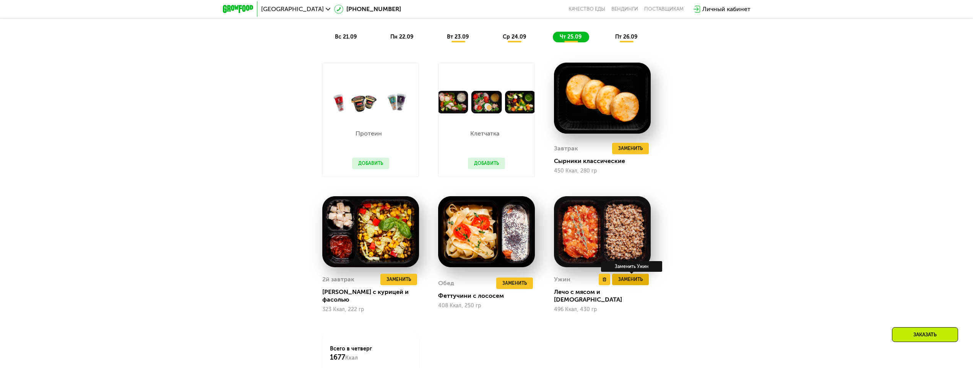
click at [635, 284] on span "Заменить" at bounding box center [630, 280] width 24 height 8
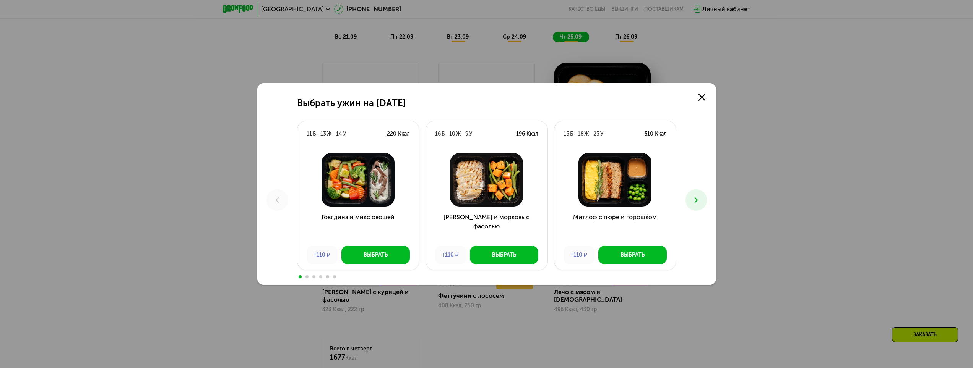
click at [695, 201] on icon at bounding box center [695, 200] width 9 height 9
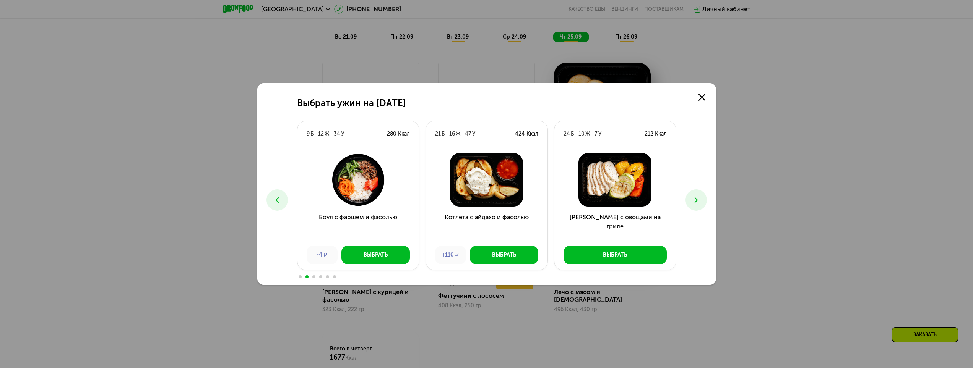
click at [691, 201] on icon at bounding box center [695, 200] width 9 height 9
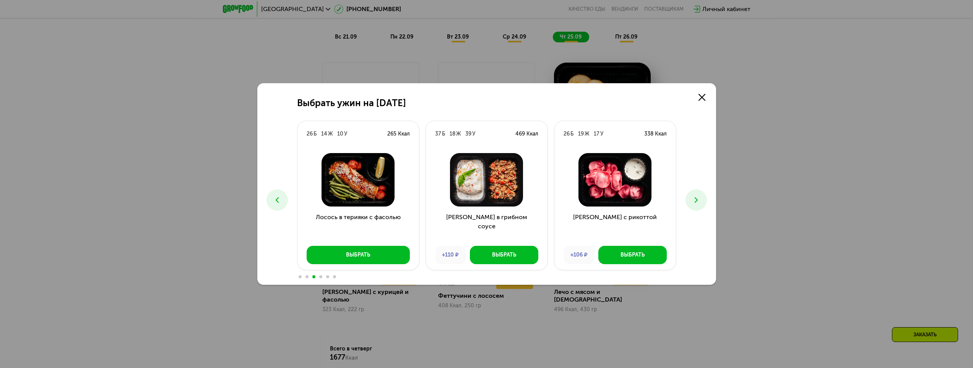
click at [689, 200] on button at bounding box center [695, 200] width 21 height 21
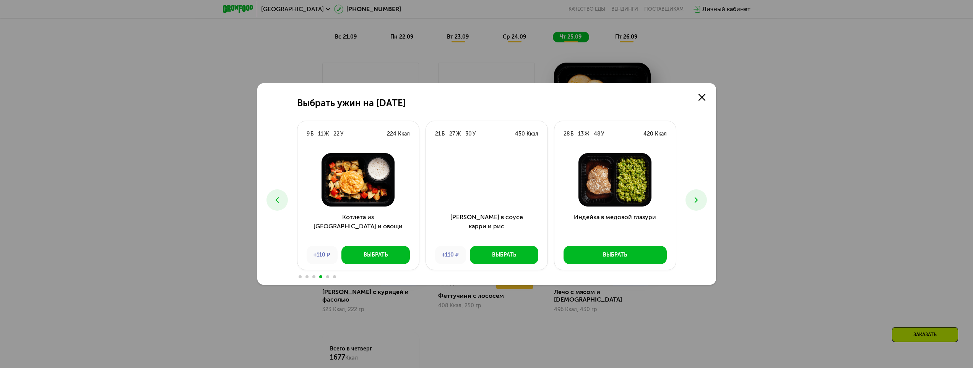
click at [692, 201] on icon at bounding box center [695, 200] width 9 height 9
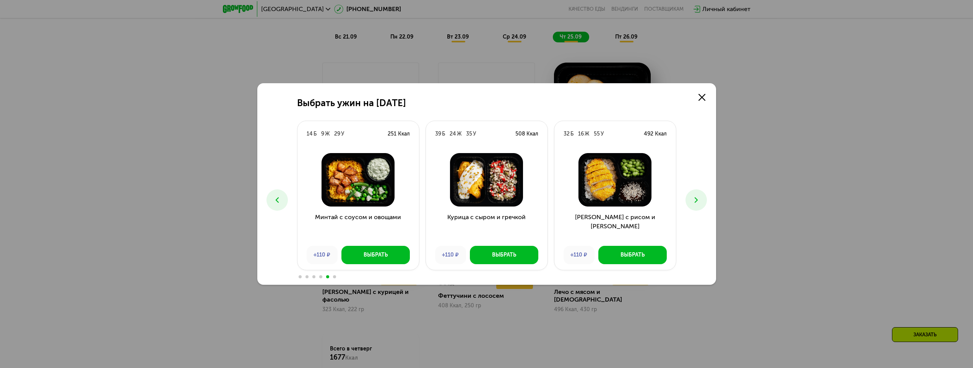
click at [691, 203] on icon at bounding box center [695, 200] width 9 height 9
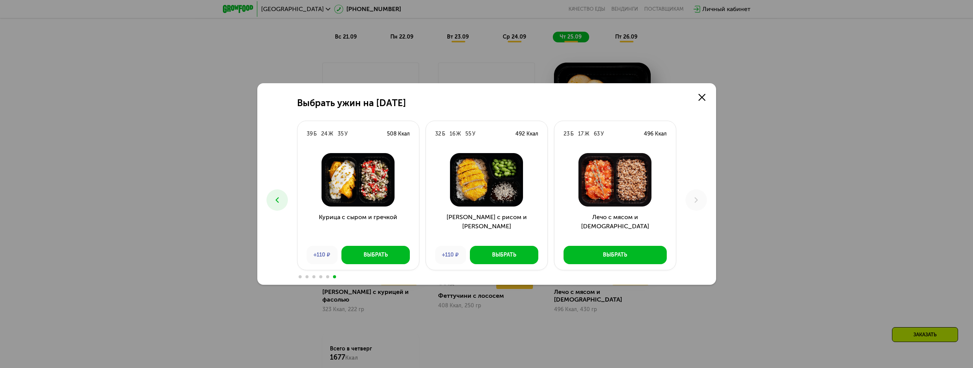
click at [280, 195] on button at bounding box center [276, 200] width 21 height 21
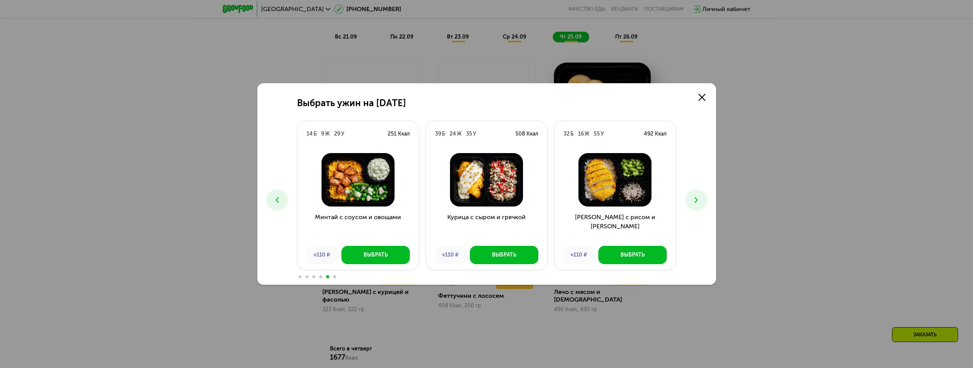
click at [280, 195] on button at bounding box center [276, 200] width 21 height 21
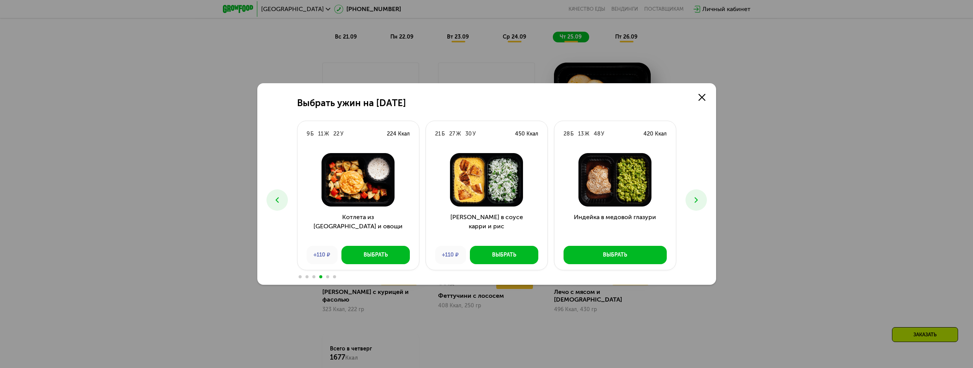
click at [281, 195] on button at bounding box center [276, 200] width 21 height 21
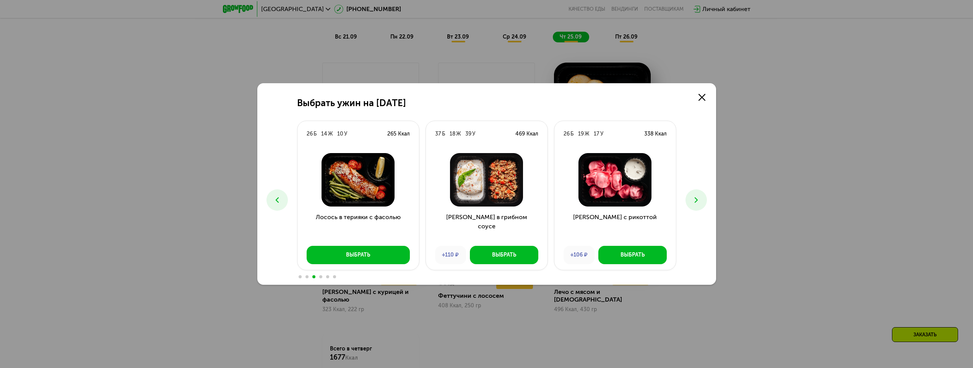
click at [285, 195] on button at bounding box center [276, 200] width 21 height 21
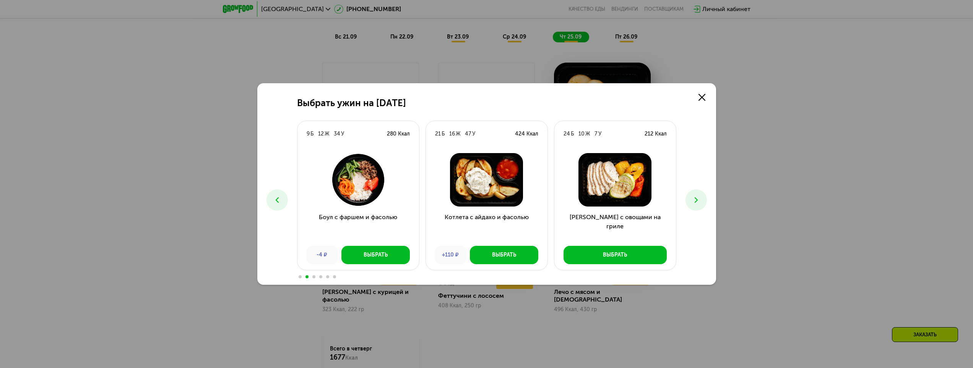
click at [692, 199] on icon at bounding box center [695, 200] width 9 height 9
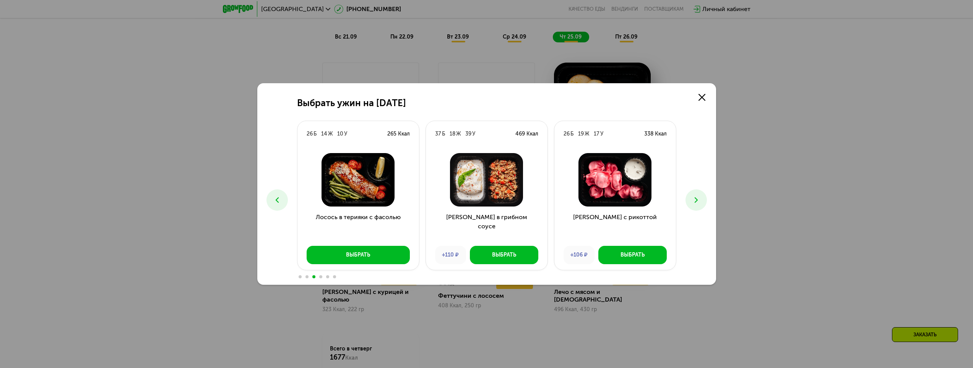
click at [691, 200] on icon at bounding box center [695, 200] width 9 height 9
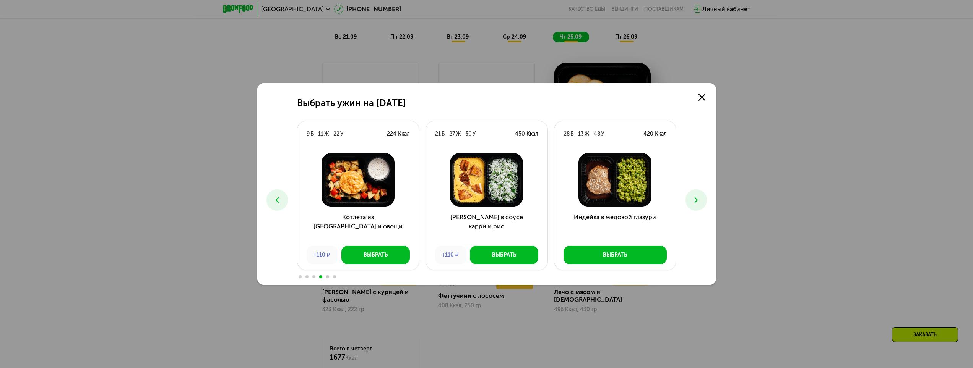
click at [276, 200] on icon at bounding box center [277, 200] width 9 height 9
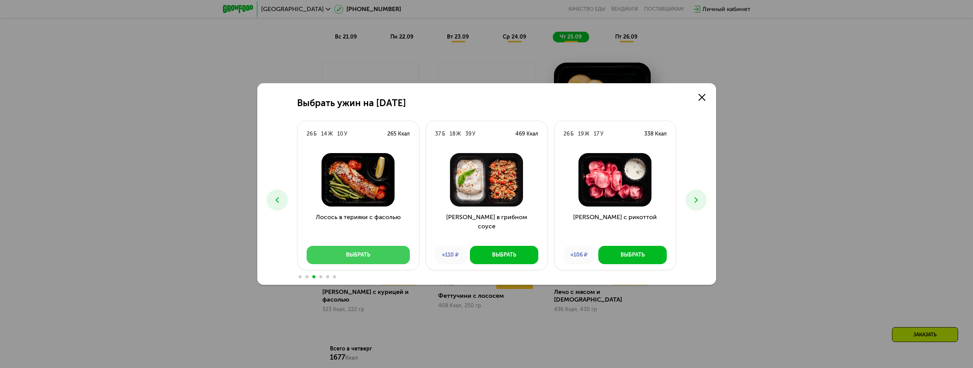
click at [377, 254] on button "Выбрать" at bounding box center [358, 255] width 103 height 18
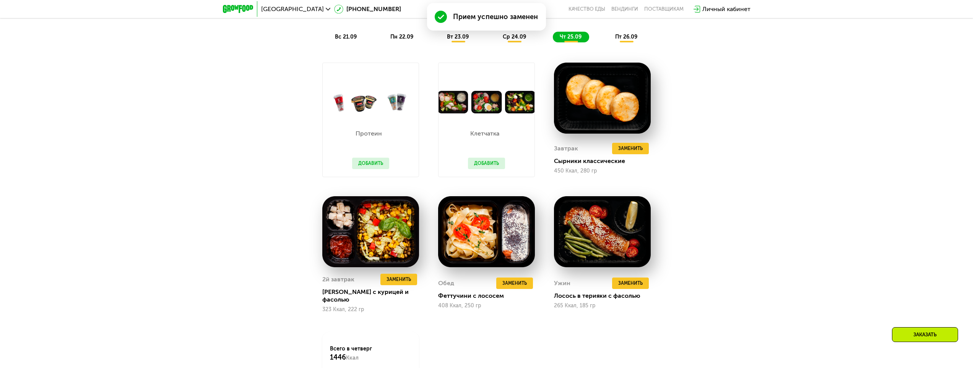
click at [516, 39] on span "ср 24.09" at bounding box center [514, 37] width 23 height 6
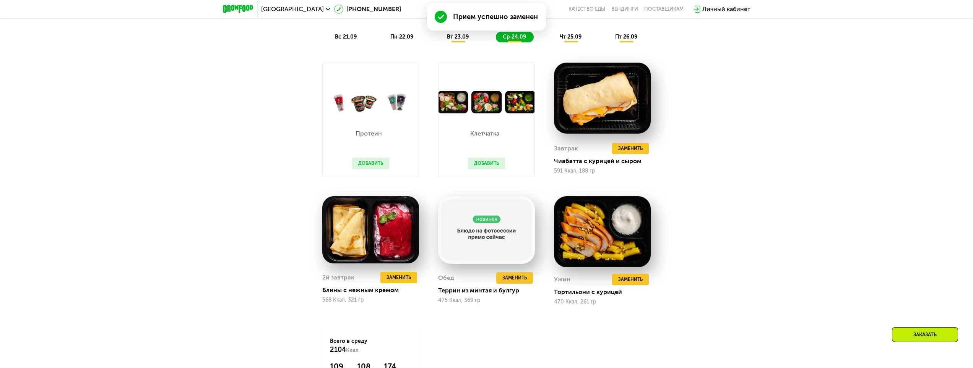
click at [456, 40] on span "вт 23.09" at bounding box center [458, 37] width 22 height 6
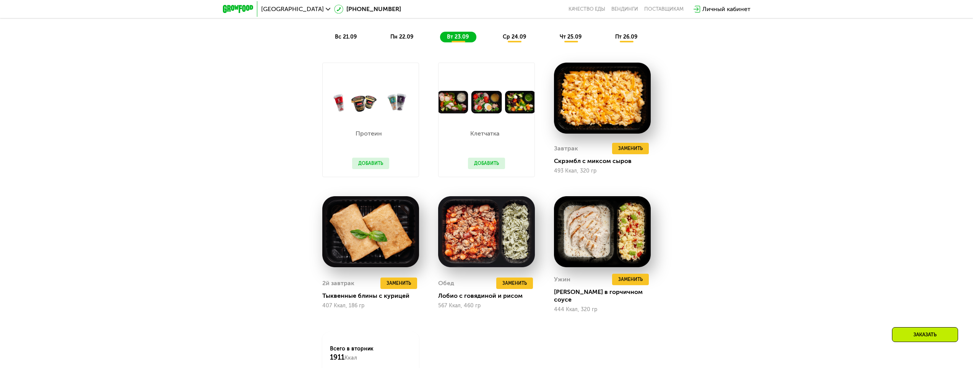
click at [407, 40] on span "пн 22.09" at bounding box center [401, 37] width 23 height 6
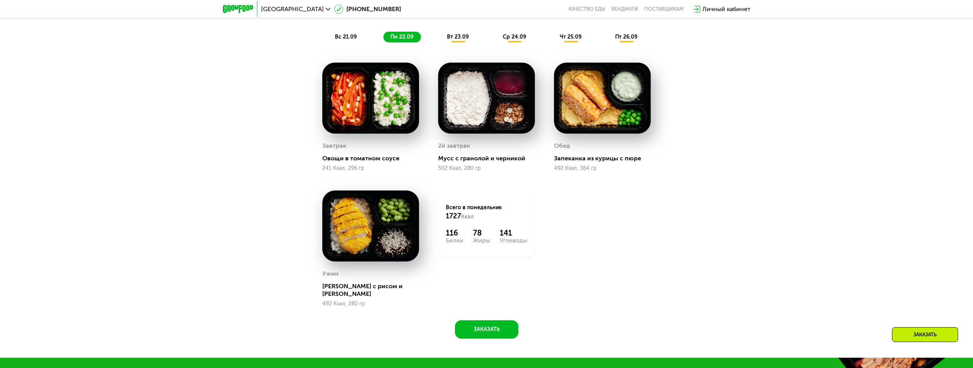
click at [351, 39] on span "вс 21.09" at bounding box center [346, 37] width 22 height 6
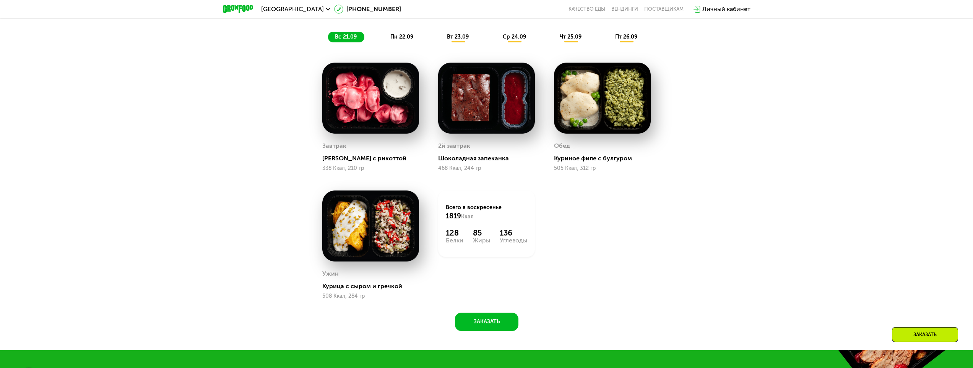
click at [570, 40] on span "чт 25.09" at bounding box center [571, 37] width 22 height 6
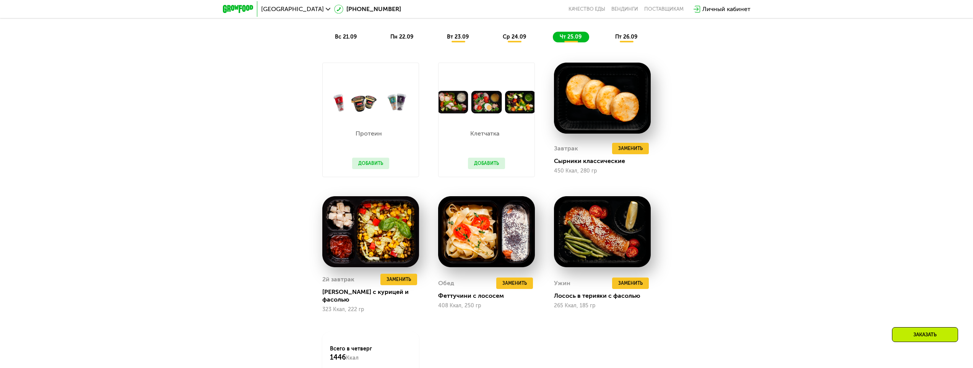
click at [619, 36] on div "пт 26.09" at bounding box center [626, 37] width 37 height 11
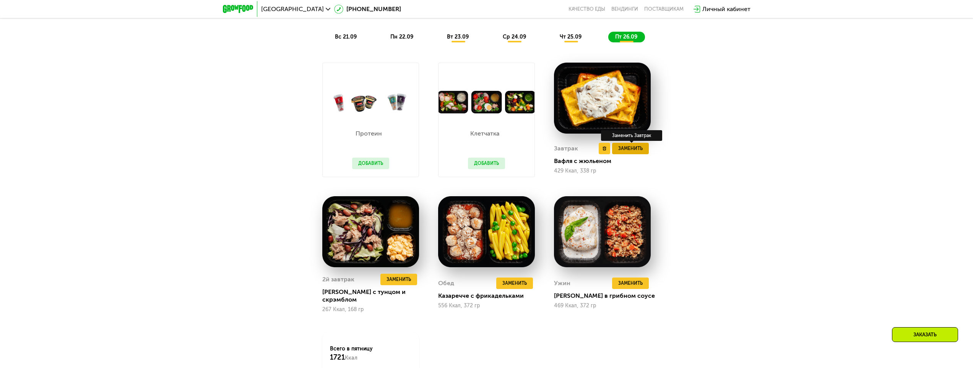
click at [632, 151] on span "Заменить" at bounding box center [630, 149] width 24 height 8
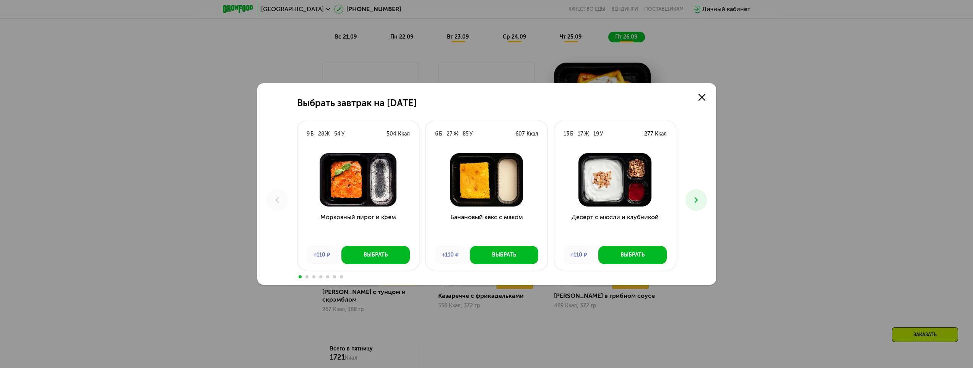
click at [695, 201] on icon at bounding box center [695, 200] width 9 height 9
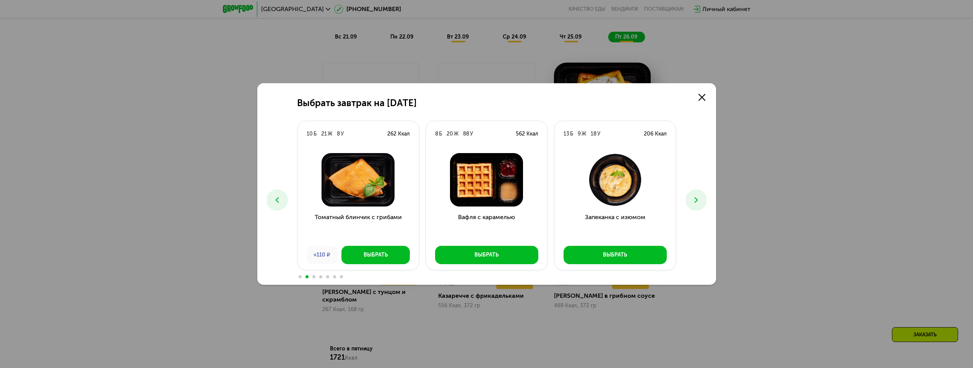
click at [696, 201] on icon at bounding box center [695, 200] width 9 height 9
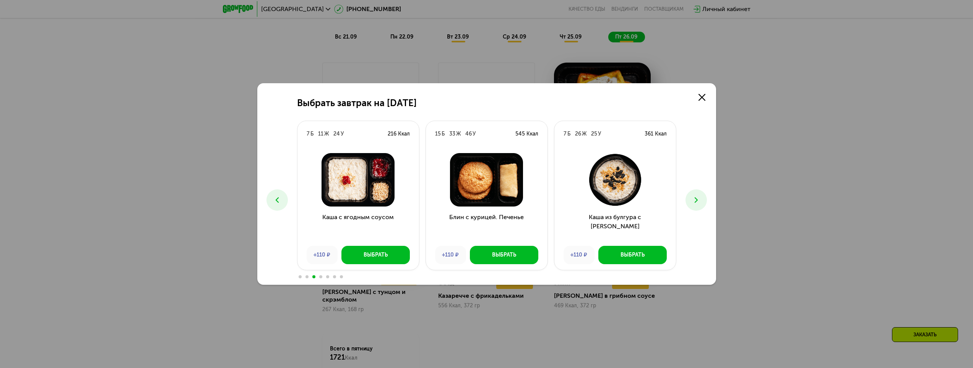
click at [696, 201] on use at bounding box center [695, 200] width 3 height 5
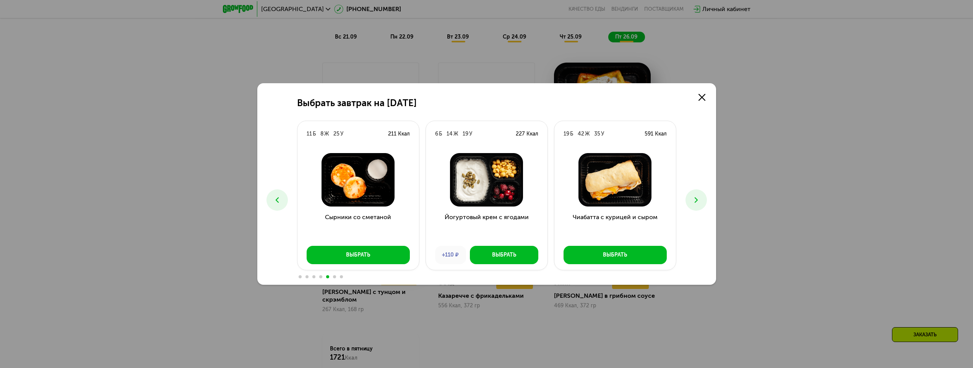
click at [696, 201] on use at bounding box center [695, 200] width 3 height 5
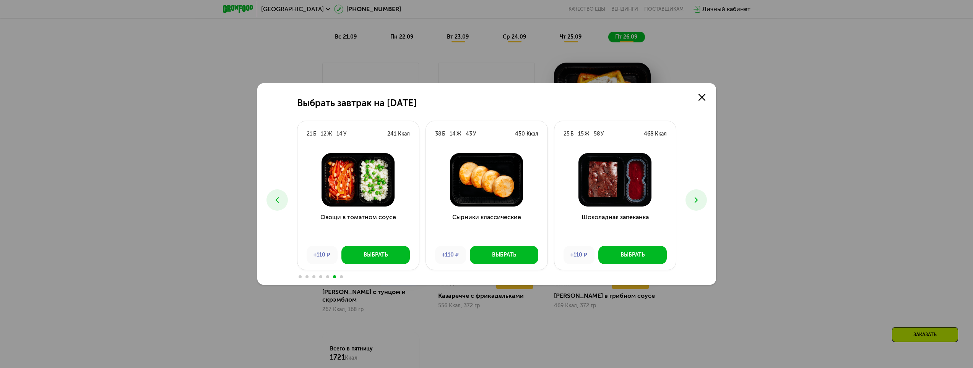
click at [696, 201] on use at bounding box center [695, 200] width 3 height 5
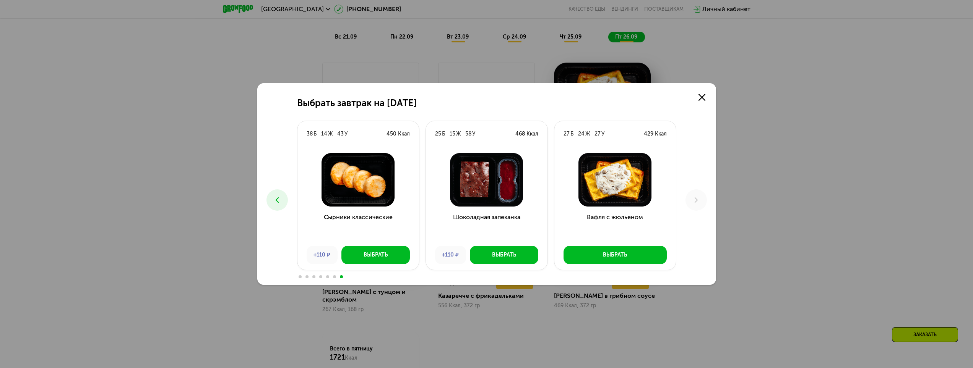
click at [278, 198] on icon at bounding box center [277, 200] width 9 height 9
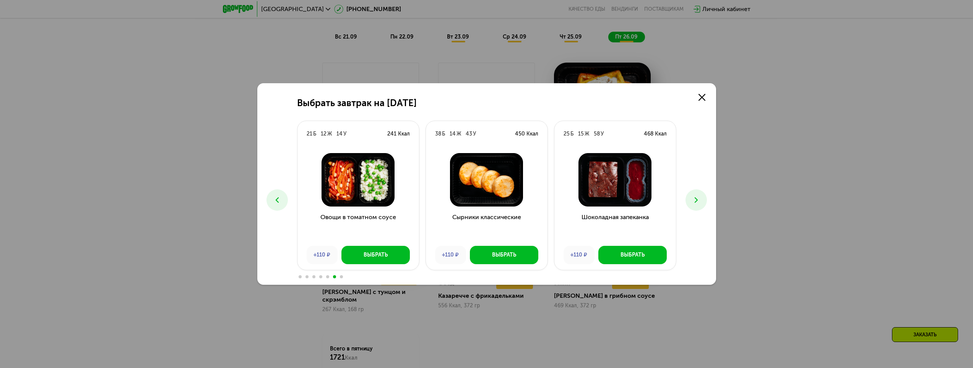
click at [279, 198] on icon at bounding box center [277, 200] width 9 height 9
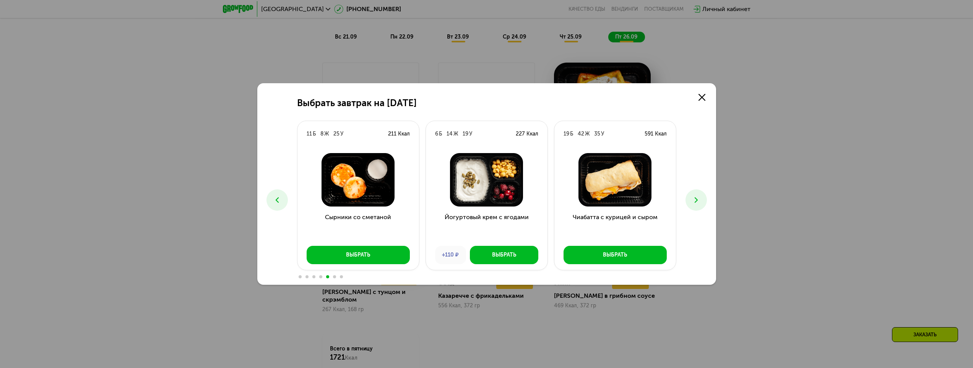
click at [279, 198] on icon at bounding box center [277, 200] width 9 height 9
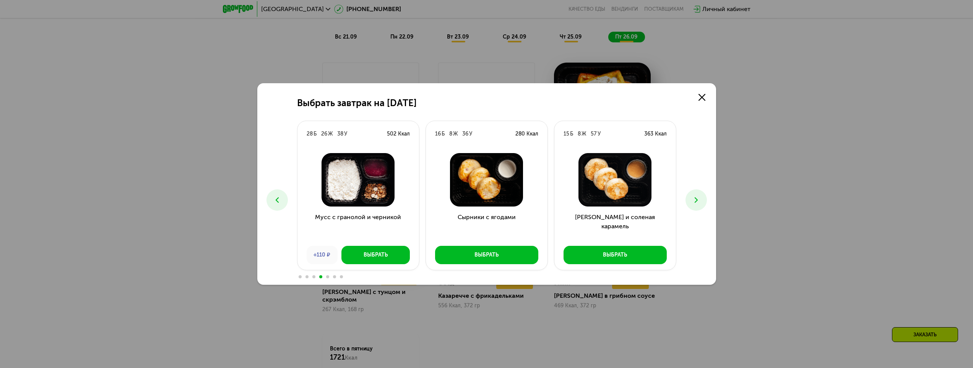
click at [279, 198] on icon at bounding box center [277, 200] width 9 height 9
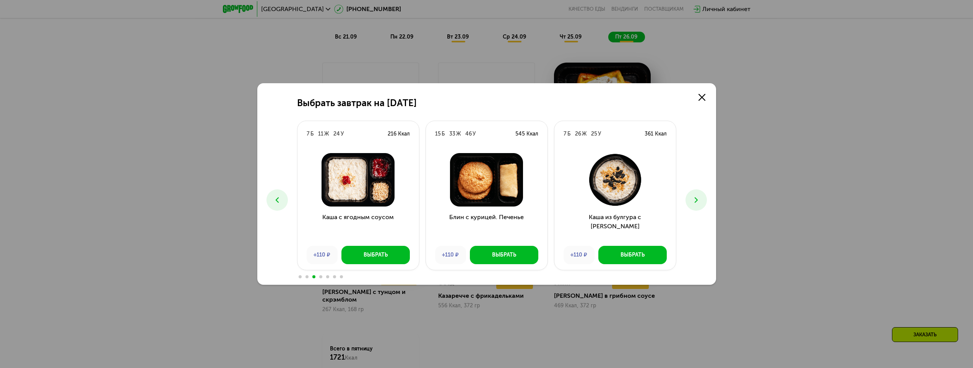
click at [284, 201] on button at bounding box center [276, 200] width 21 height 21
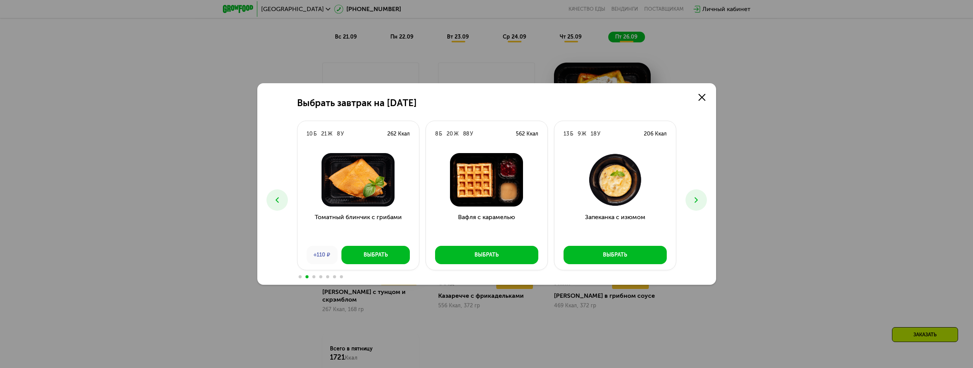
click at [284, 202] on button at bounding box center [276, 200] width 21 height 21
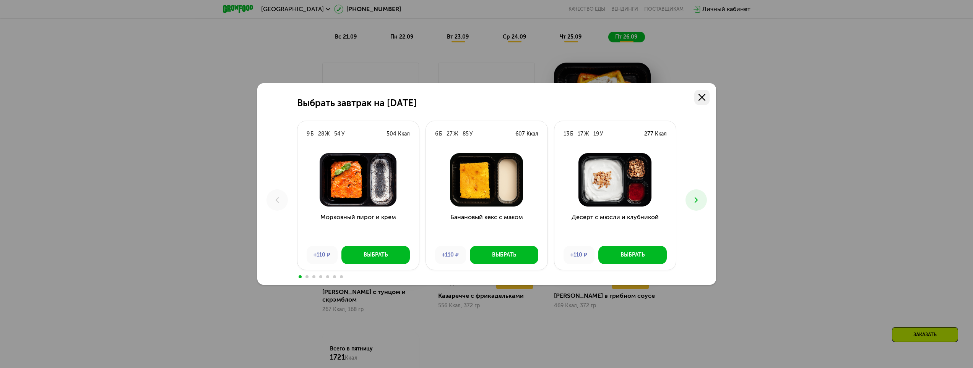
click at [697, 94] on link at bounding box center [701, 97] width 15 height 15
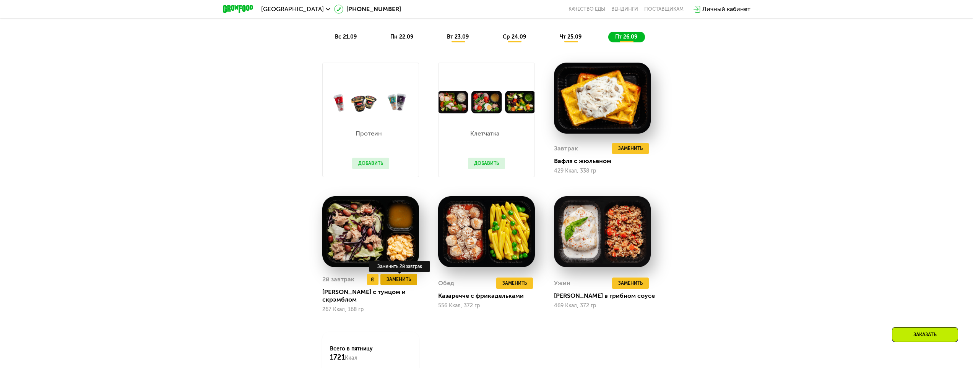
click at [393, 281] on span "Заменить" at bounding box center [398, 280] width 24 height 8
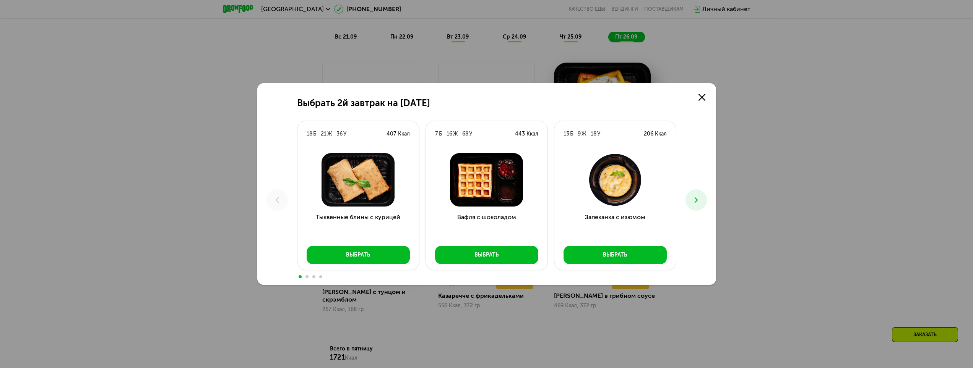
click at [696, 201] on use at bounding box center [695, 200] width 3 height 5
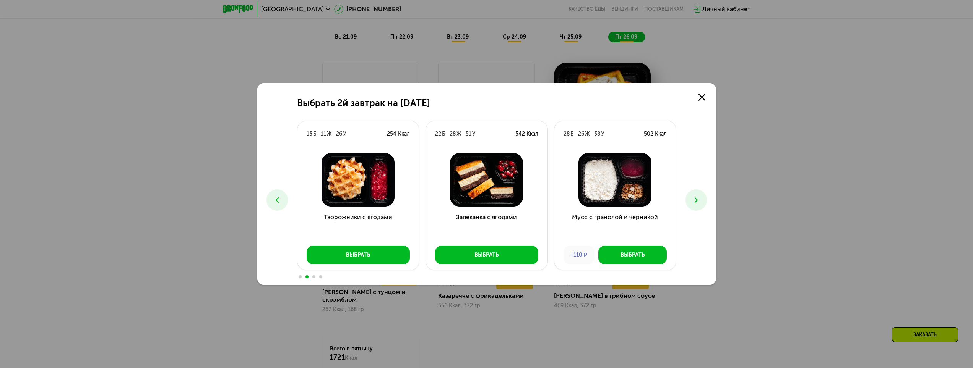
click at [695, 203] on use at bounding box center [695, 200] width 3 height 5
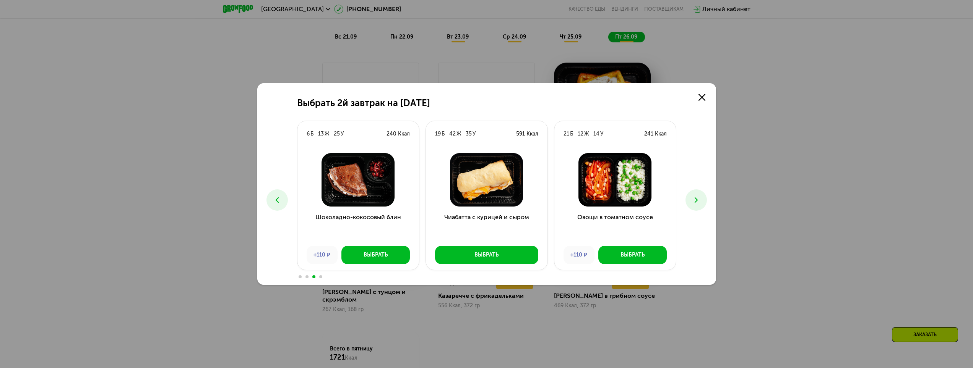
click at [694, 203] on icon at bounding box center [695, 200] width 9 height 9
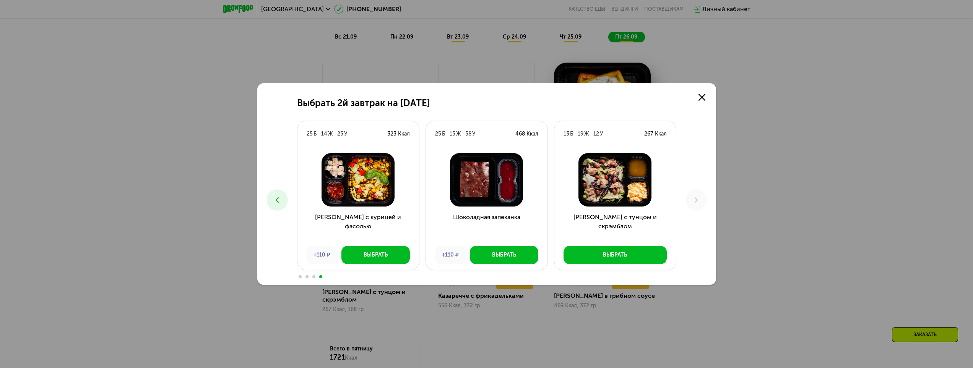
click at [280, 203] on icon at bounding box center [277, 200] width 9 height 9
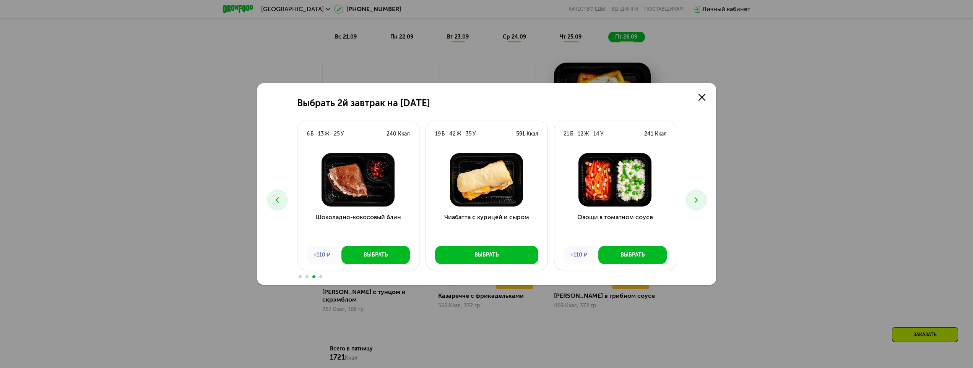
click at [281, 201] on icon at bounding box center [277, 200] width 9 height 9
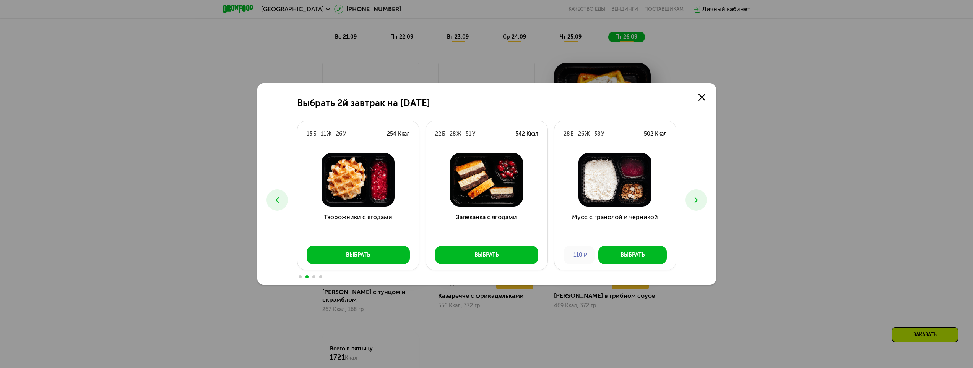
click at [276, 112] on div "Выбрать 2й завтрак на 26 сентября 18 Б 21 Ж 36 У 407 Ккал Тыквенные блины с кур…" at bounding box center [486, 184] width 459 height 202
click at [691, 204] on icon at bounding box center [695, 200] width 9 height 9
click at [691, 205] on button at bounding box center [695, 200] width 21 height 21
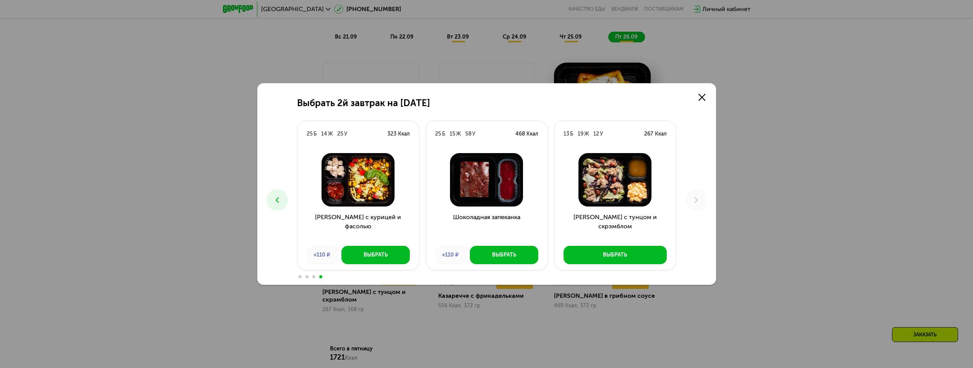
click at [273, 202] on icon at bounding box center [277, 200] width 9 height 9
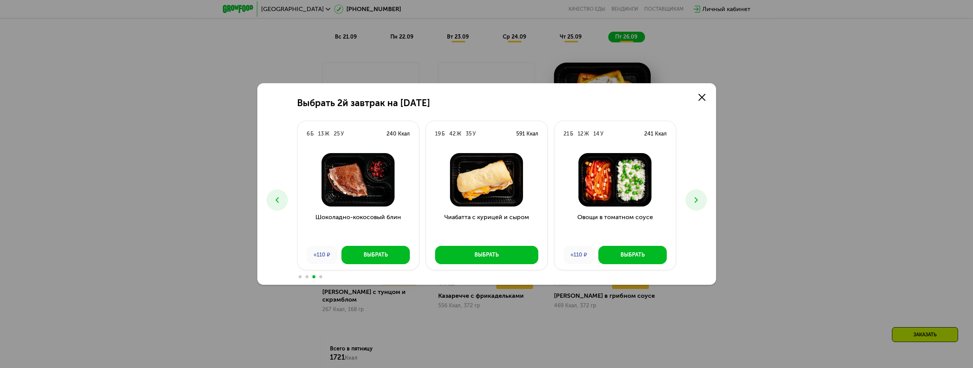
click at [273, 203] on icon at bounding box center [277, 200] width 9 height 9
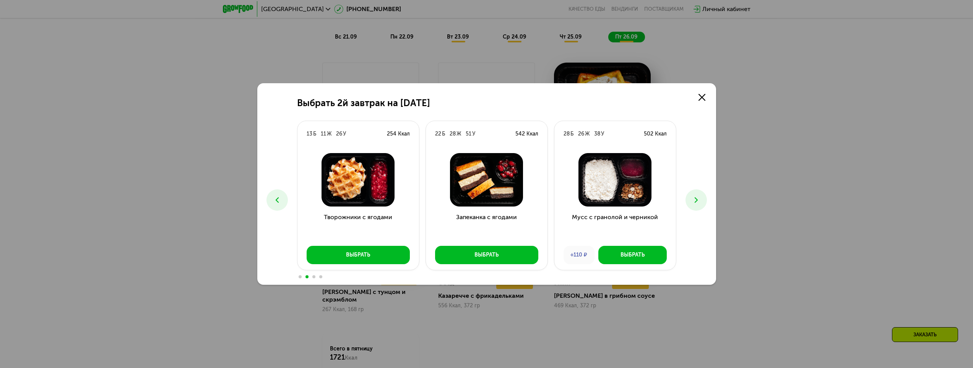
click at [273, 203] on icon at bounding box center [277, 200] width 9 height 9
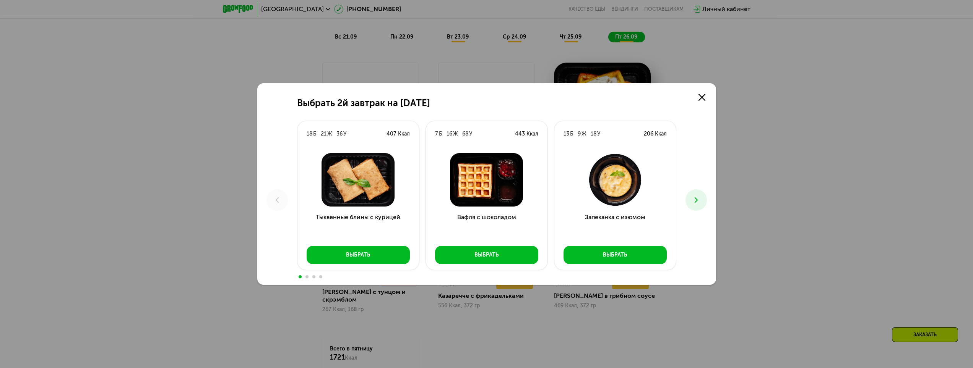
click at [695, 205] on icon at bounding box center [695, 200] width 9 height 9
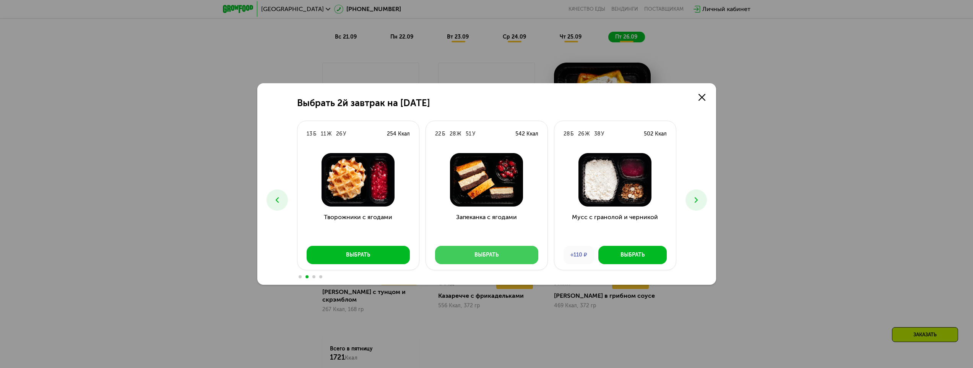
click at [495, 256] on div "Выбрать" at bounding box center [486, 256] width 24 height 8
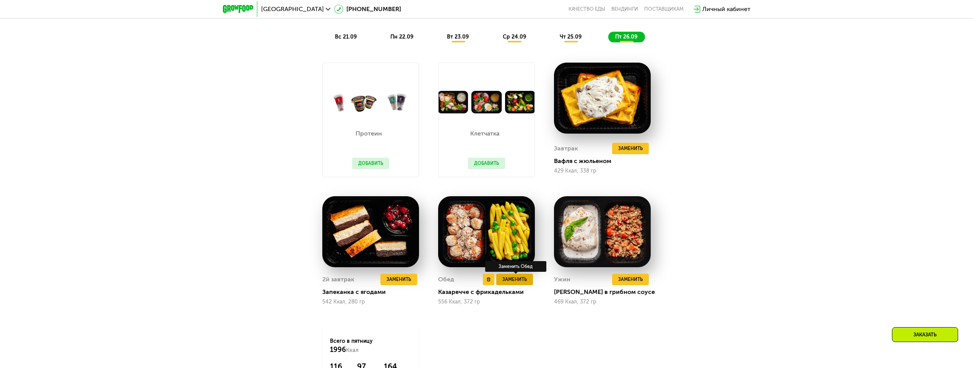
click at [512, 283] on span "Заменить" at bounding box center [514, 280] width 24 height 8
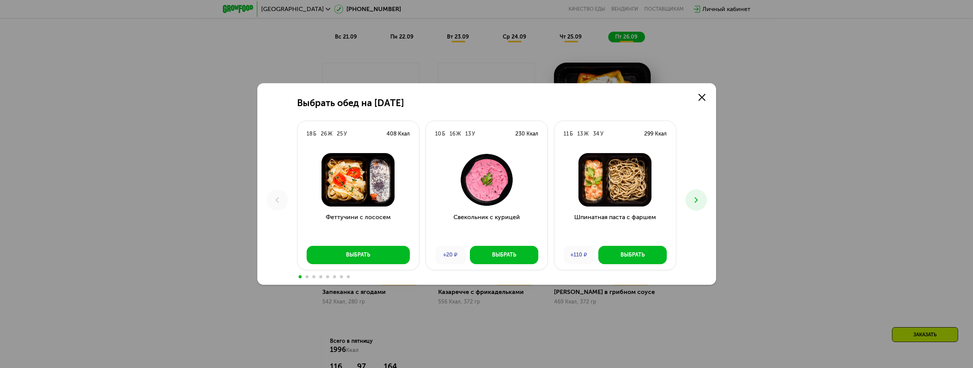
click at [698, 203] on icon at bounding box center [695, 200] width 9 height 9
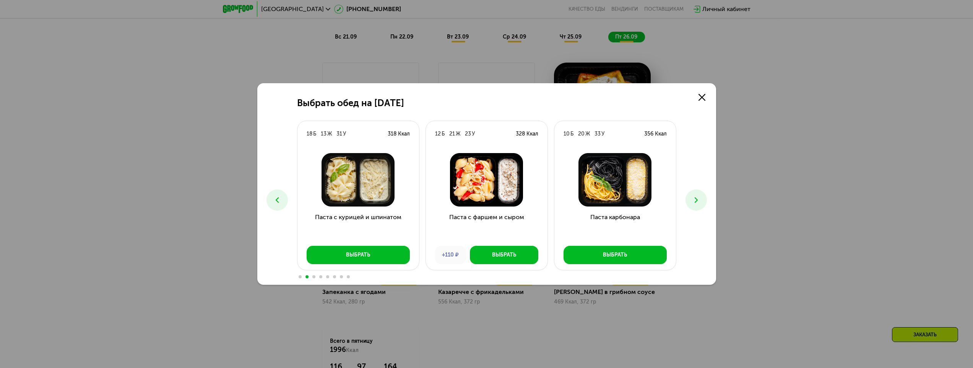
click at [698, 203] on icon at bounding box center [695, 200] width 9 height 9
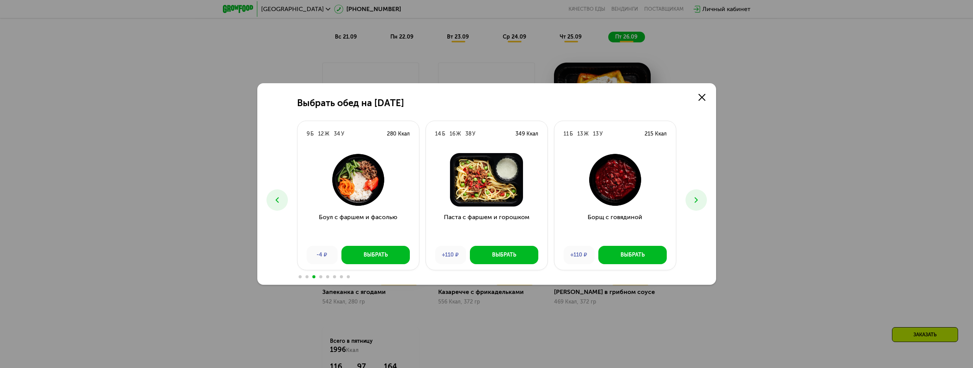
click at [698, 203] on icon at bounding box center [695, 200] width 9 height 9
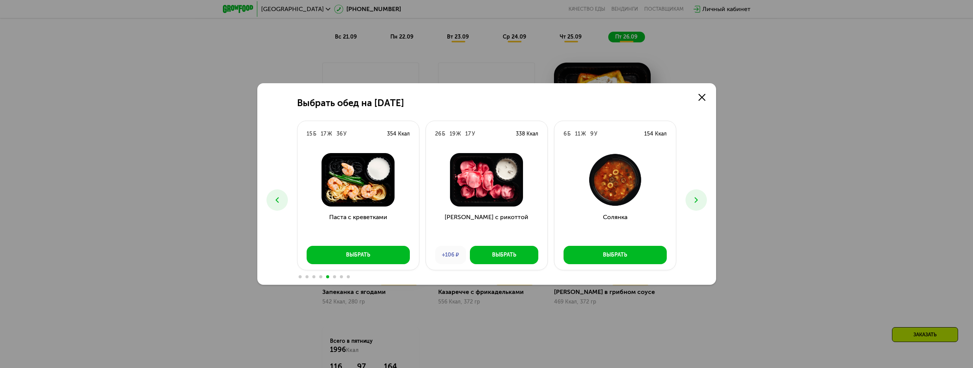
click at [698, 203] on icon at bounding box center [695, 200] width 9 height 9
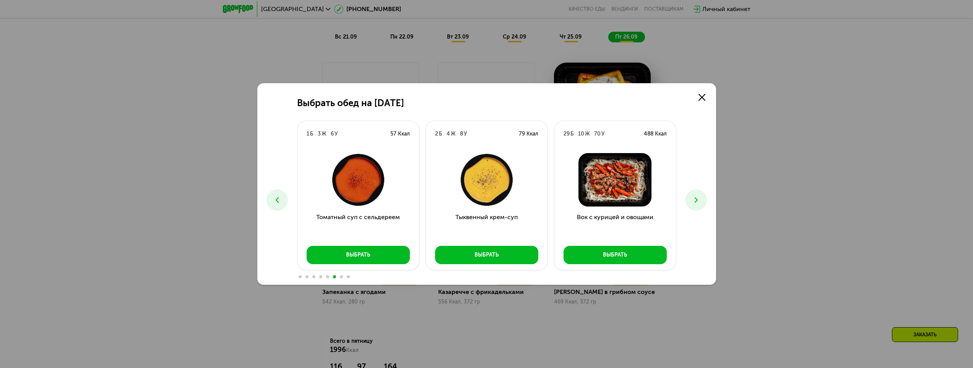
click at [698, 203] on icon at bounding box center [695, 200] width 9 height 9
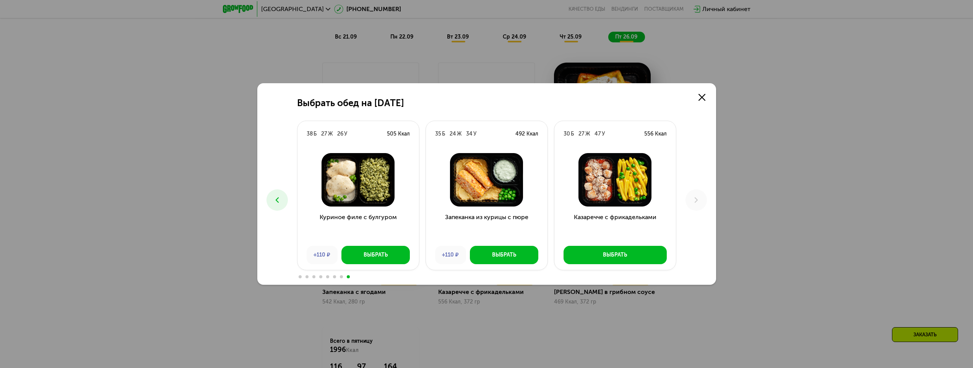
drag, startPoint x: 274, startPoint y: 201, endPoint x: 279, endPoint y: 199, distance: 6.2
click at [274, 201] on icon at bounding box center [277, 200] width 9 height 9
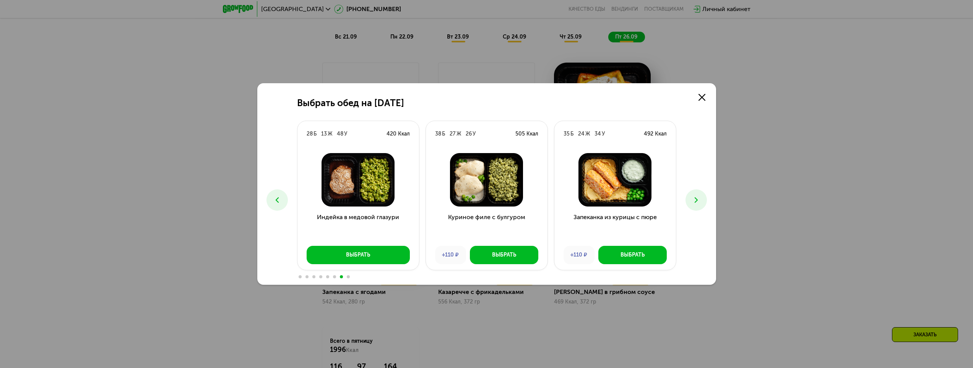
click at [278, 202] on use at bounding box center [276, 200] width 3 height 5
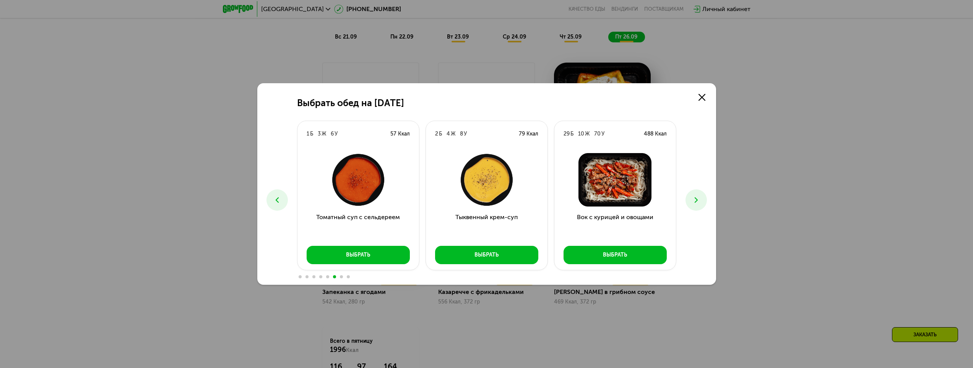
click at [275, 201] on icon at bounding box center [277, 200] width 9 height 9
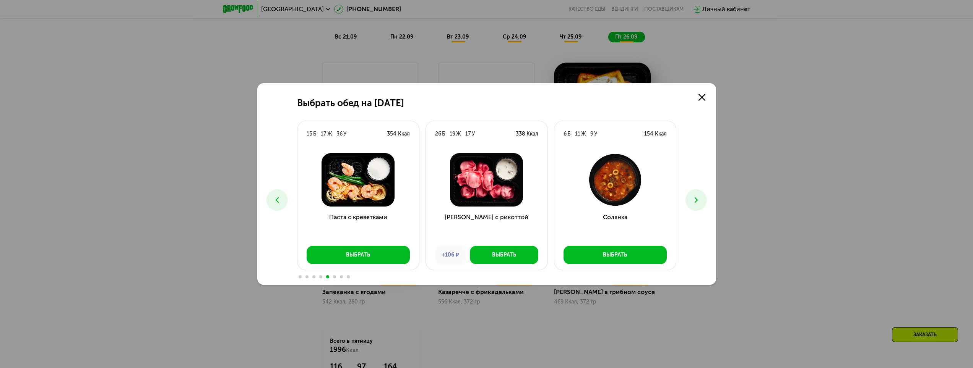
click at [273, 196] on icon at bounding box center [277, 200] width 9 height 9
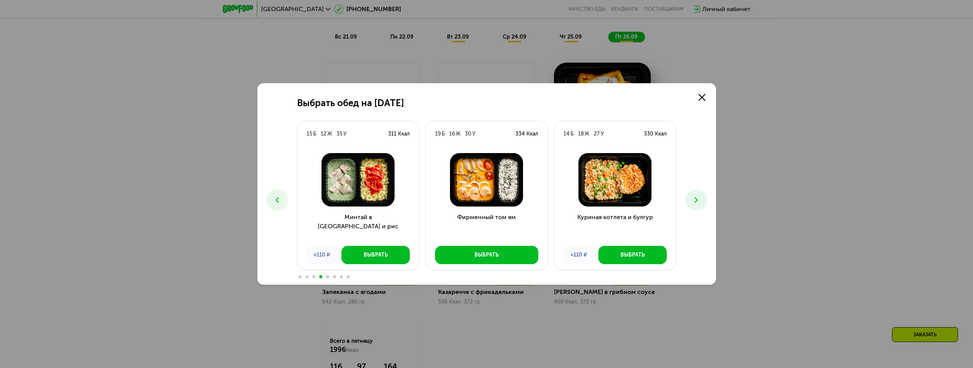
click at [270, 201] on button at bounding box center [276, 200] width 21 height 21
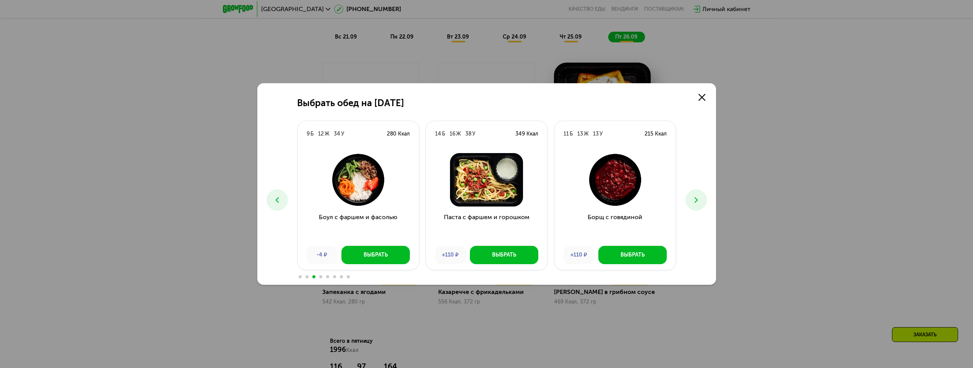
click at [278, 199] on icon at bounding box center [277, 200] width 9 height 9
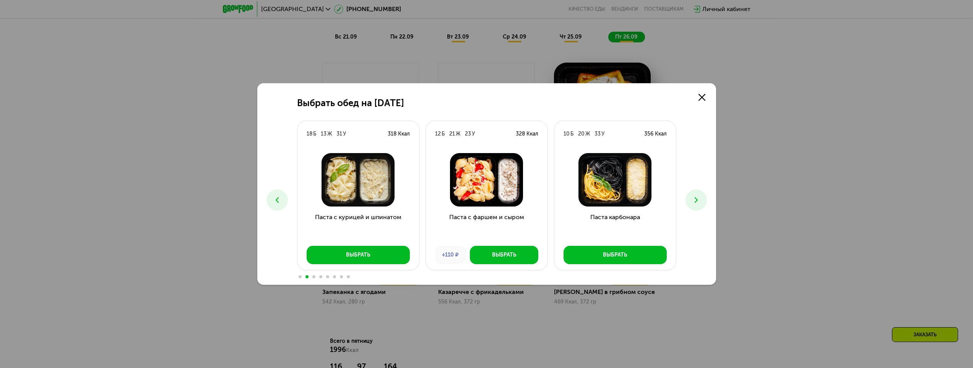
click at [275, 201] on icon at bounding box center [277, 200] width 9 height 9
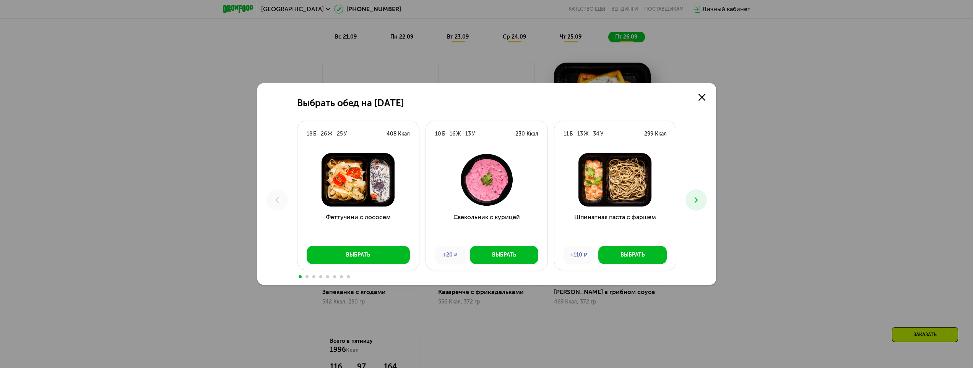
click at [695, 200] on icon at bounding box center [695, 200] width 9 height 9
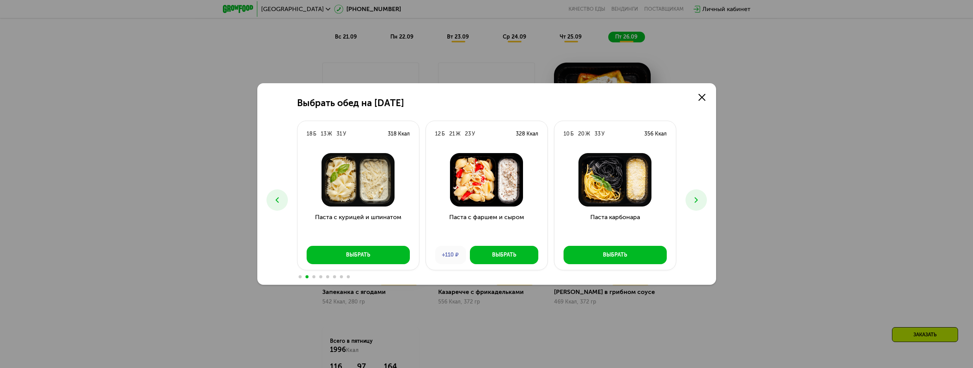
click at [695, 200] on icon at bounding box center [695, 200] width 9 height 9
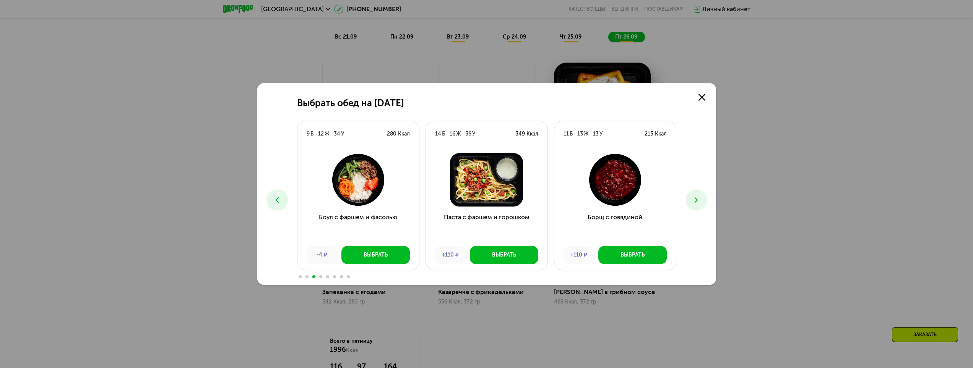
click at [695, 200] on icon at bounding box center [695, 200] width 9 height 9
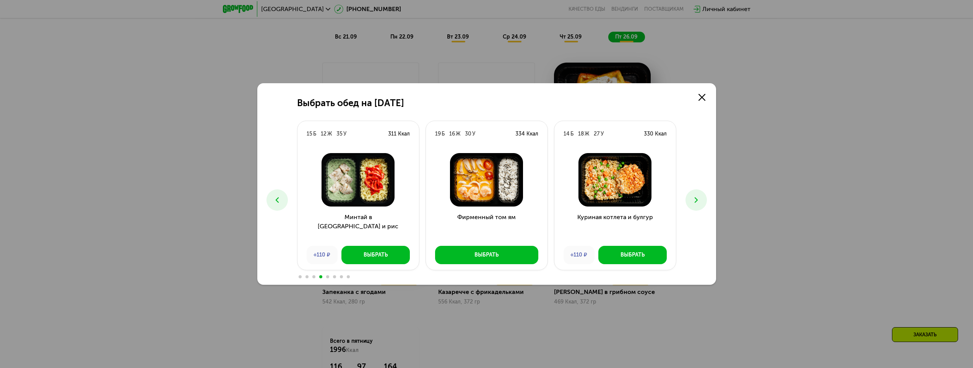
click at [695, 200] on icon at bounding box center [695, 200] width 9 height 9
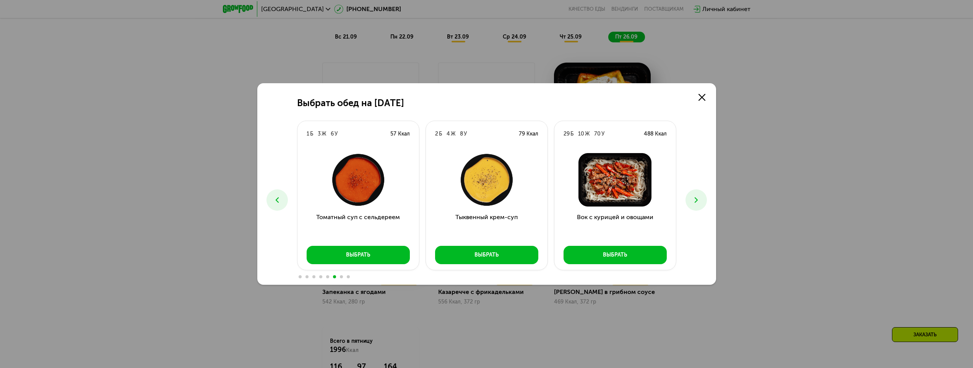
click at [695, 200] on icon at bounding box center [695, 200] width 9 height 9
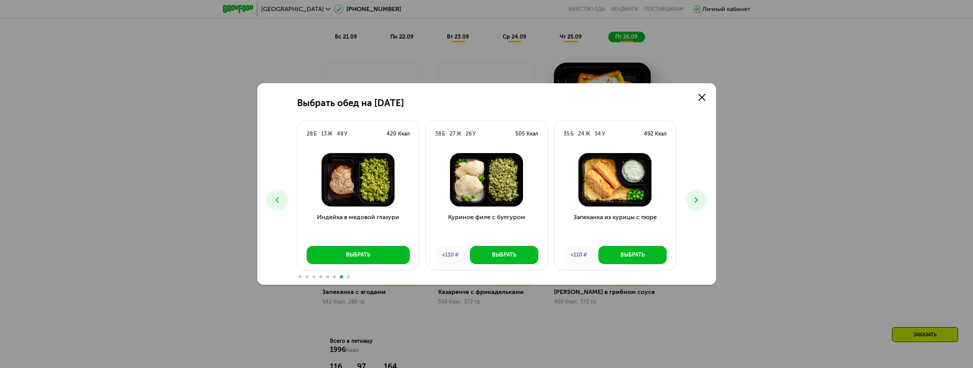
click at [695, 200] on icon at bounding box center [695, 200] width 9 height 9
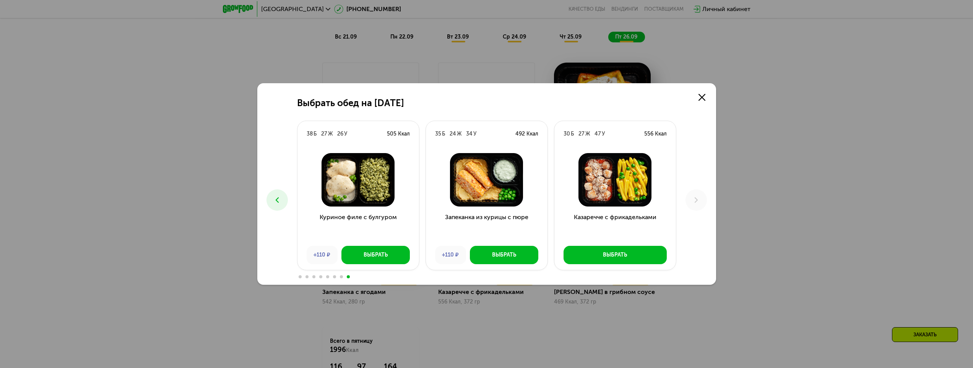
click at [278, 202] on use at bounding box center [276, 200] width 3 height 5
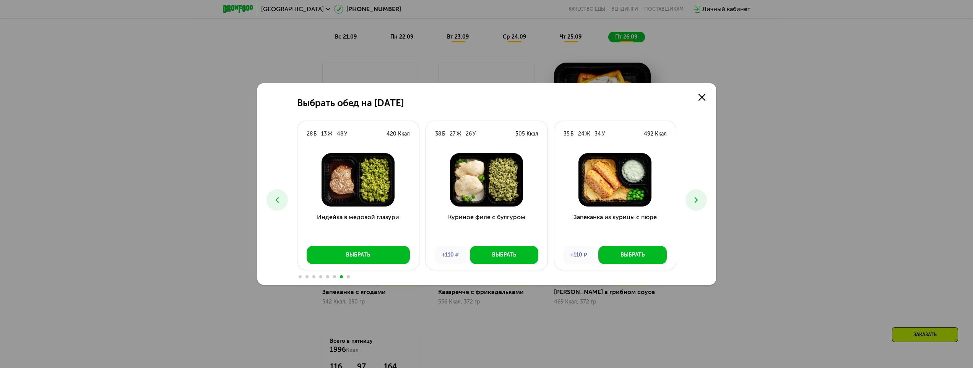
click at [691, 199] on icon at bounding box center [695, 200] width 9 height 9
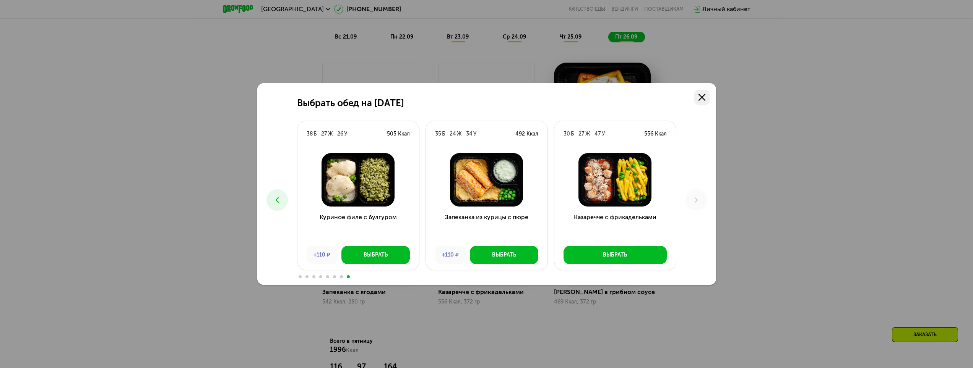
click at [703, 103] on link at bounding box center [701, 97] width 15 height 15
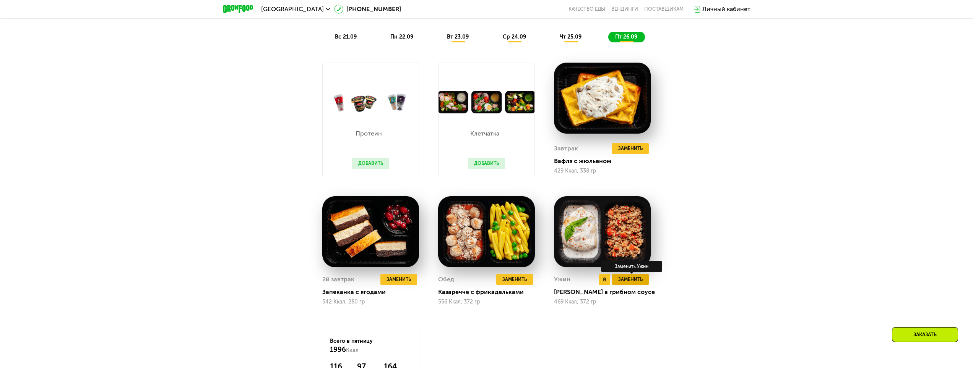
click at [629, 282] on span "Заменить" at bounding box center [630, 280] width 24 height 8
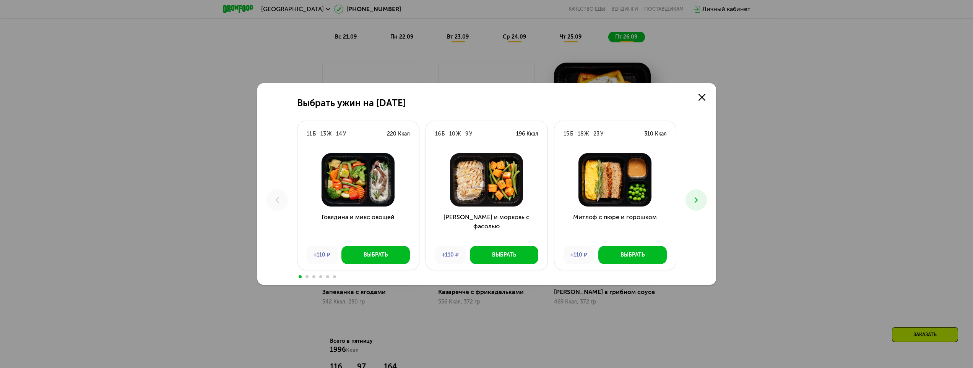
click at [695, 201] on icon at bounding box center [695, 200] width 9 height 9
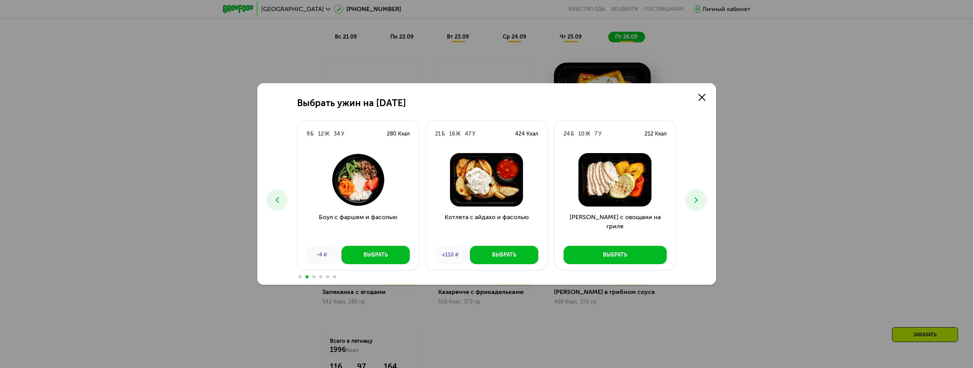
click at [695, 201] on icon at bounding box center [695, 200] width 9 height 9
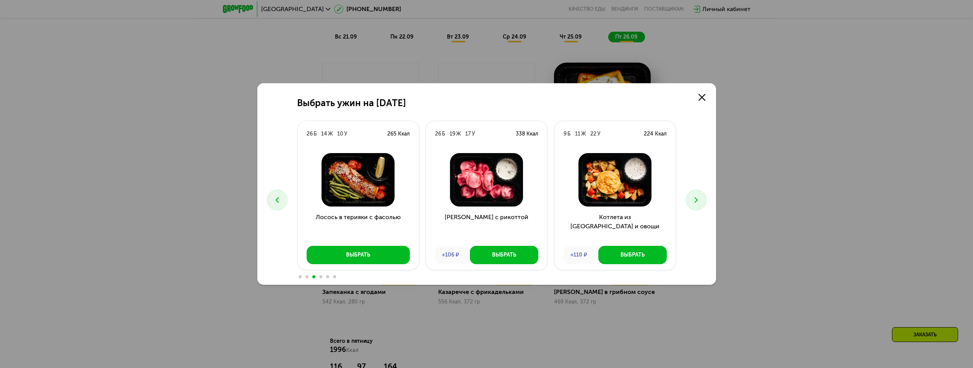
click at [695, 201] on icon at bounding box center [695, 200] width 9 height 9
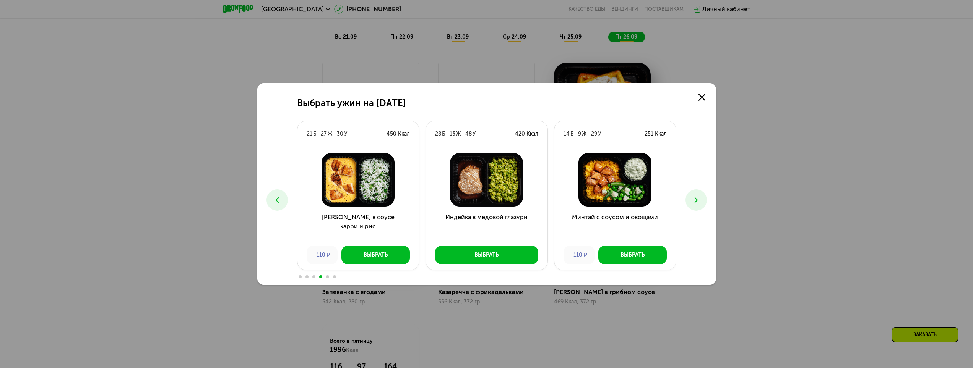
click at [700, 202] on icon at bounding box center [695, 200] width 9 height 9
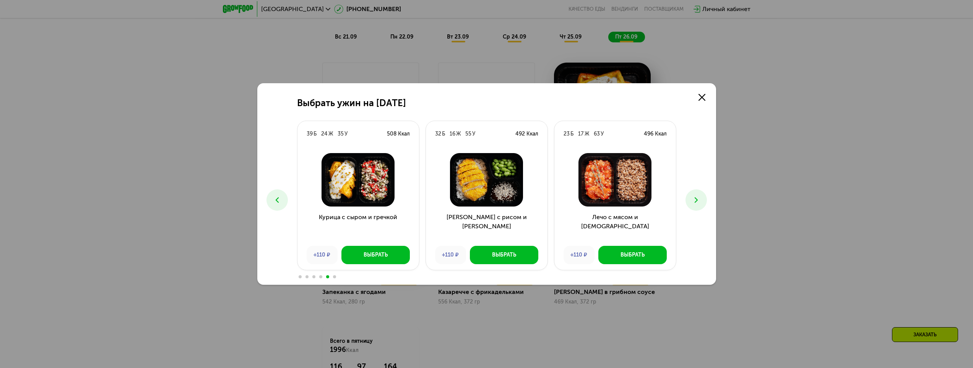
click at [696, 200] on use at bounding box center [695, 200] width 3 height 5
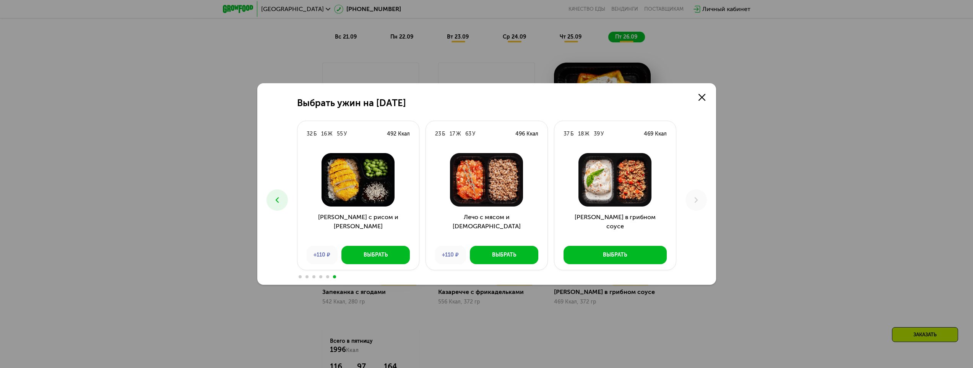
click at [277, 201] on use at bounding box center [276, 200] width 3 height 5
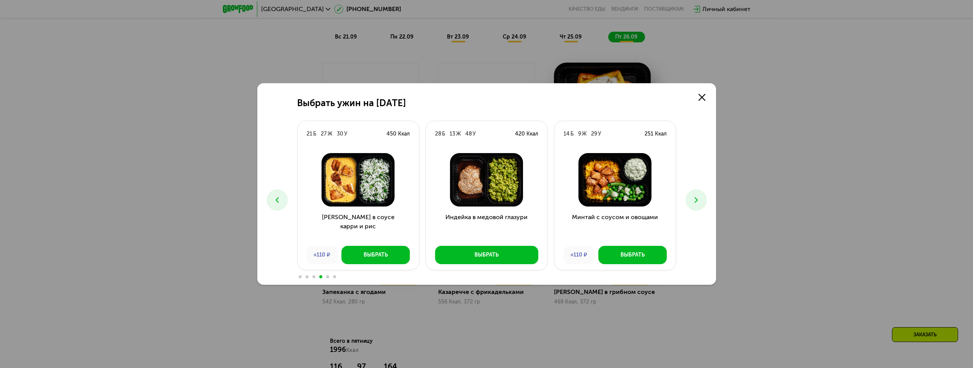
click at [277, 201] on use at bounding box center [276, 200] width 3 height 5
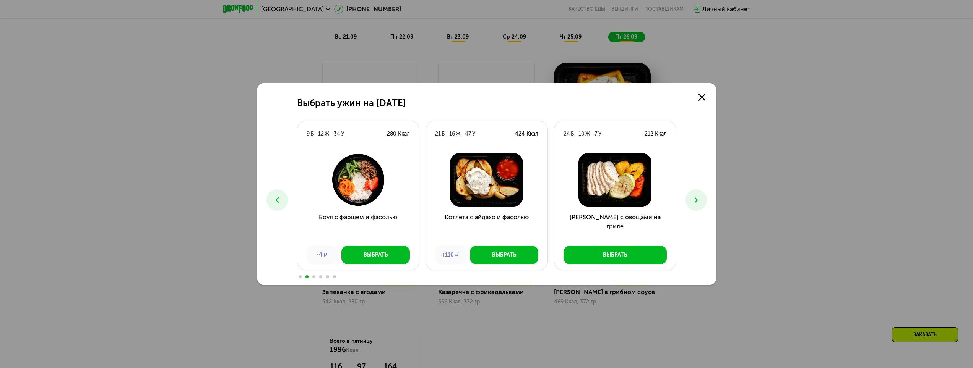
click at [277, 201] on use at bounding box center [276, 200] width 3 height 5
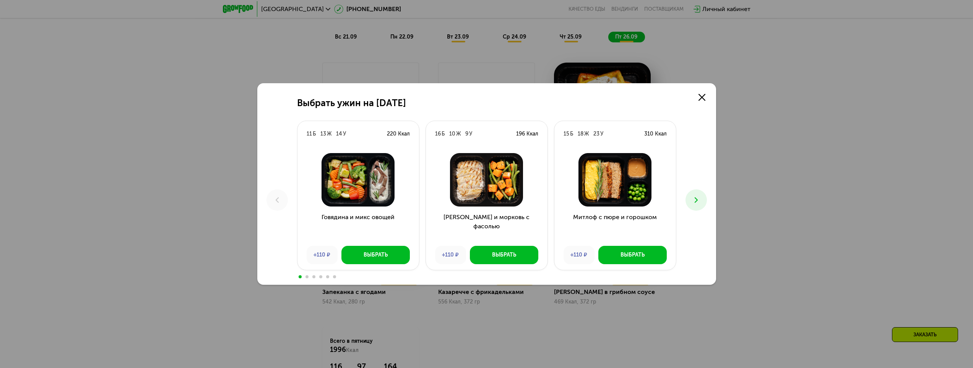
click at [700, 199] on icon at bounding box center [695, 200] width 9 height 9
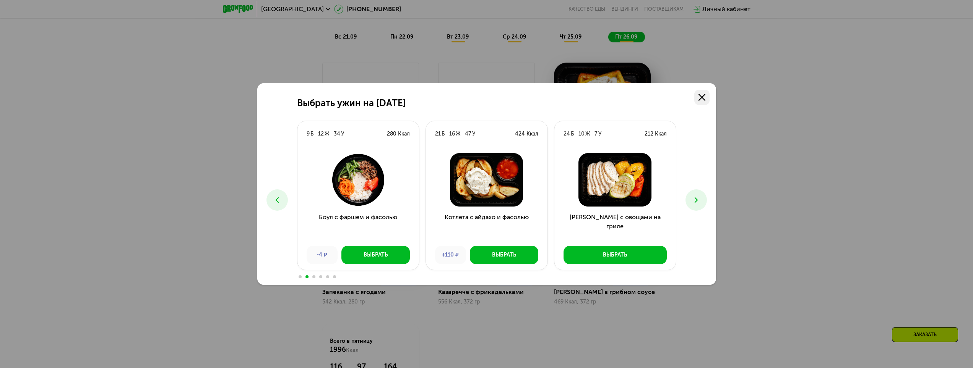
click at [702, 96] on icon at bounding box center [701, 97] width 7 height 7
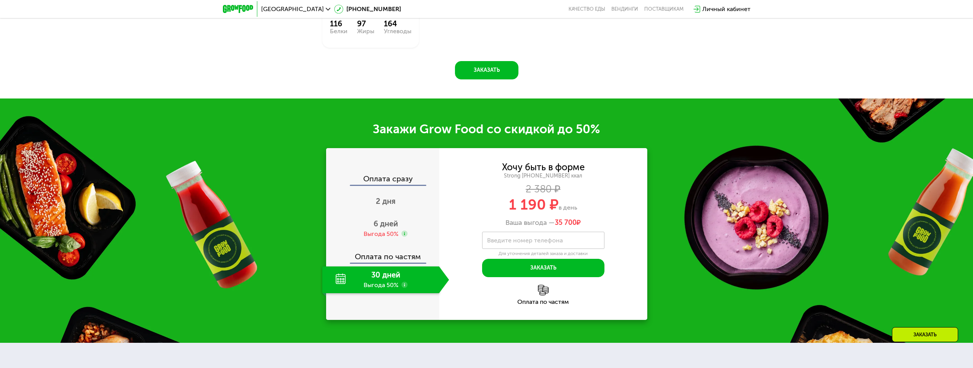
scroll to position [1319, 0]
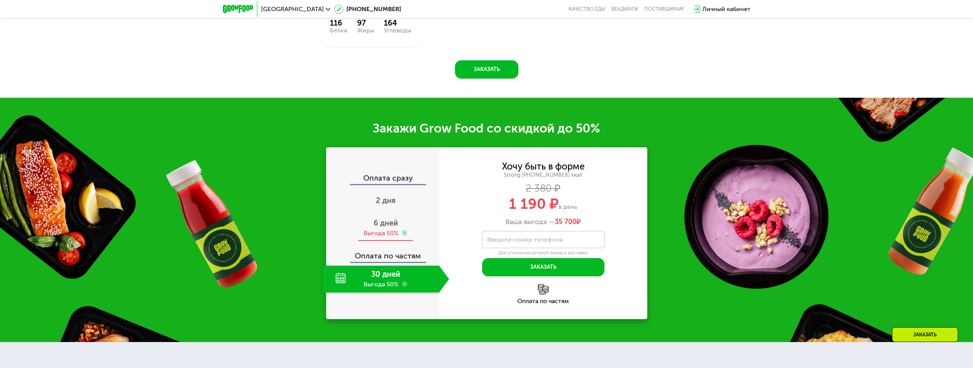
click at [390, 226] on span "6 дней" at bounding box center [385, 223] width 24 height 9
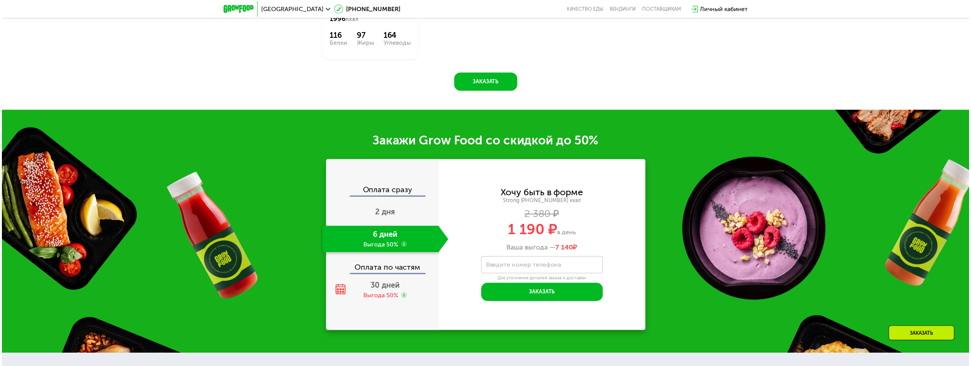
scroll to position [1338, 0]
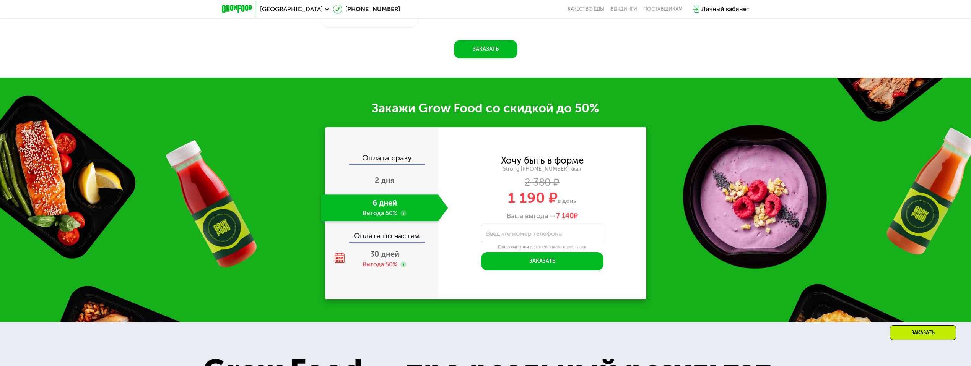
drag, startPoint x: 404, startPoint y: 216, endPoint x: 268, endPoint y: 133, distance: 158.5
click at [325, 133] on div "Оплата сразу 2 дня 6 дней Выгода 50% Оплата по частям 30 дней Выгода 50%" at bounding box center [381, 213] width 113 height 172
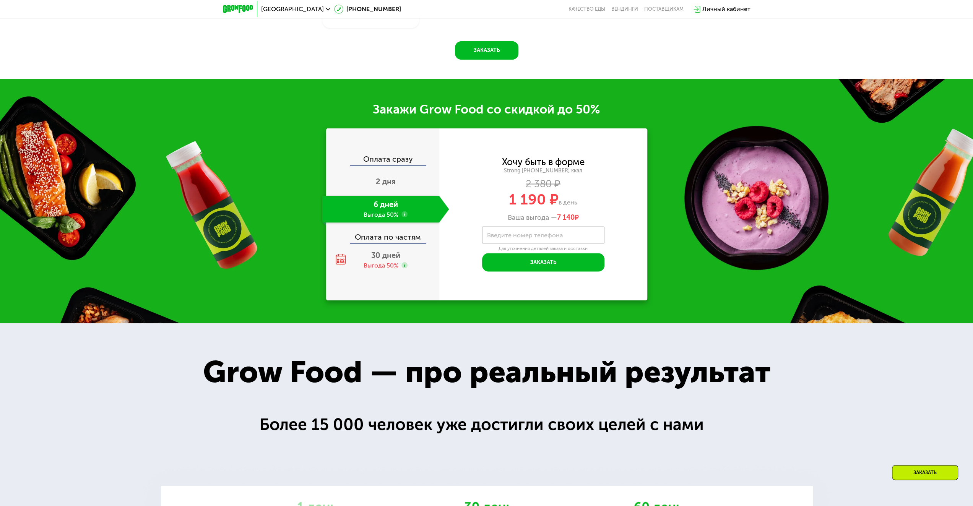
click at [404, 217] on use at bounding box center [404, 214] width 6 height 6
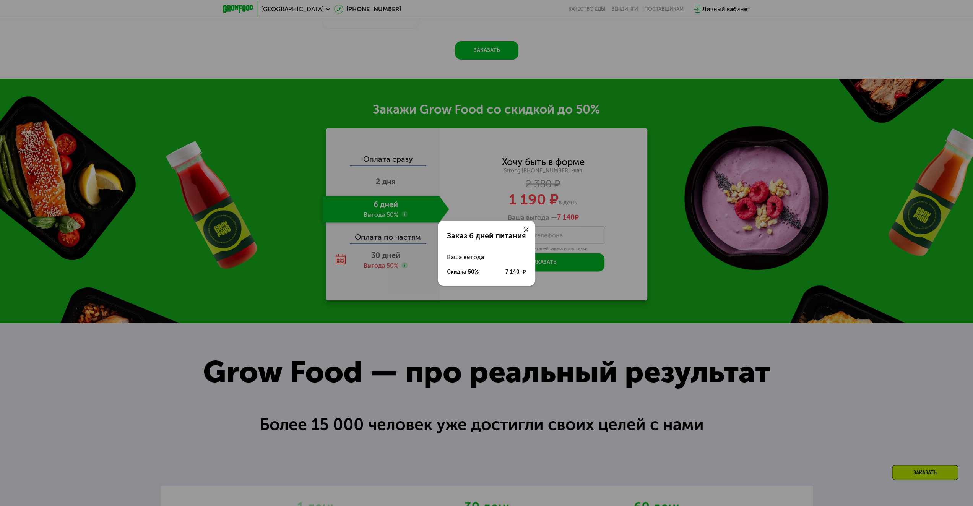
click at [524, 227] on icon at bounding box center [526, 229] width 5 height 5
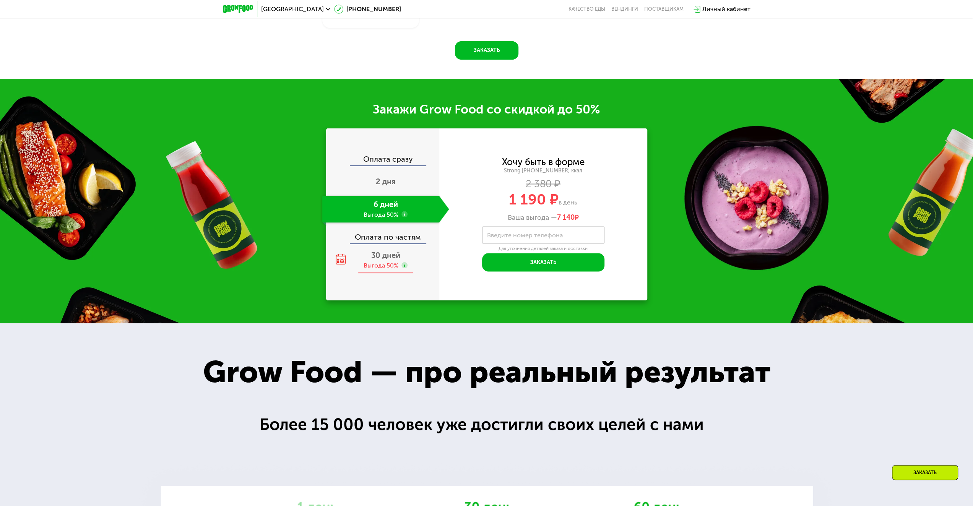
click at [404, 268] on use at bounding box center [404, 265] width 6 height 6
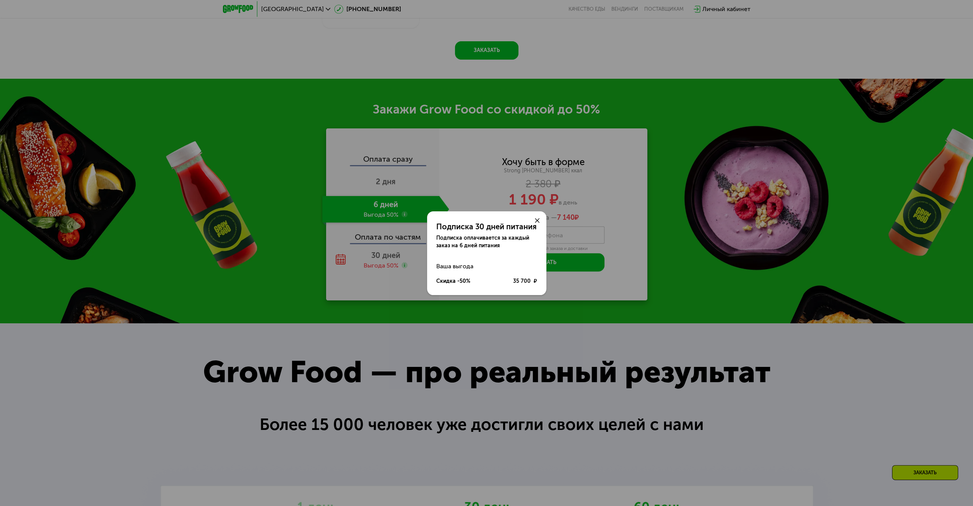
click at [539, 221] on icon at bounding box center [537, 220] width 5 height 5
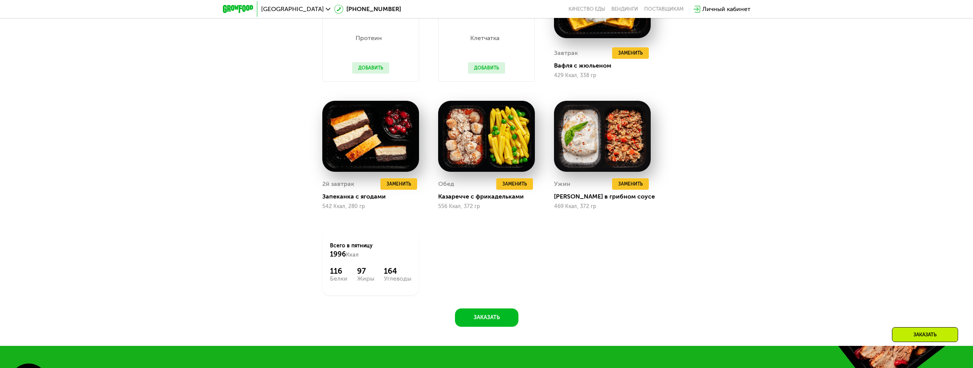
scroll to position [1376, 0]
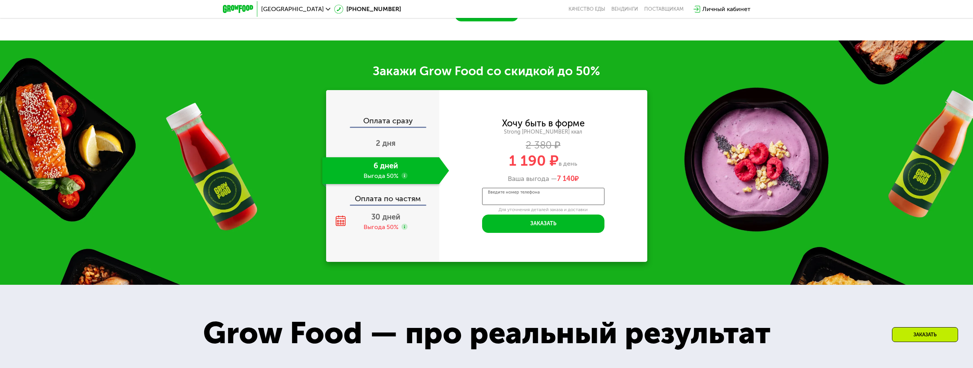
click at [519, 205] on input "Введите номер телефона" at bounding box center [543, 196] width 122 height 17
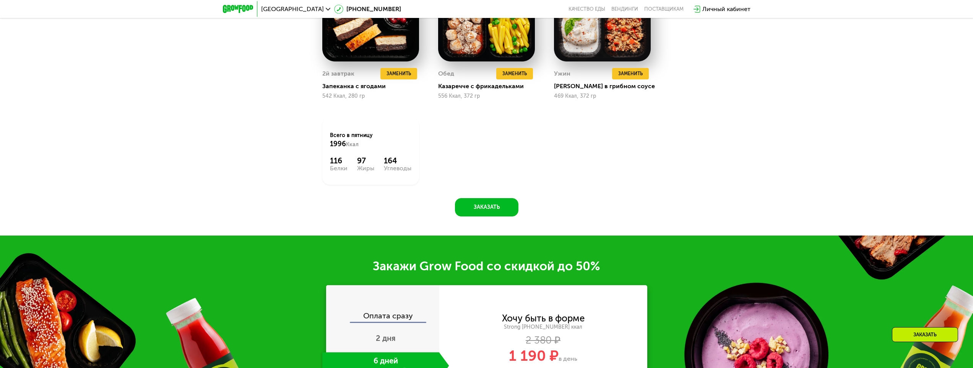
scroll to position [1283, 0]
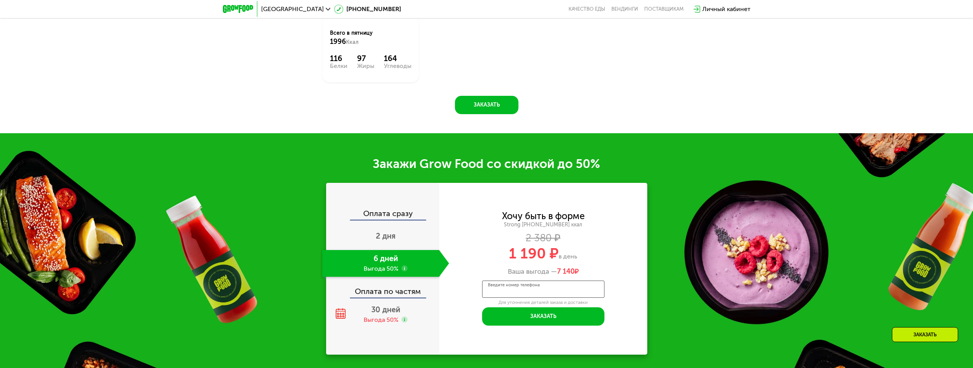
click at [513, 296] on input "Введите номер телефона" at bounding box center [543, 289] width 122 height 17
type input "**********"
click at [545, 317] on button "Заказать" at bounding box center [543, 317] width 122 height 18
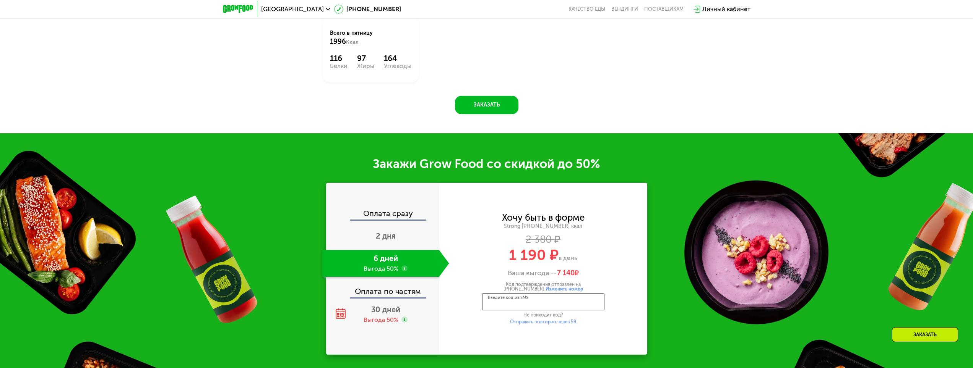
click at [548, 305] on input "Введите код из SMS" at bounding box center [543, 302] width 122 height 17
type input "****"
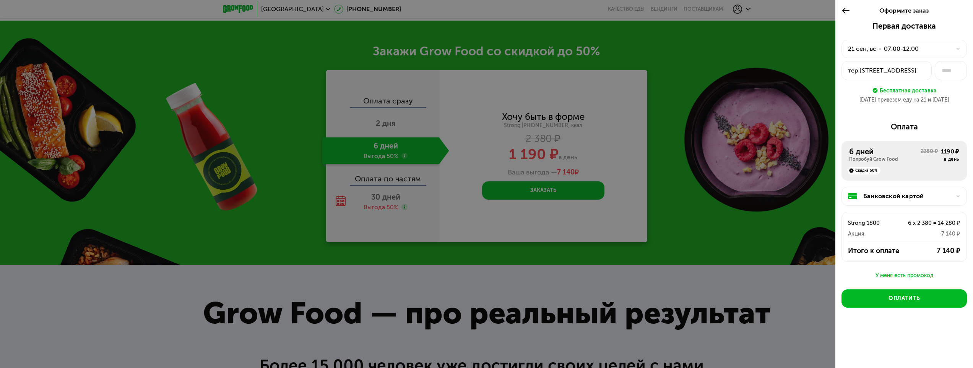
scroll to position [1398, 0]
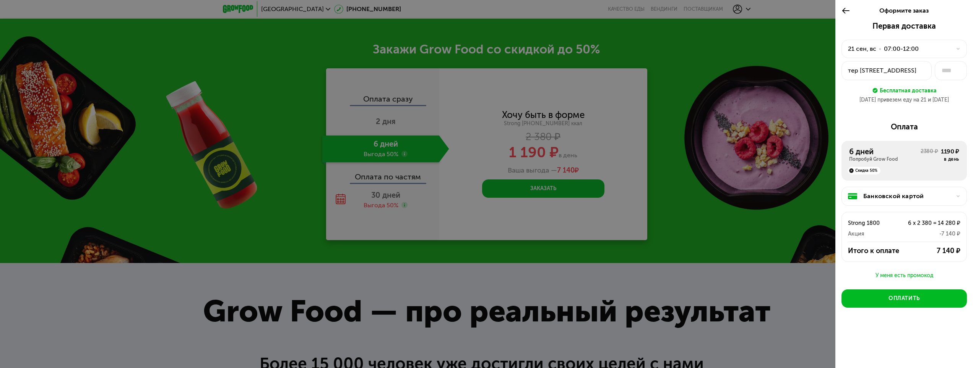
click at [911, 272] on div "У меня есть промокод" at bounding box center [903, 275] width 125 height 9
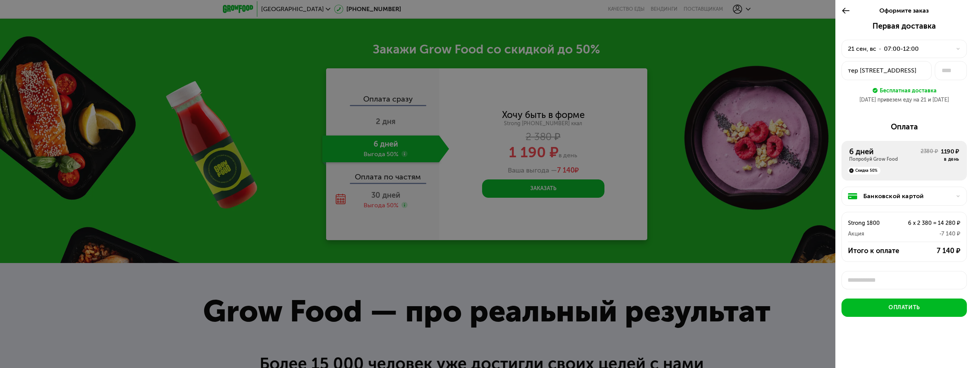
scroll to position [3, 0]
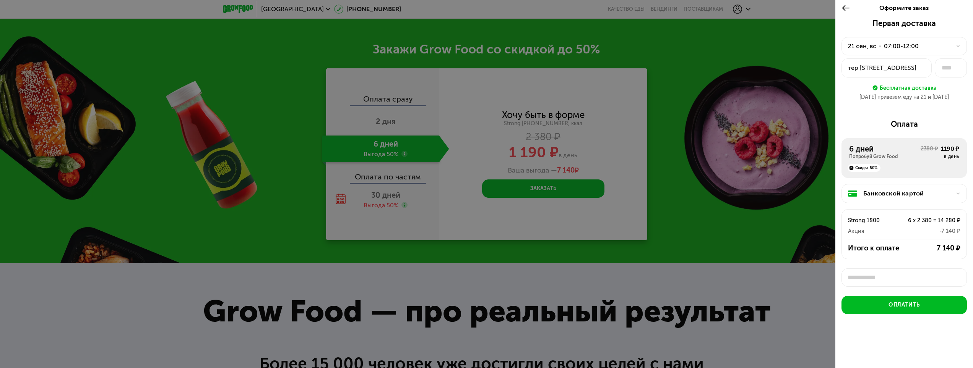
click at [904, 284] on input "text" at bounding box center [903, 278] width 125 height 18
type input "********"
click at [947, 279] on div "Применить" at bounding box center [945, 278] width 29 height 8
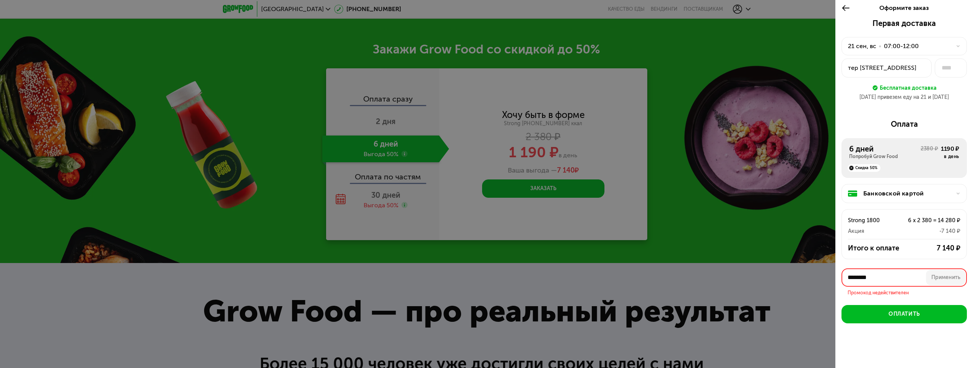
click at [903, 276] on input "********" at bounding box center [903, 278] width 125 height 18
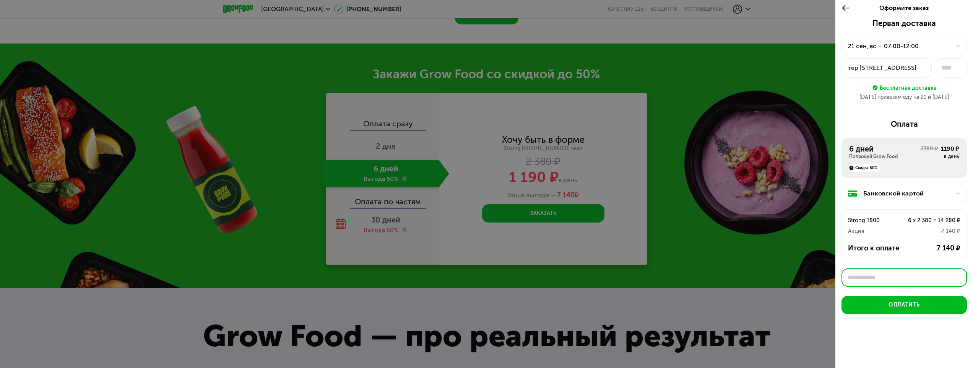
scroll to position [1360, 0]
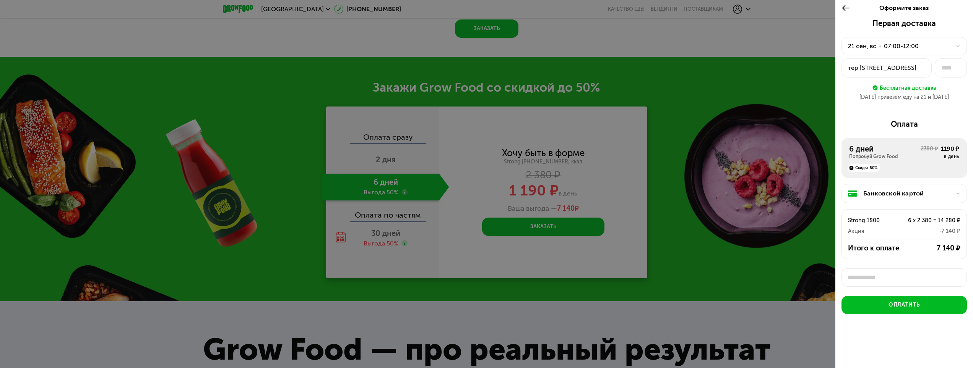
click at [940, 45] on div "21 сен, вс • 07:00-12:00" at bounding box center [899, 46] width 103 height 9
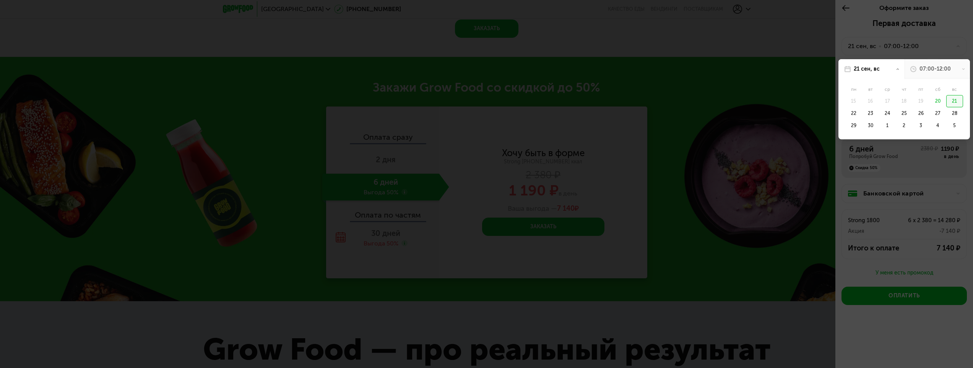
click at [932, 69] on div "07:00-12:00" at bounding box center [934, 69] width 31 height 8
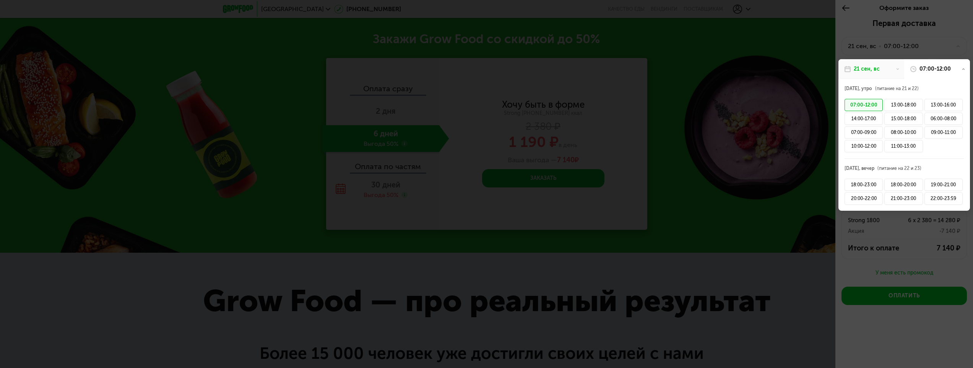
scroll to position [1436, 0]
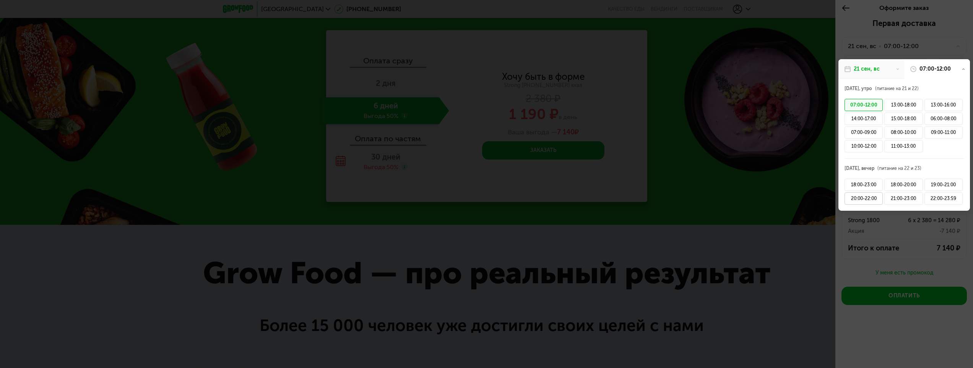
click at [855, 196] on div "20:00-22:00" at bounding box center [863, 199] width 38 height 12
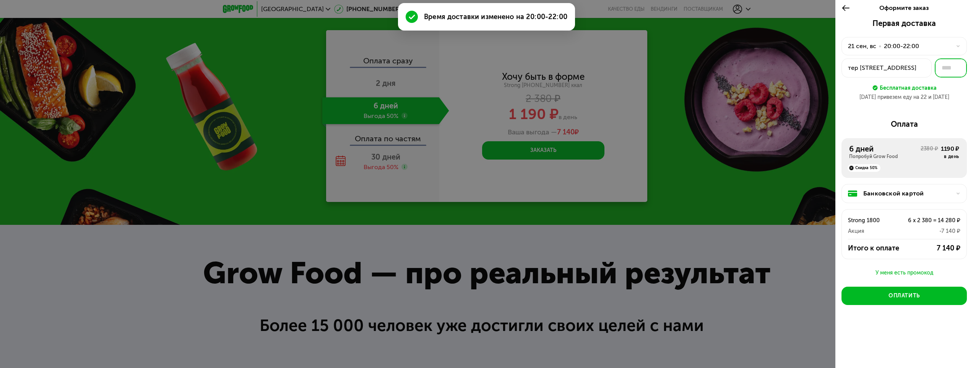
click at [946, 67] on input "text" at bounding box center [951, 67] width 32 height 19
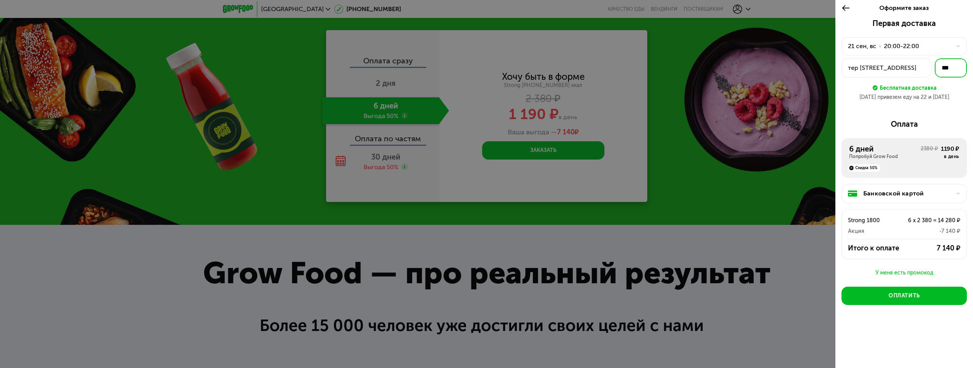
type input "***"
click at [919, 68] on div "тер Усть-Славянка, Советский пр-кт, 41к1 стр 1" at bounding box center [886, 67] width 77 height 9
type input "***"
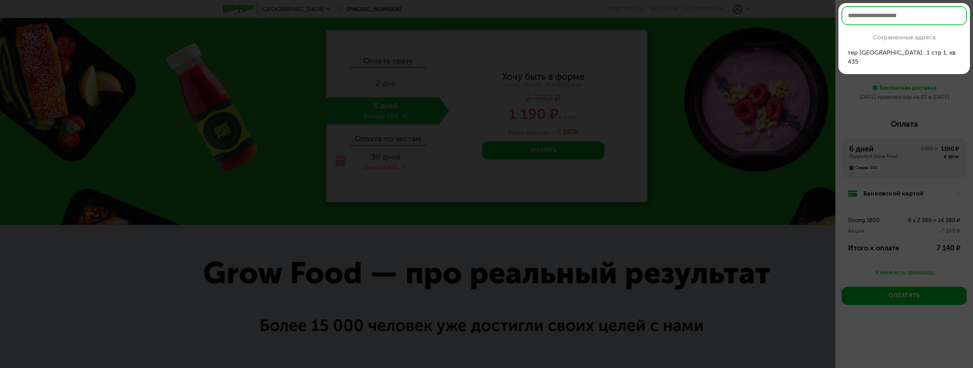
click at [915, 85] on div at bounding box center [486, 184] width 973 height 368
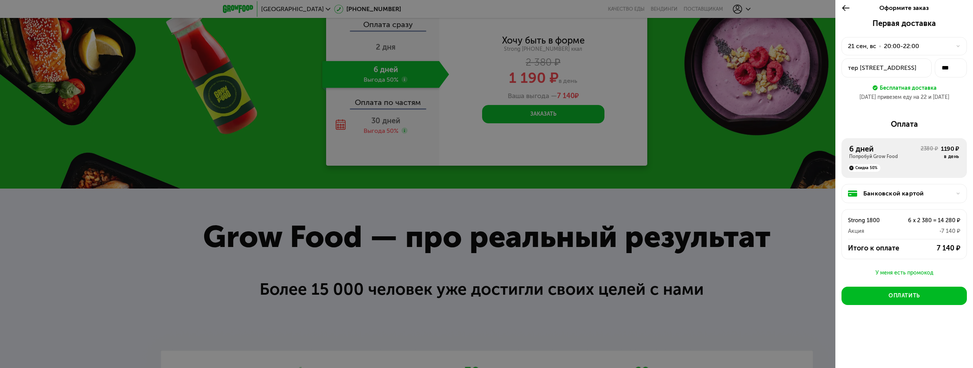
scroll to position [1474, 0]
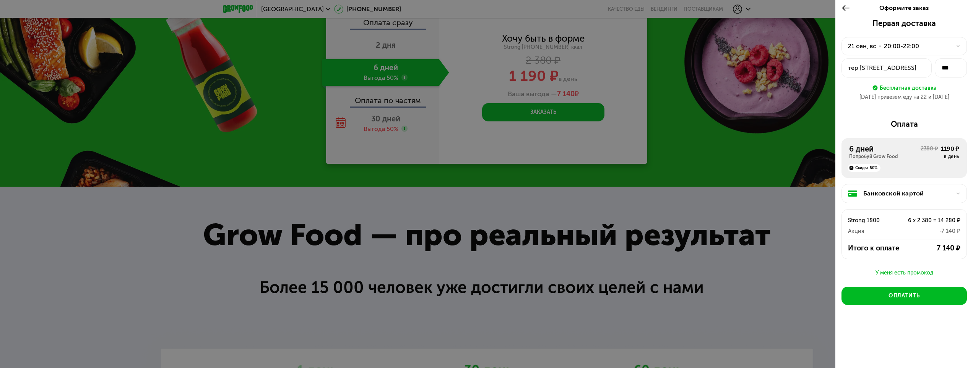
click at [904, 276] on div "У меня есть промокод" at bounding box center [903, 273] width 125 height 9
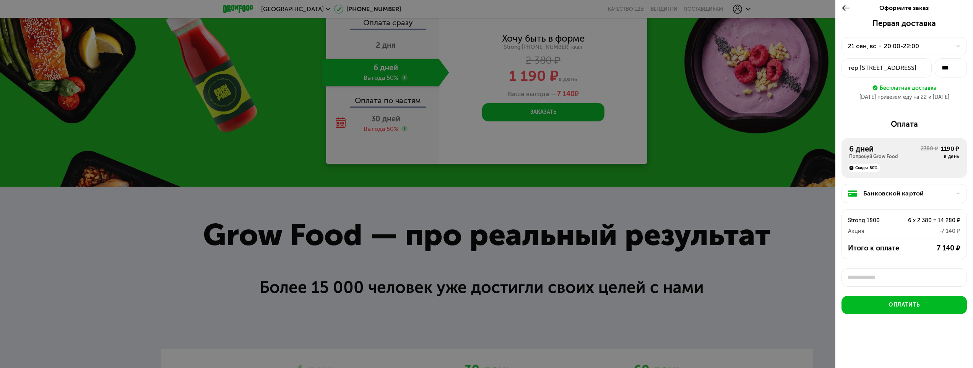
click at [887, 271] on input "text" at bounding box center [903, 278] width 125 height 18
type input "*********"
click at [950, 278] on div "Применить" at bounding box center [945, 278] width 29 height 8
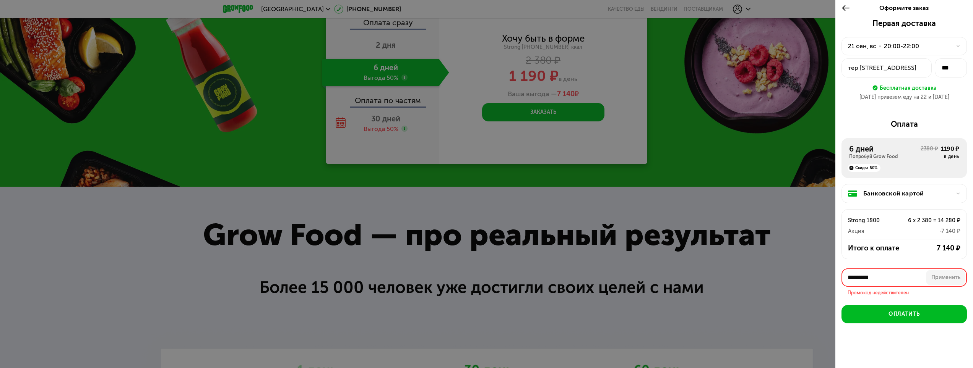
click at [892, 278] on input "*********" at bounding box center [903, 278] width 125 height 18
click at [887, 277] on input "*********" at bounding box center [903, 278] width 125 height 18
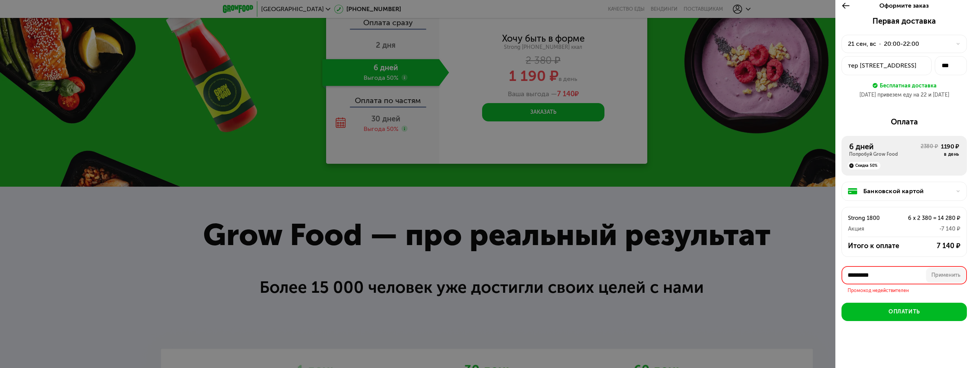
click at [888, 276] on input "*********" at bounding box center [903, 275] width 125 height 18
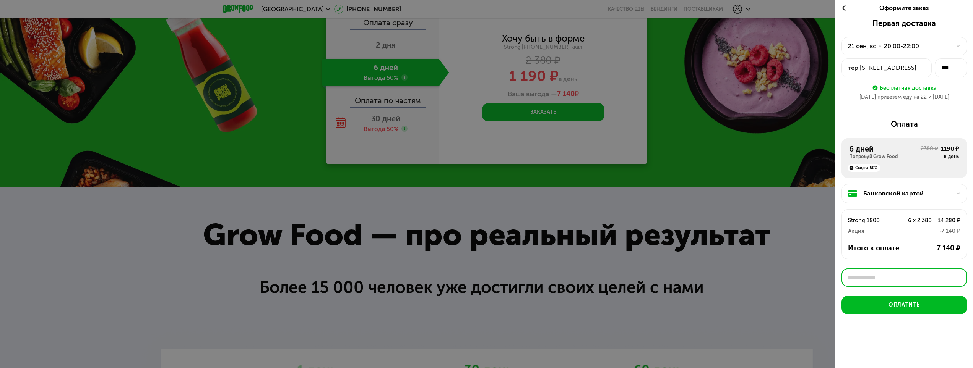
type input "*"
click at [940, 283] on button "Применить" at bounding box center [945, 277] width 39 height 15
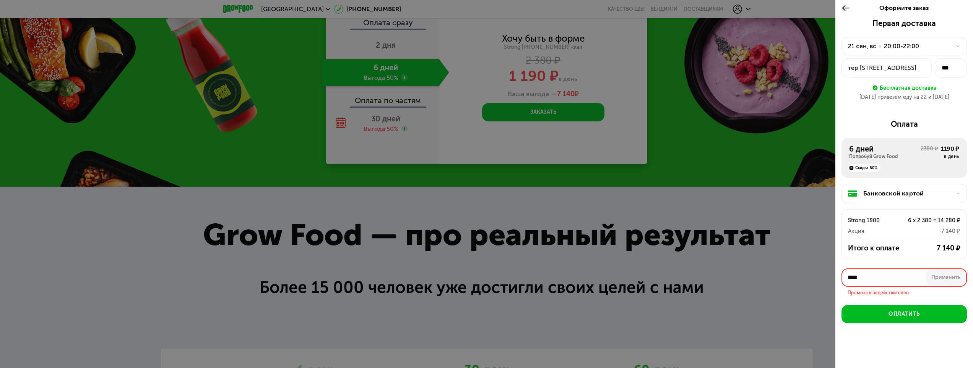
click at [889, 277] on input "****" at bounding box center [903, 278] width 125 height 18
click at [889, 278] on input "****" at bounding box center [903, 278] width 125 height 18
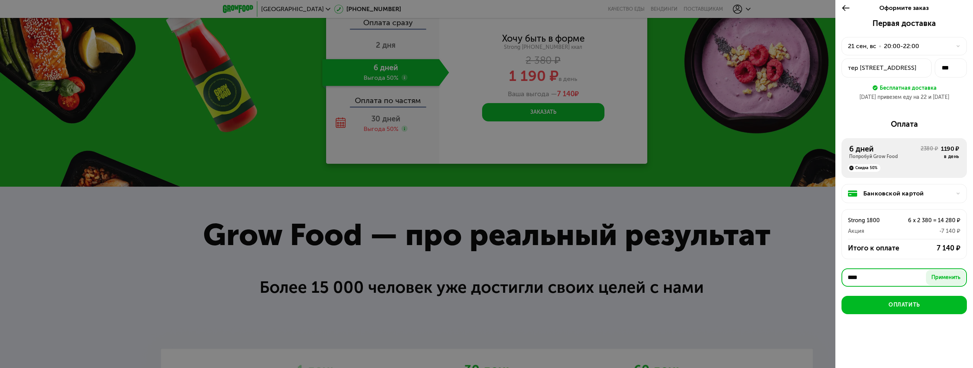
click at [886, 278] on input "****" at bounding box center [903, 278] width 125 height 18
click at [888, 278] on input "****" at bounding box center [903, 278] width 125 height 18
type input "*"
paste input "********"
type input "********"
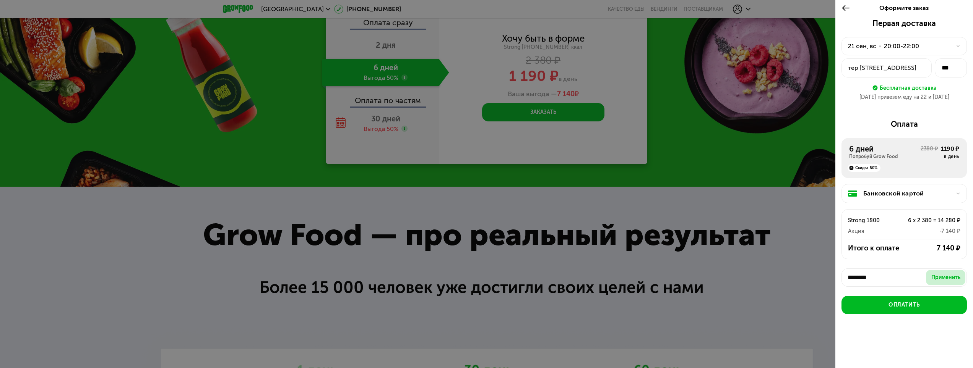
click at [951, 276] on div "Применить" at bounding box center [945, 278] width 29 height 8
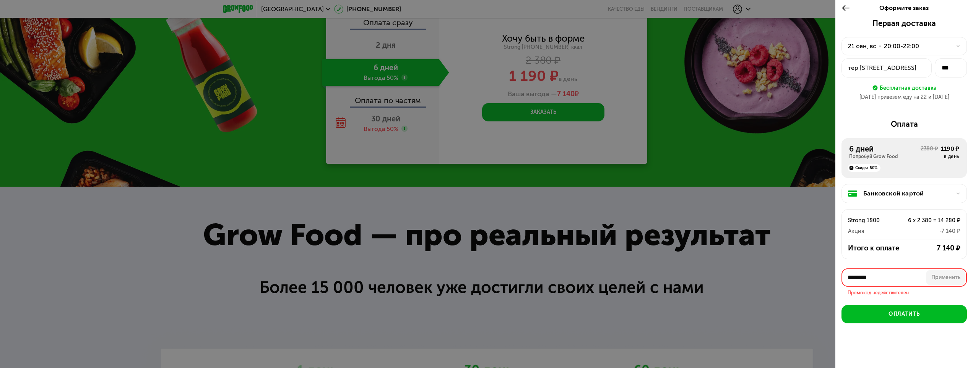
click at [899, 275] on input "********" at bounding box center [903, 278] width 125 height 18
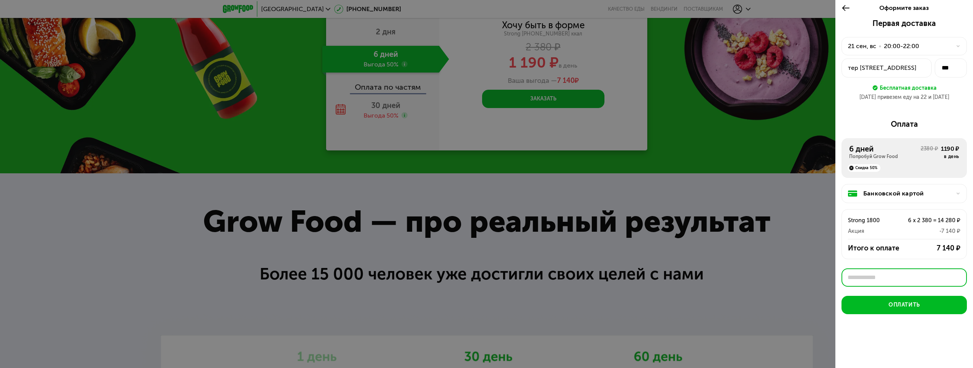
scroll to position [1547, 0]
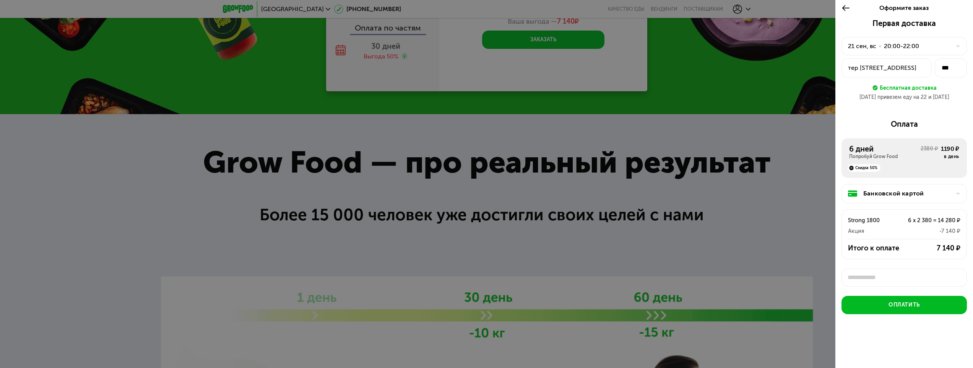
click at [846, 6] on icon at bounding box center [845, 7] width 9 height 9
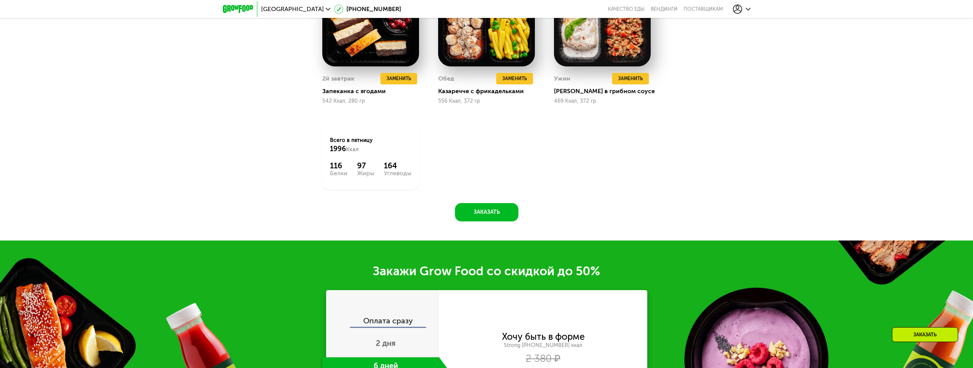
scroll to position [1241, 0]
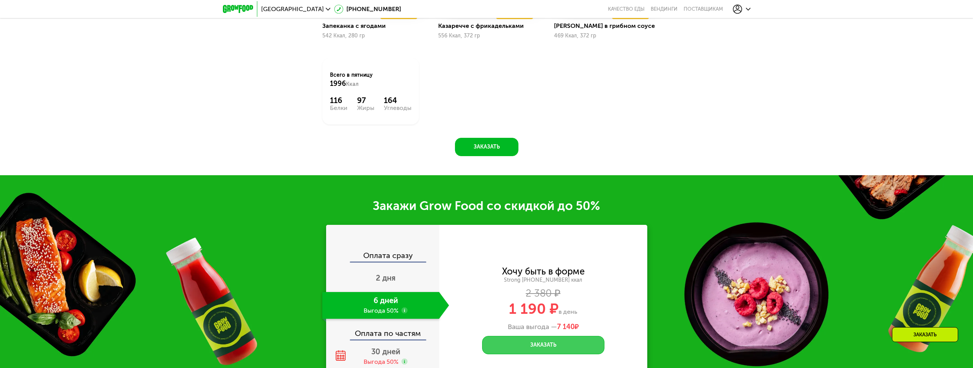
click at [549, 350] on button "Заказать" at bounding box center [543, 345] width 122 height 18
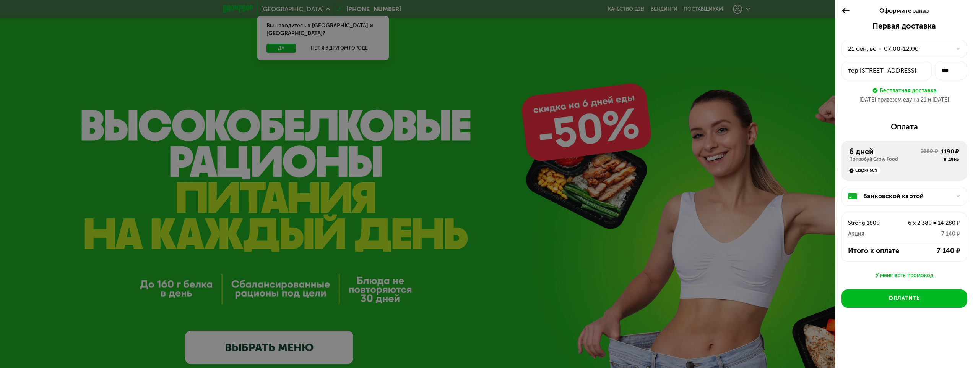
click at [951, 44] on div "21 сен, вс • 07:00-12:00" at bounding box center [903, 49] width 125 height 18
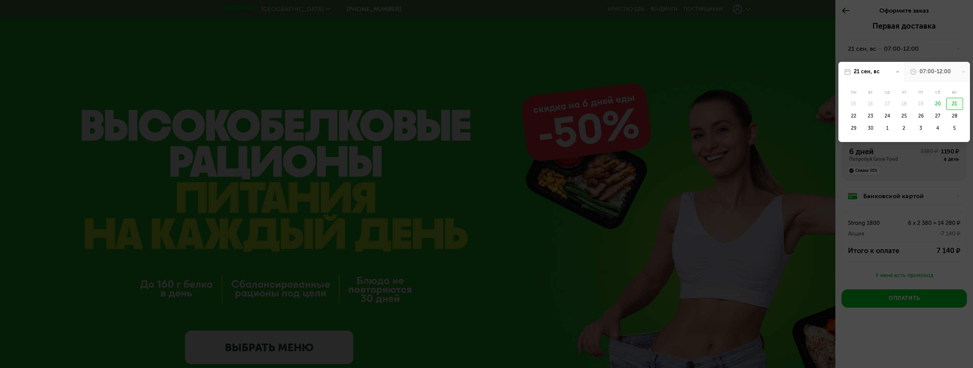
click at [931, 72] on div "07:00-12:00" at bounding box center [934, 72] width 31 height 8
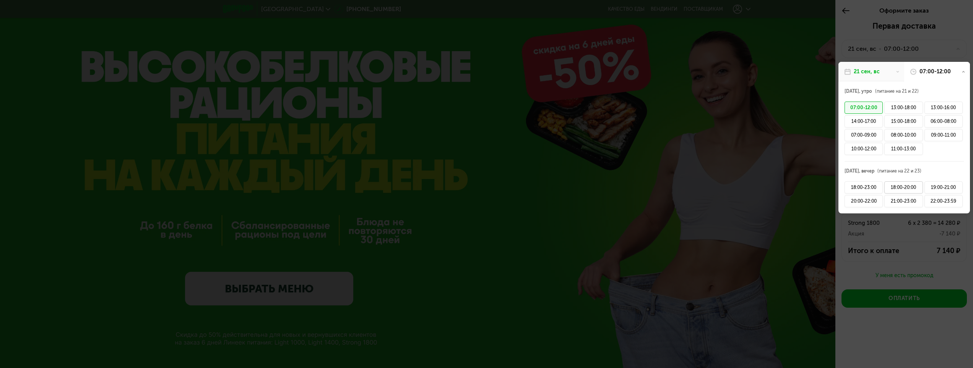
scroll to position [76, 0]
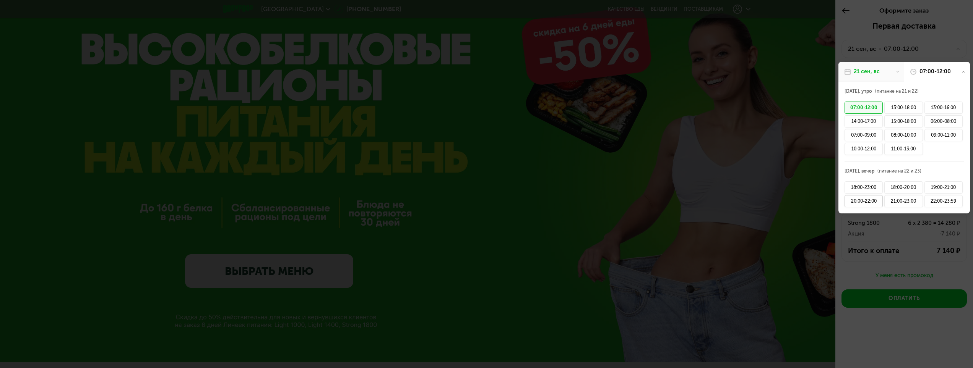
click at [861, 197] on div "20:00-22:00" at bounding box center [863, 201] width 38 height 12
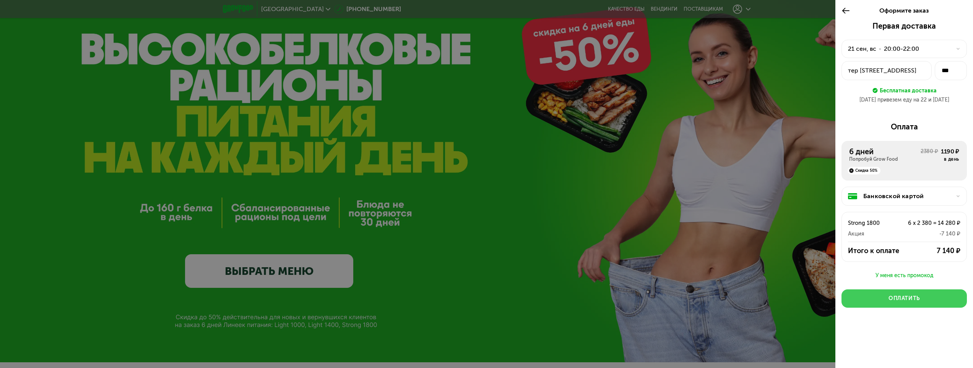
click at [929, 299] on button "Оплатить" at bounding box center [903, 299] width 125 height 18
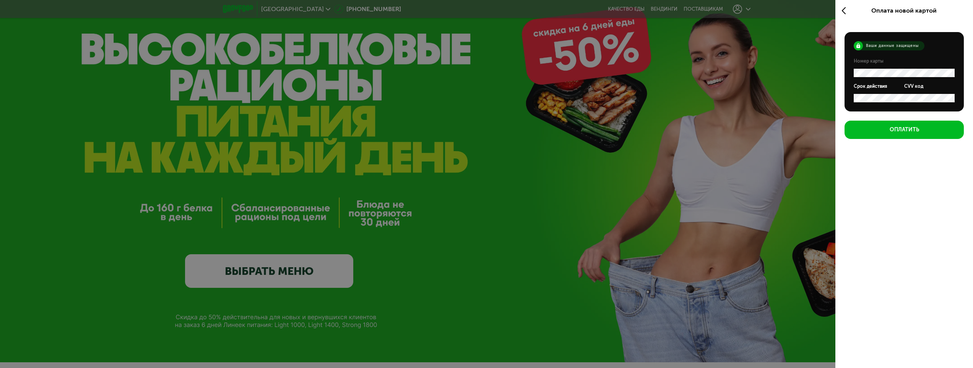
scroll to position [0, 0]
click at [908, 128] on div "Оплатить" at bounding box center [903, 130] width 29 height 8
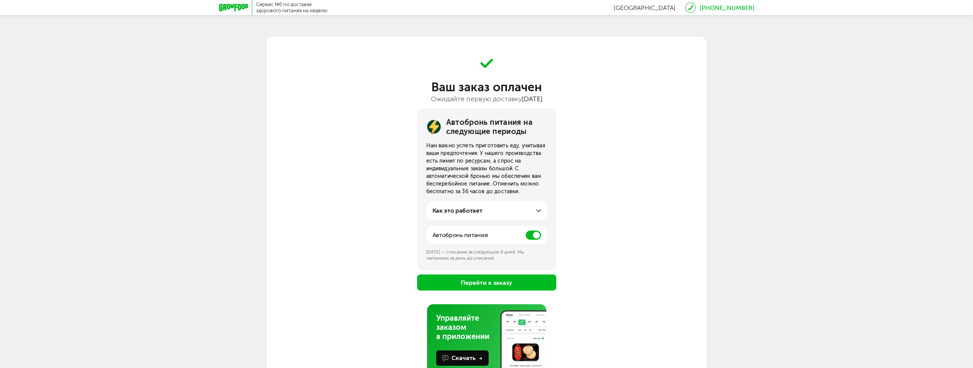
scroll to position [32, 0]
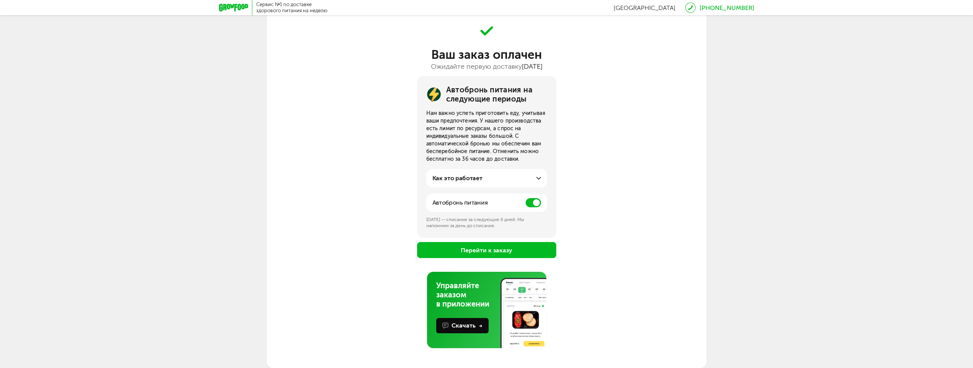
click at [489, 176] on div "Как это работает" at bounding box center [486, 178] width 109 height 9
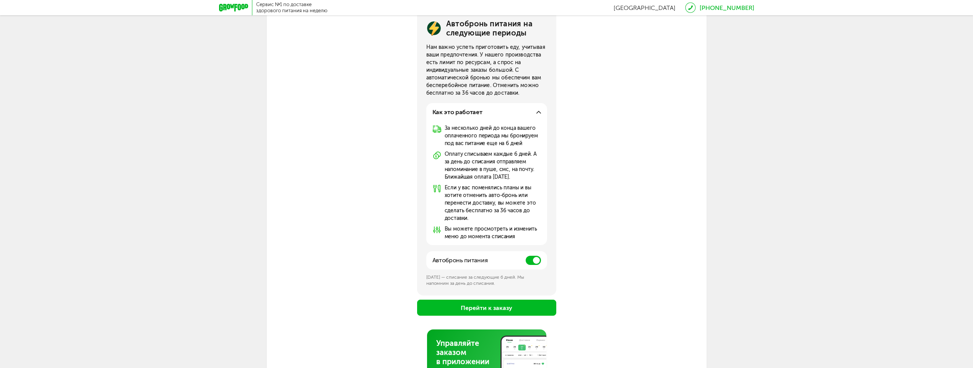
scroll to position [109, 0]
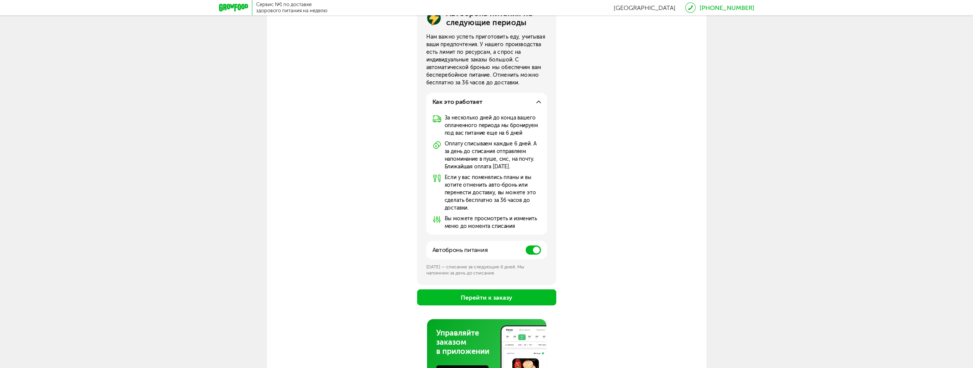
click at [528, 248] on span at bounding box center [533, 250] width 15 height 9
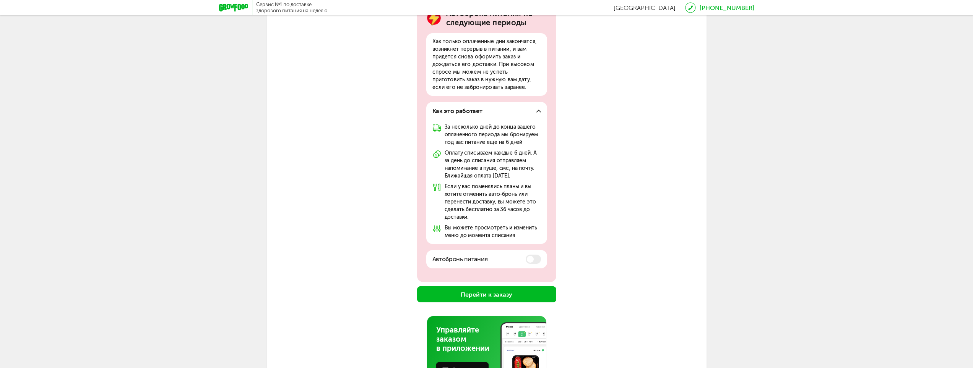
click at [493, 294] on button "Перейти к заказу" at bounding box center [486, 295] width 139 height 16
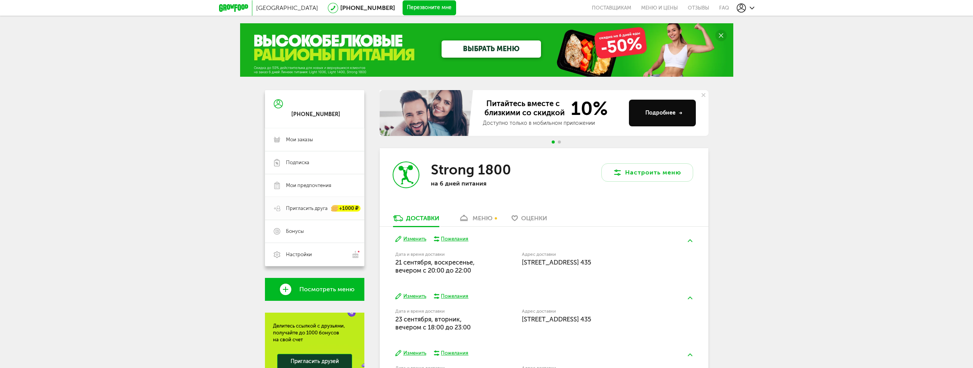
click at [286, 208] on span "Пригласить друга" at bounding box center [307, 208] width 42 height 7
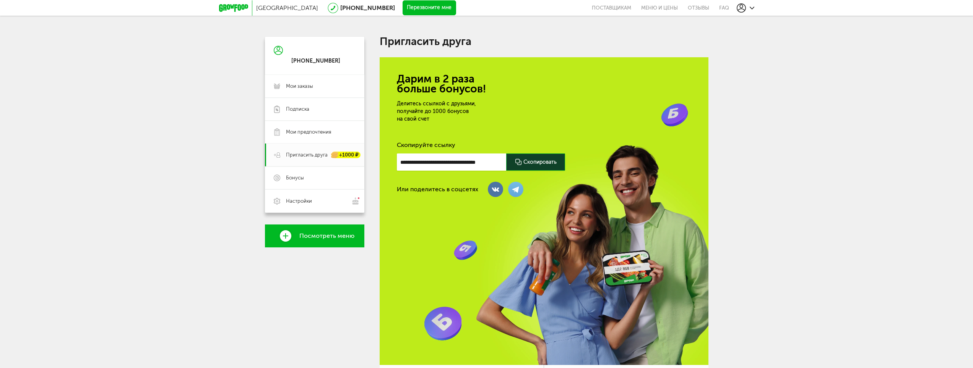
click at [232, 8] on icon at bounding box center [233, 8] width 29 height 8
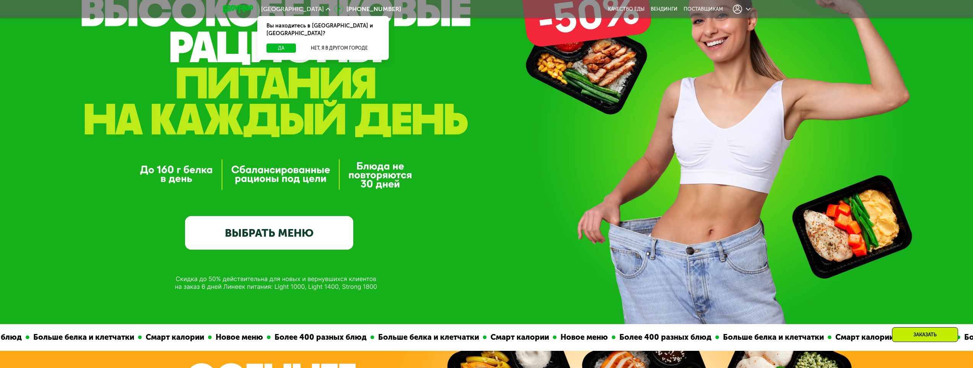
click at [285, 224] on link "ВЫБРАТЬ МЕНЮ" at bounding box center [269, 233] width 168 height 34
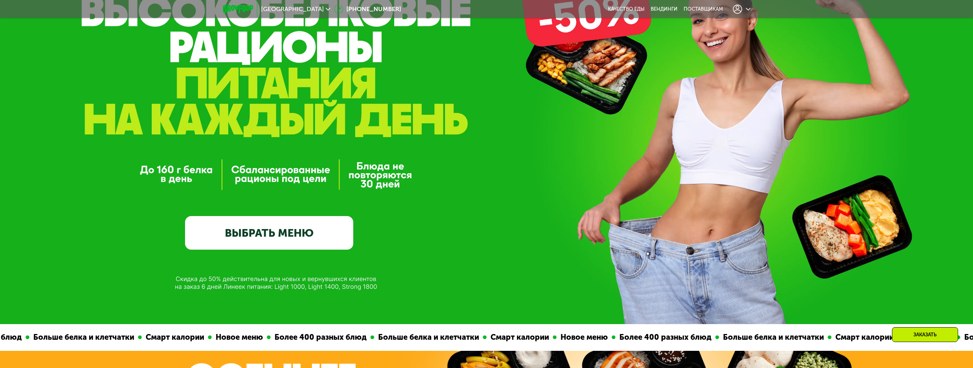
click at [279, 235] on link "ВЫБРАТЬ МЕНЮ" at bounding box center [269, 233] width 168 height 34
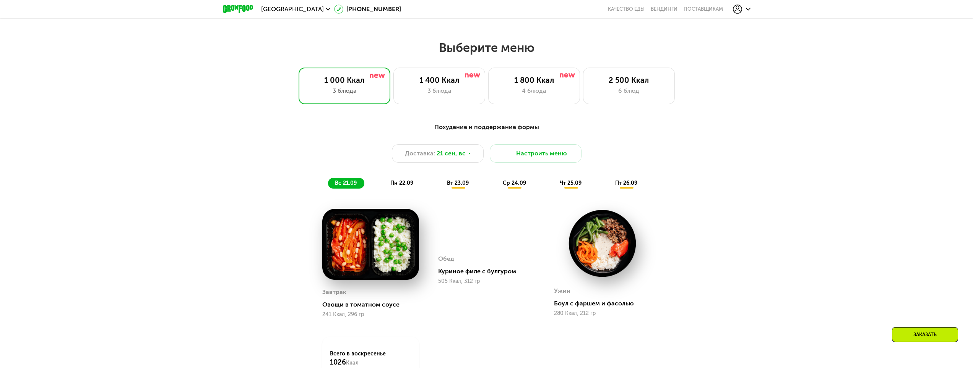
scroll to position [796, 0]
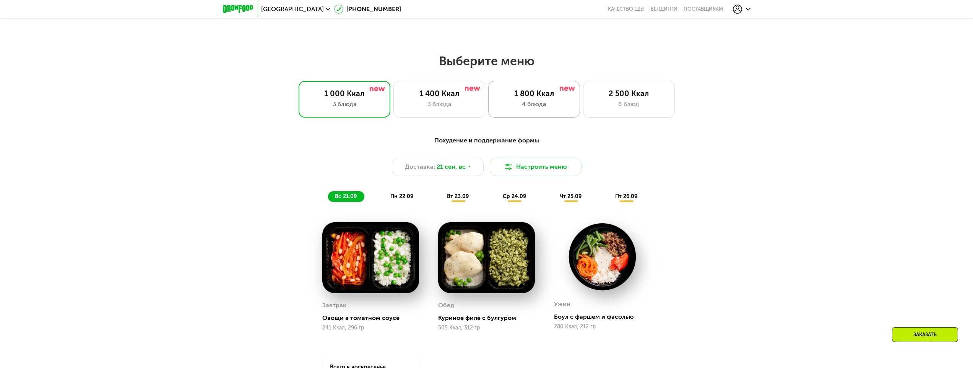
click at [519, 106] on div "4 блюда" at bounding box center [534, 104] width 76 height 9
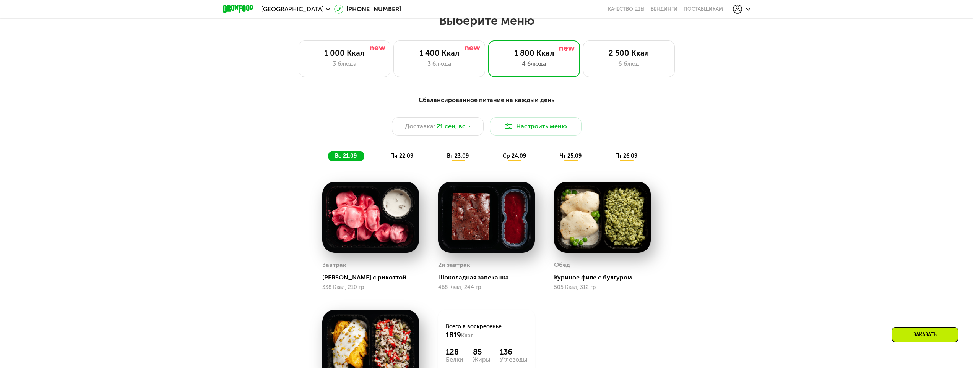
scroll to position [758, 0]
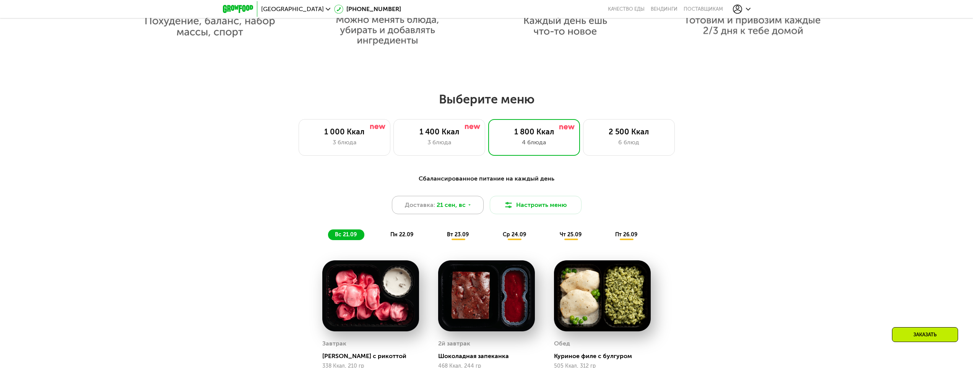
click at [461, 203] on span "21 сен, вс" at bounding box center [451, 205] width 29 height 9
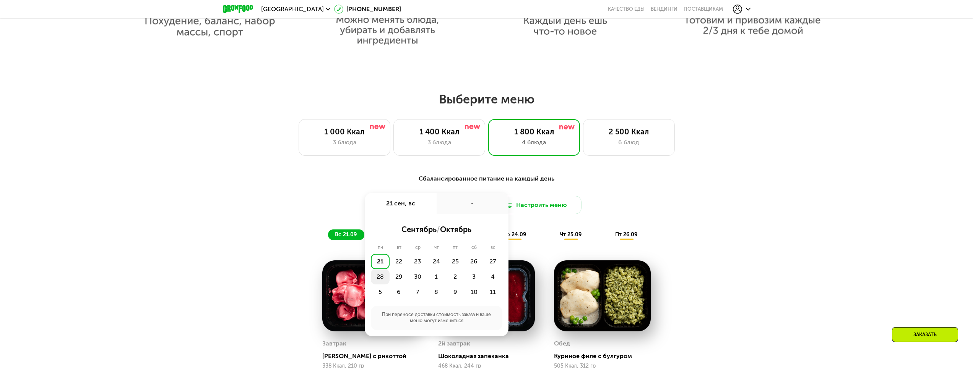
click at [383, 277] on div "28" at bounding box center [380, 276] width 19 height 15
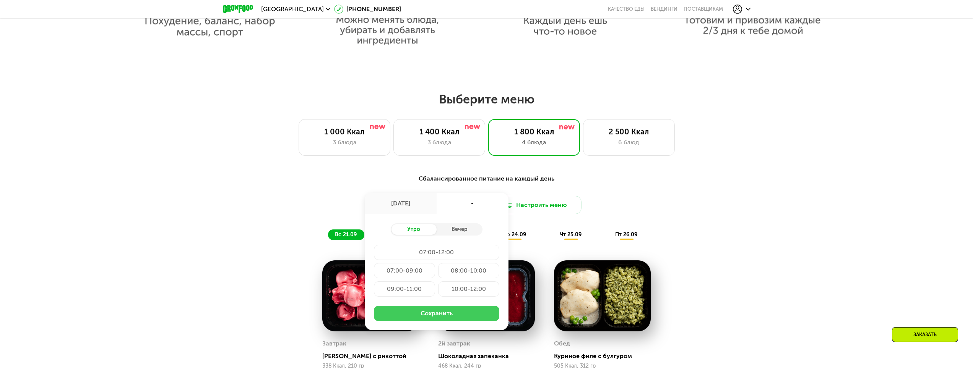
click at [412, 314] on button "Сохранить" at bounding box center [436, 313] width 125 height 15
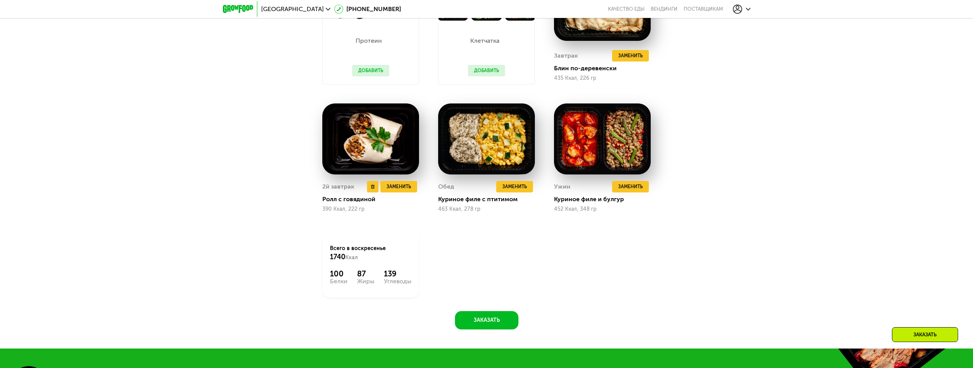
scroll to position [1063, 0]
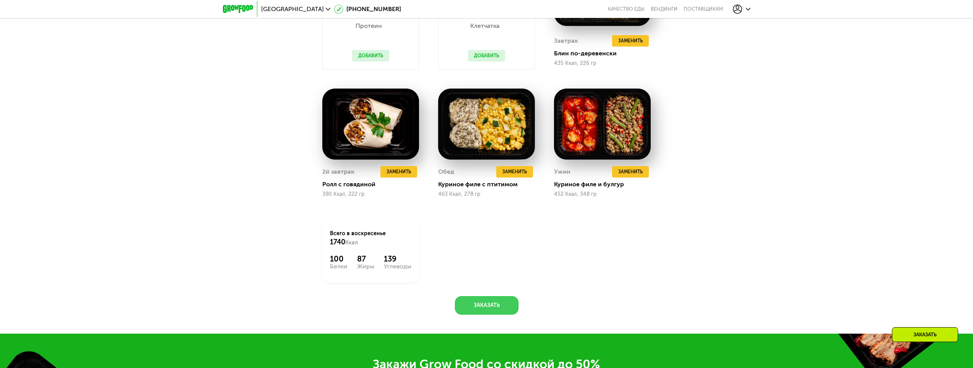
click at [483, 308] on button "Заказать" at bounding box center [486, 306] width 63 height 18
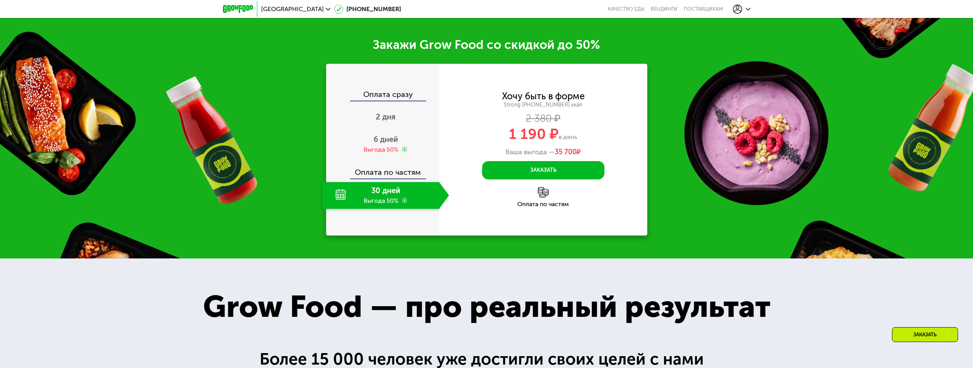
scroll to position [1400, 0]
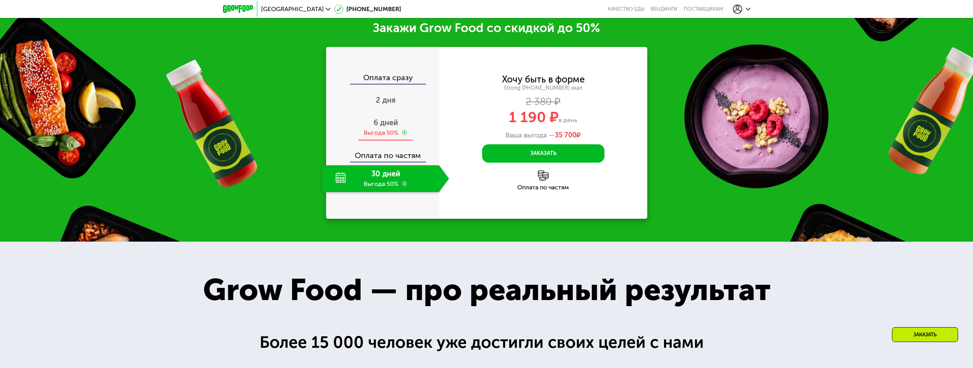
click at [384, 125] on span "6 дней" at bounding box center [385, 122] width 24 height 9
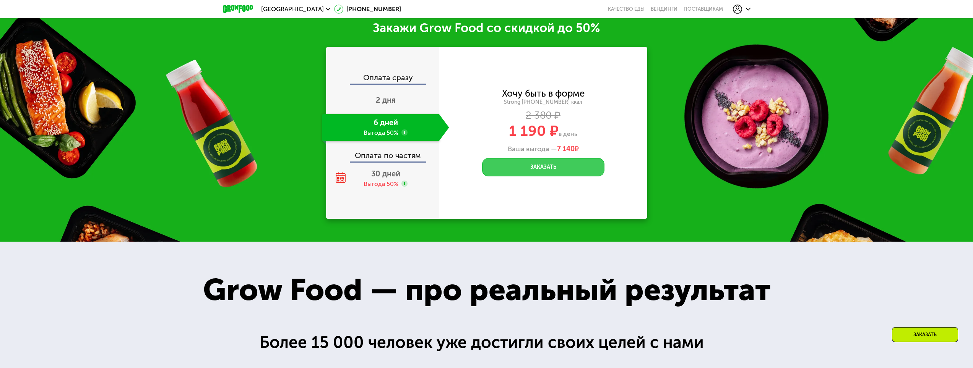
click at [518, 174] on button "Заказать" at bounding box center [543, 167] width 122 height 18
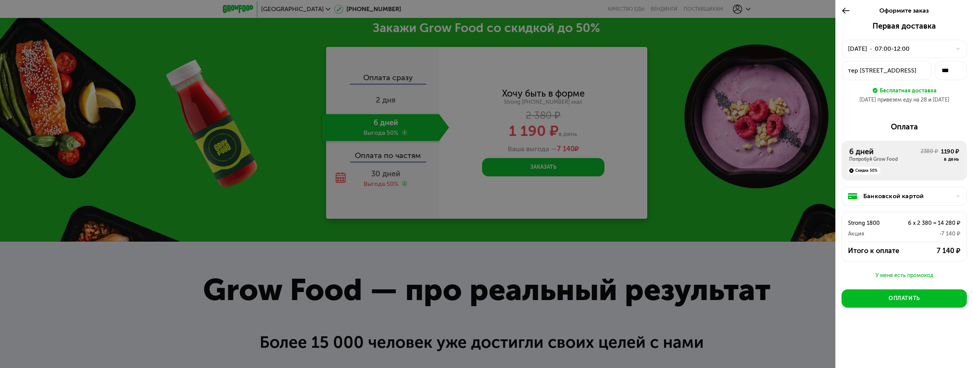
click at [881, 128] on div "Оплата" at bounding box center [903, 126] width 125 height 9
click at [396, 142] on div at bounding box center [486, 184] width 973 height 368
click at [407, 137] on div at bounding box center [486, 184] width 973 height 368
click at [839, 21] on div "Первая доставка 28 сен, вс • 07:00-12:00 тер Усть-Славянка, Советский пр-кт, 41…" at bounding box center [904, 186] width 138 height 331
click at [846, 4] on div at bounding box center [847, 10] width 13 height 21
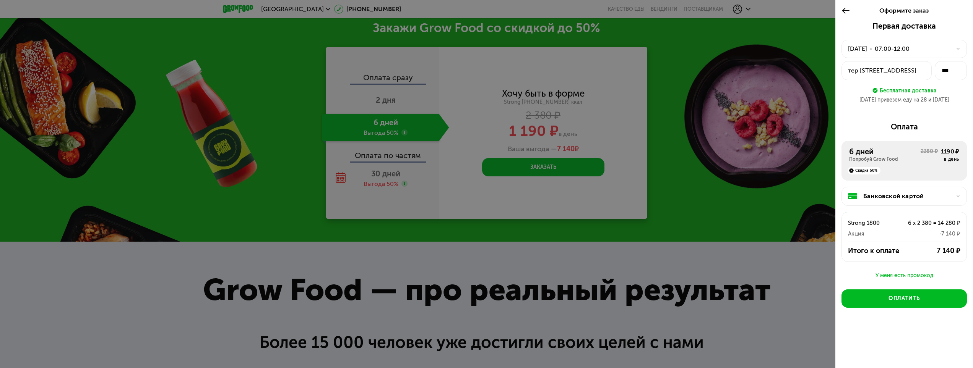
click at [847, 9] on icon at bounding box center [845, 10] width 9 height 9
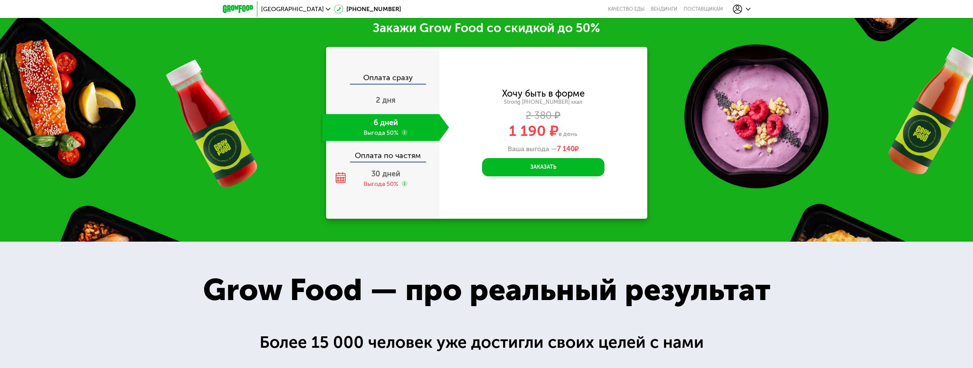
click at [403, 136] on use at bounding box center [404, 133] width 6 height 6
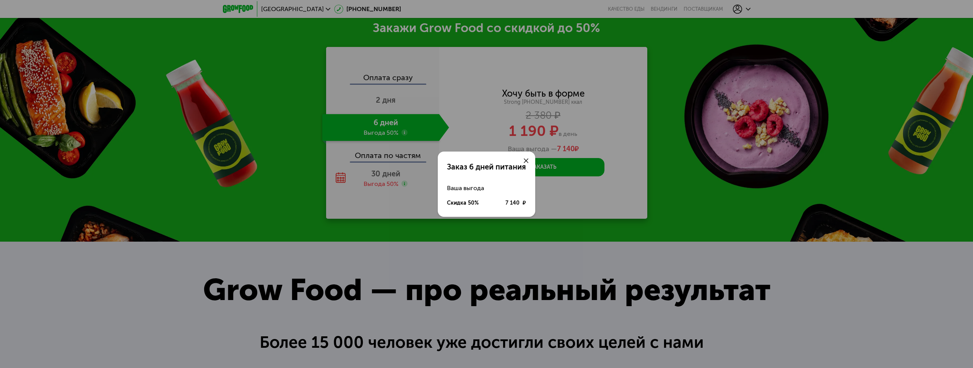
click at [528, 160] on icon at bounding box center [526, 161] width 5 height 5
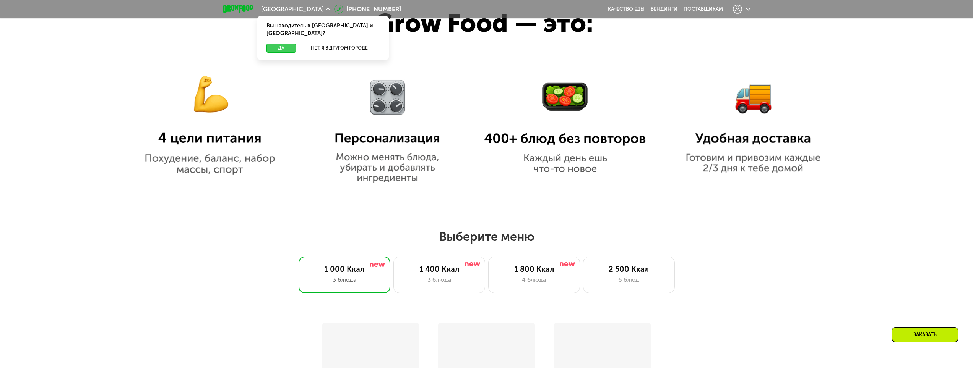
click at [286, 44] on button "Да" at bounding box center [280, 48] width 29 height 9
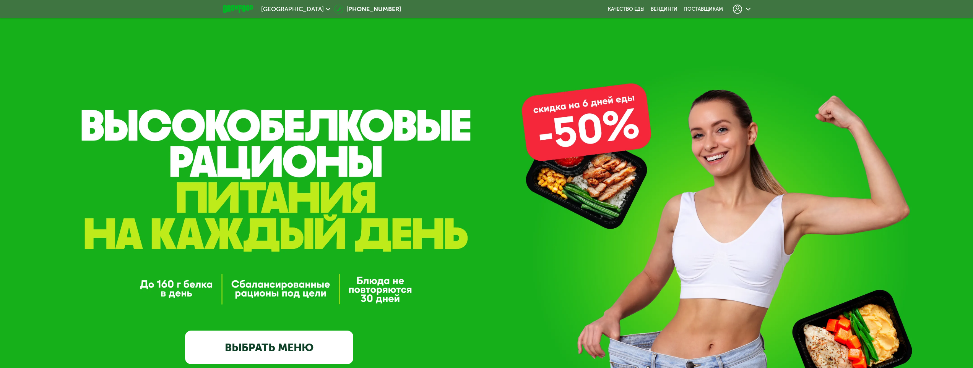
click at [737, 10] on use at bounding box center [737, 9] width 9 height 9
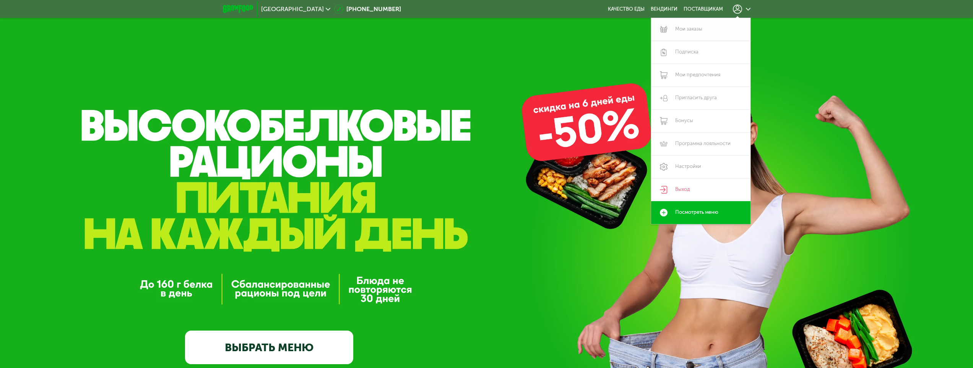
click at [718, 24] on link "Мои заказы" at bounding box center [700, 29] width 99 height 23
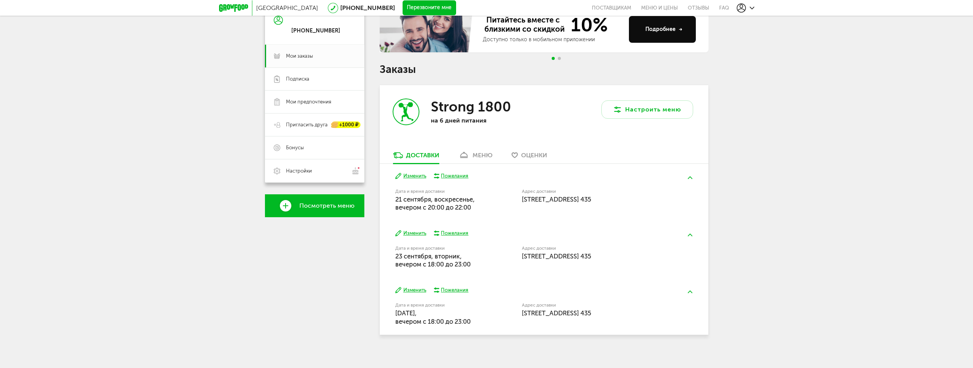
scroll to position [89, 0]
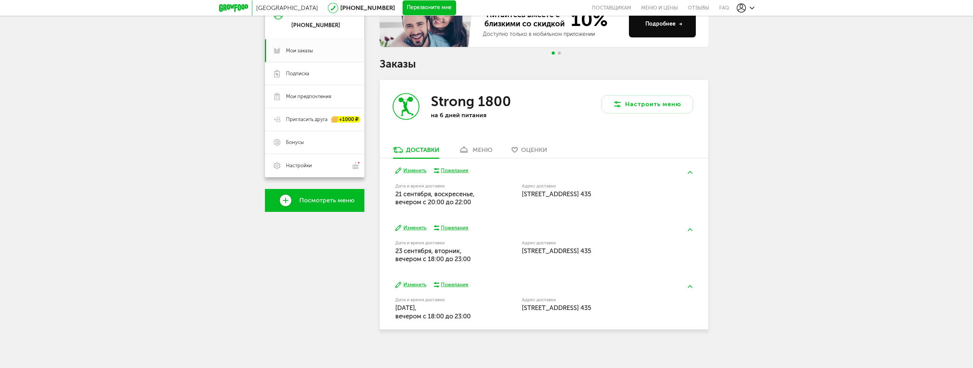
click at [304, 197] on span "Посмотреть меню" at bounding box center [326, 200] width 55 height 7
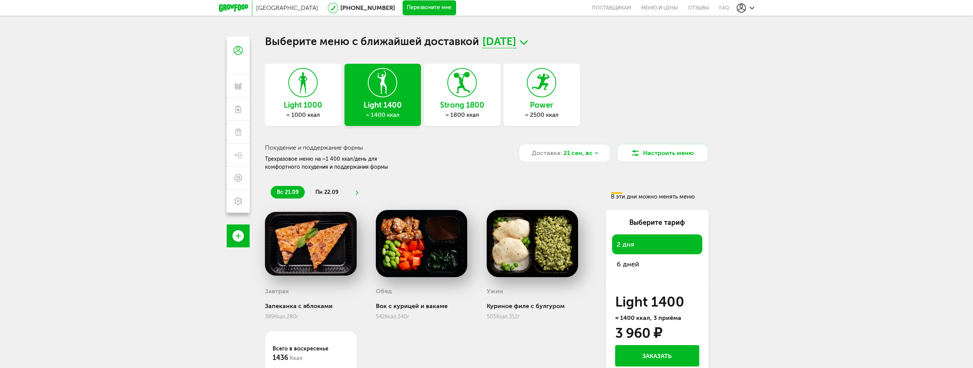
click at [464, 94] on icon at bounding box center [462, 82] width 28 height 29
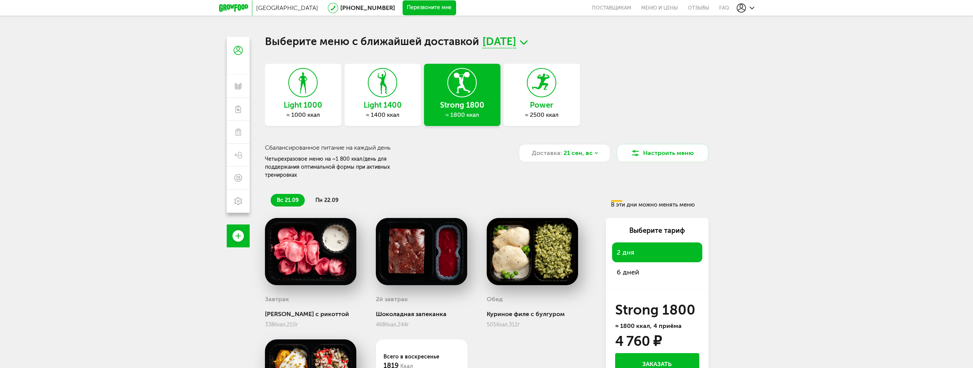
click at [516, 45] on span "[DATE]" at bounding box center [499, 43] width 34 height 12
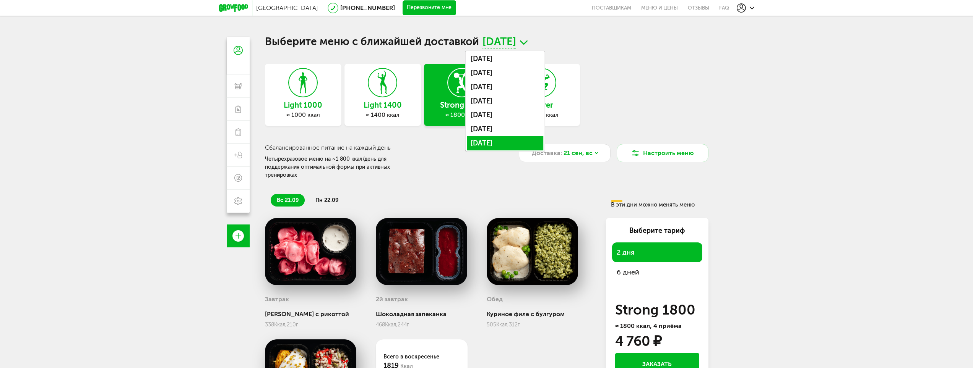
click at [508, 140] on li "[DATE]" at bounding box center [505, 143] width 76 height 14
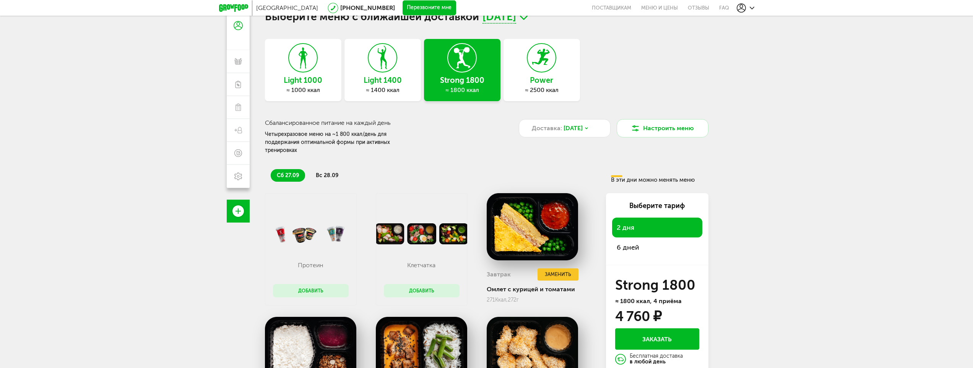
scroll to position [76, 0]
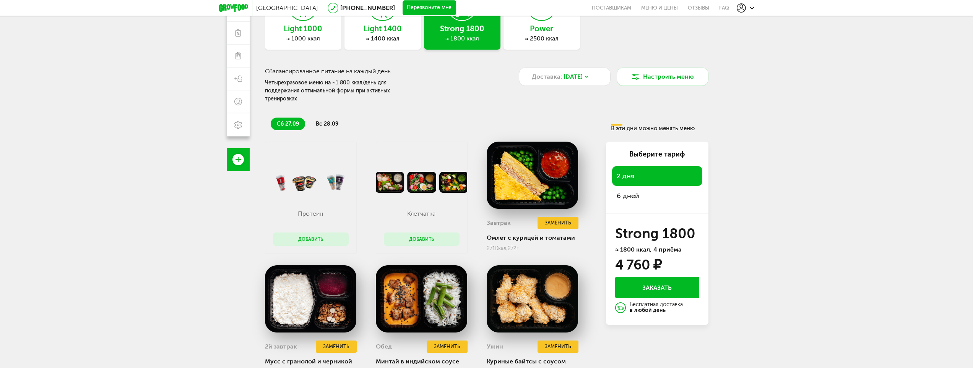
click at [640, 191] on span "6 дней" at bounding box center [657, 196] width 81 height 11
